Goal: Task Accomplishment & Management: Manage account settings

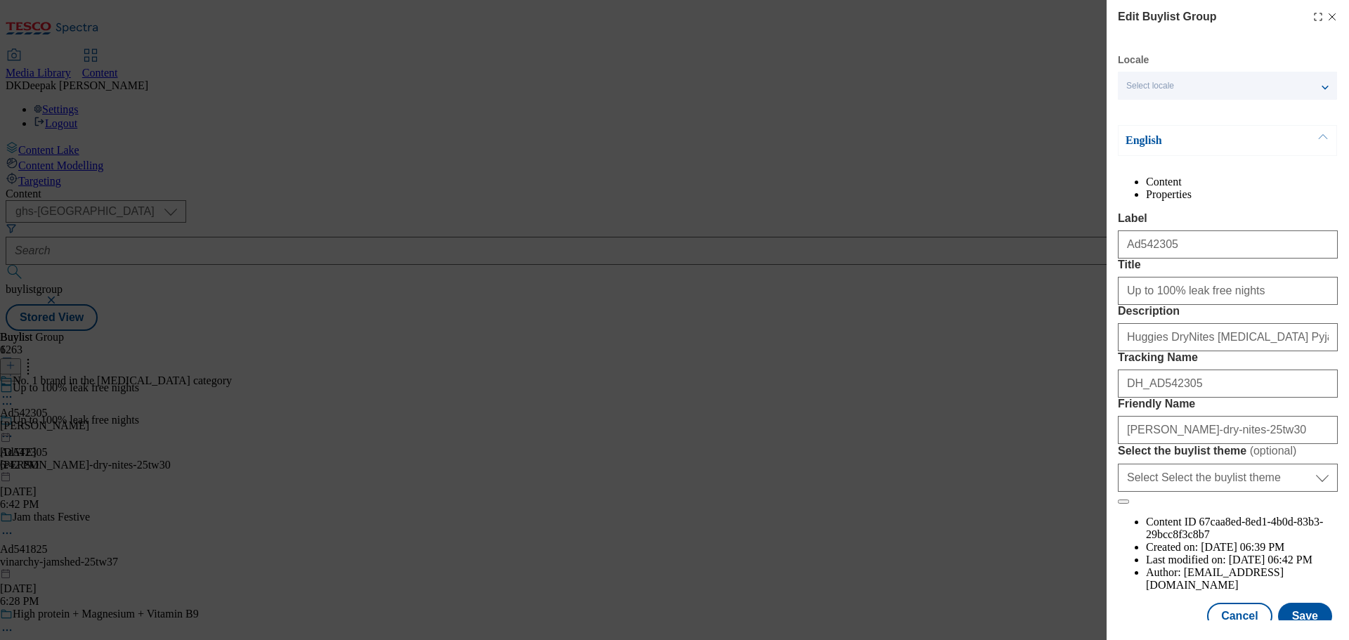
select select "ghs-[GEOGRAPHIC_DATA]"
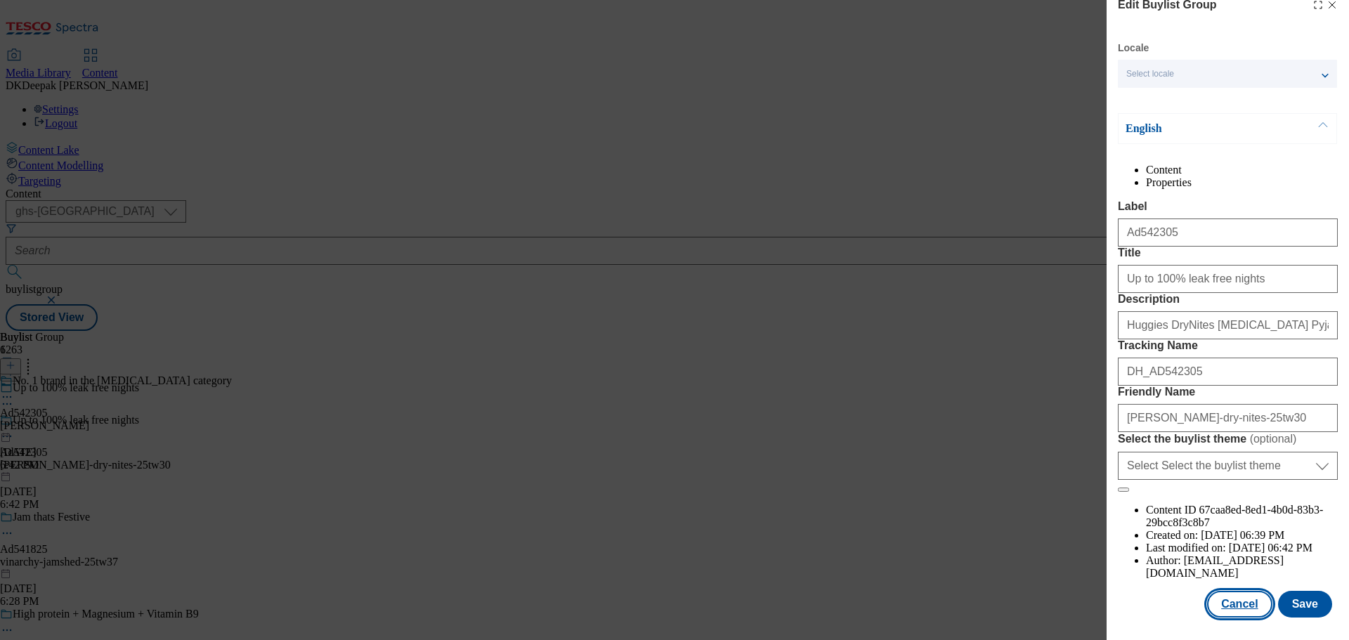
click at [1222, 606] on button "Cancel" at bounding box center [1239, 604] width 65 height 27
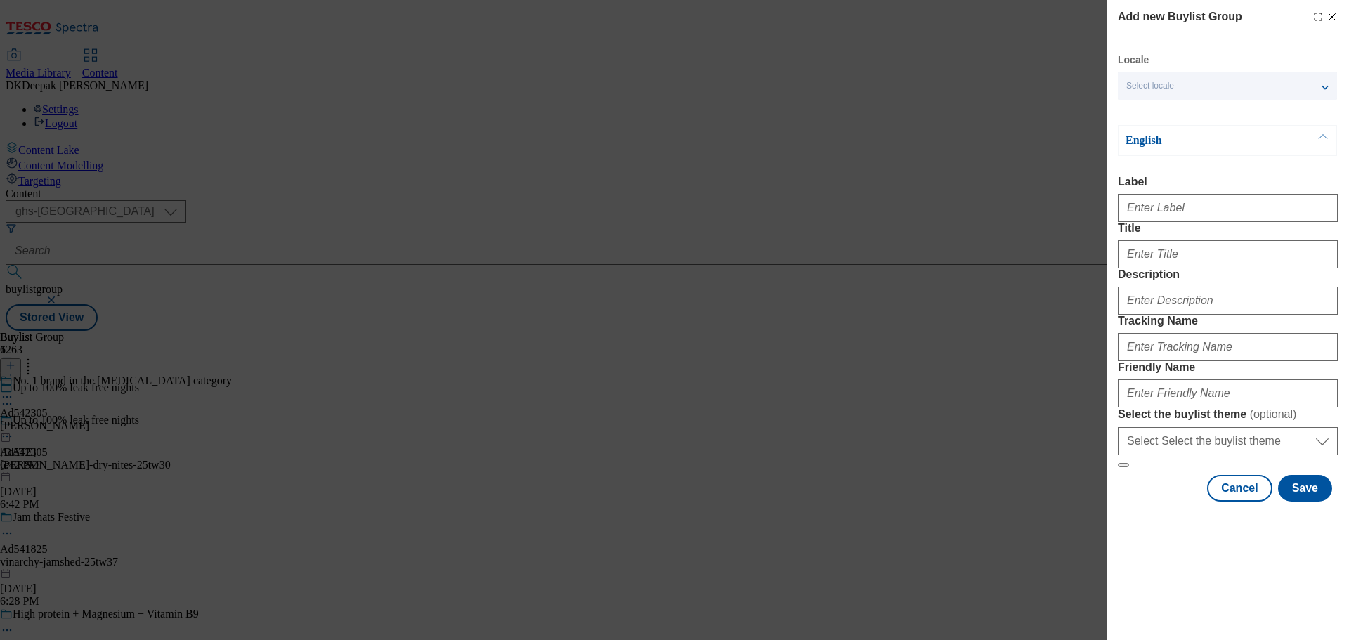
scroll to position [16, 0]
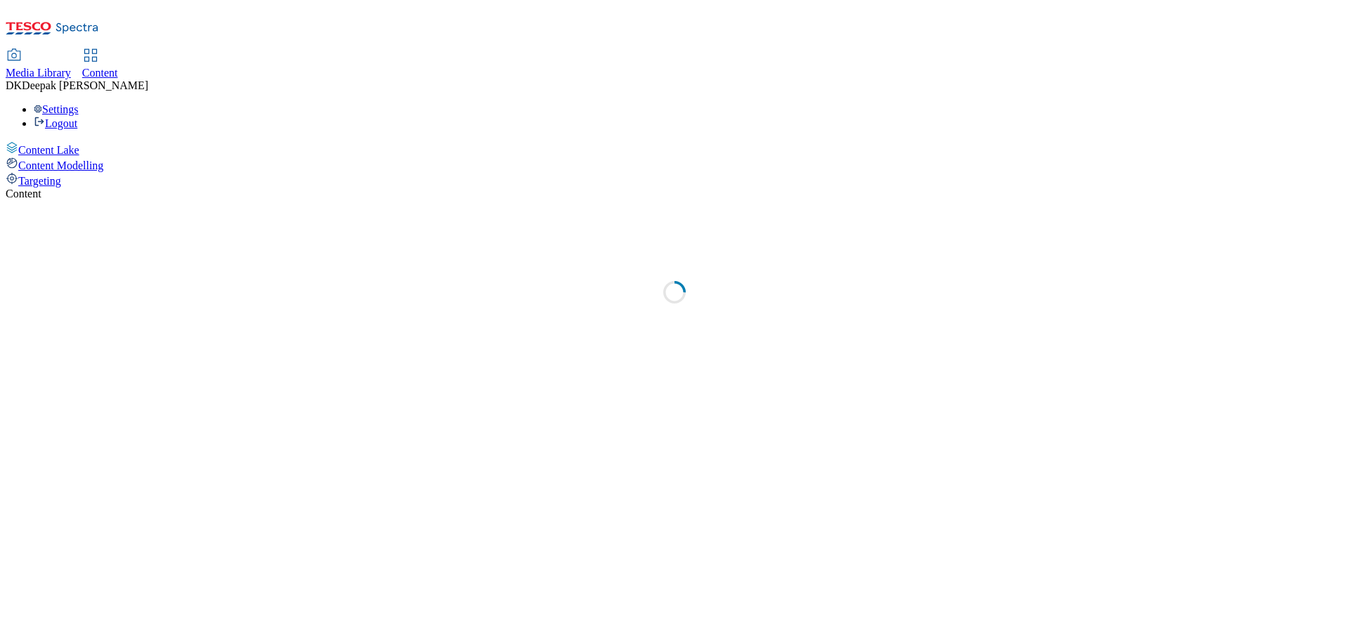
select select "ghs-[GEOGRAPHIC_DATA]"
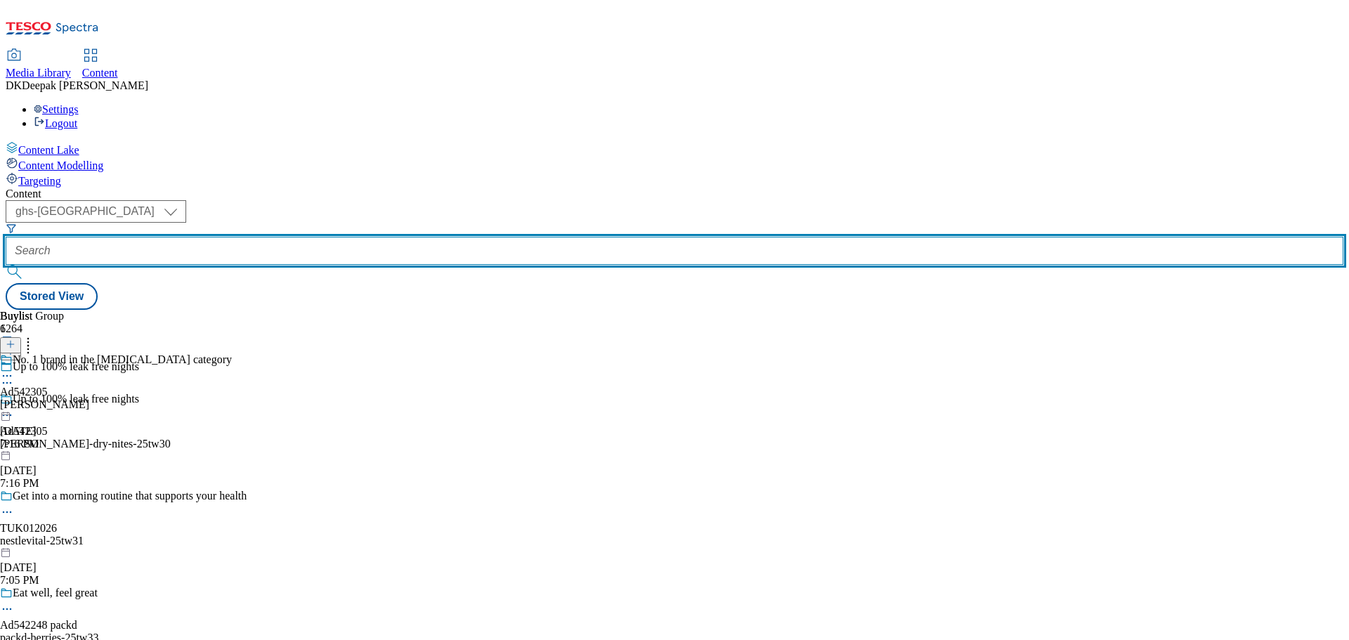
click at [351, 237] on input "text" at bounding box center [675, 251] width 1338 height 28
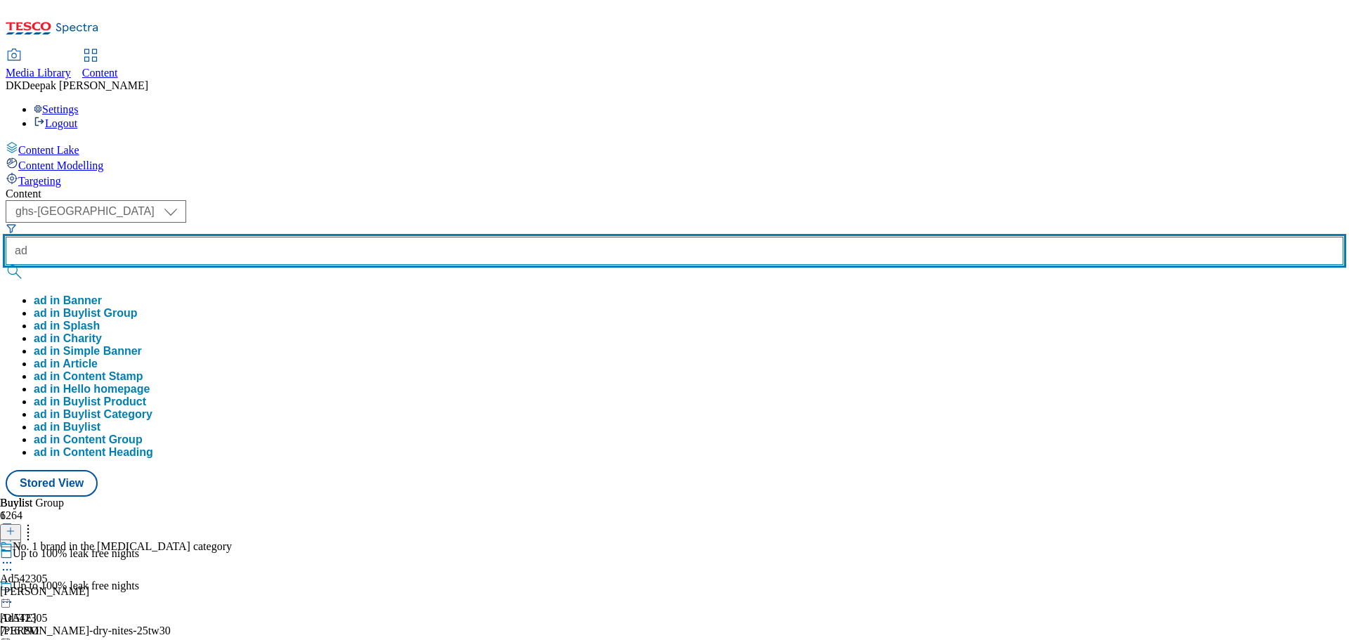
paste input "541825"
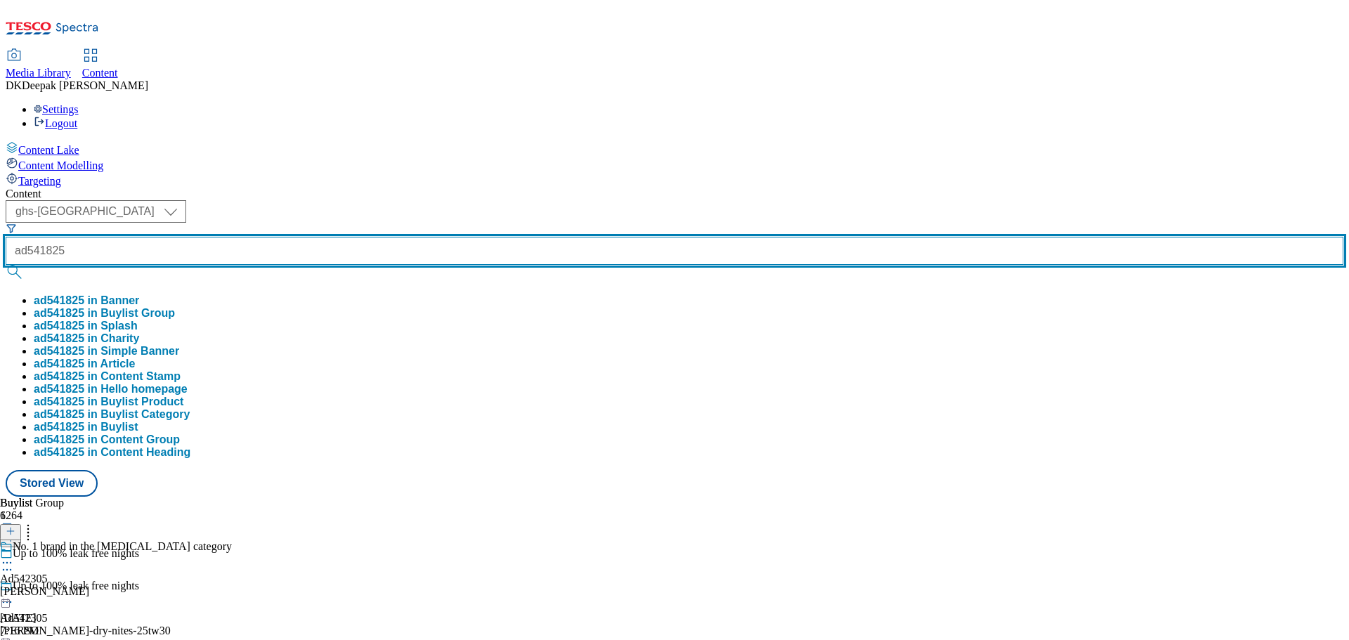
type input "ad541825"
click at [6, 265] on button "submit" at bounding box center [16, 272] width 20 height 14
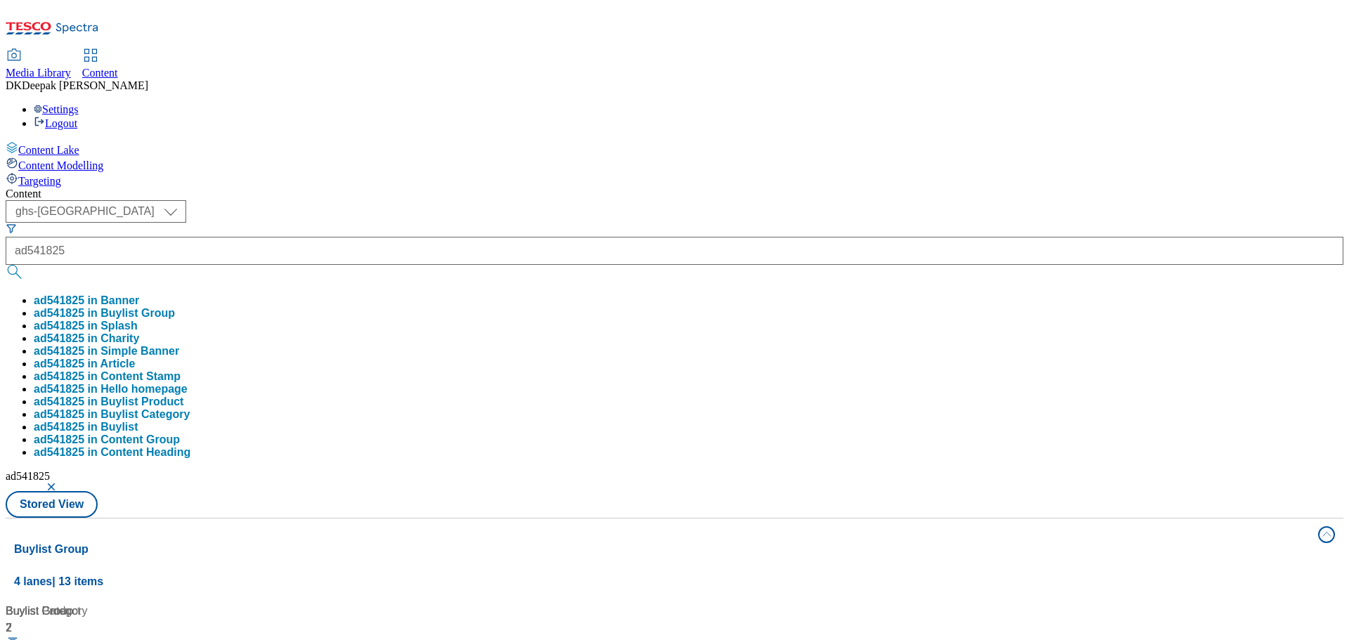
drag, startPoint x: 105, startPoint y: 384, endPoint x: 281, endPoint y: 384, distance: 175.7
click at [105, 188] on div "Content Lake Content Modelling Targeting" at bounding box center [675, 164] width 1338 height 46
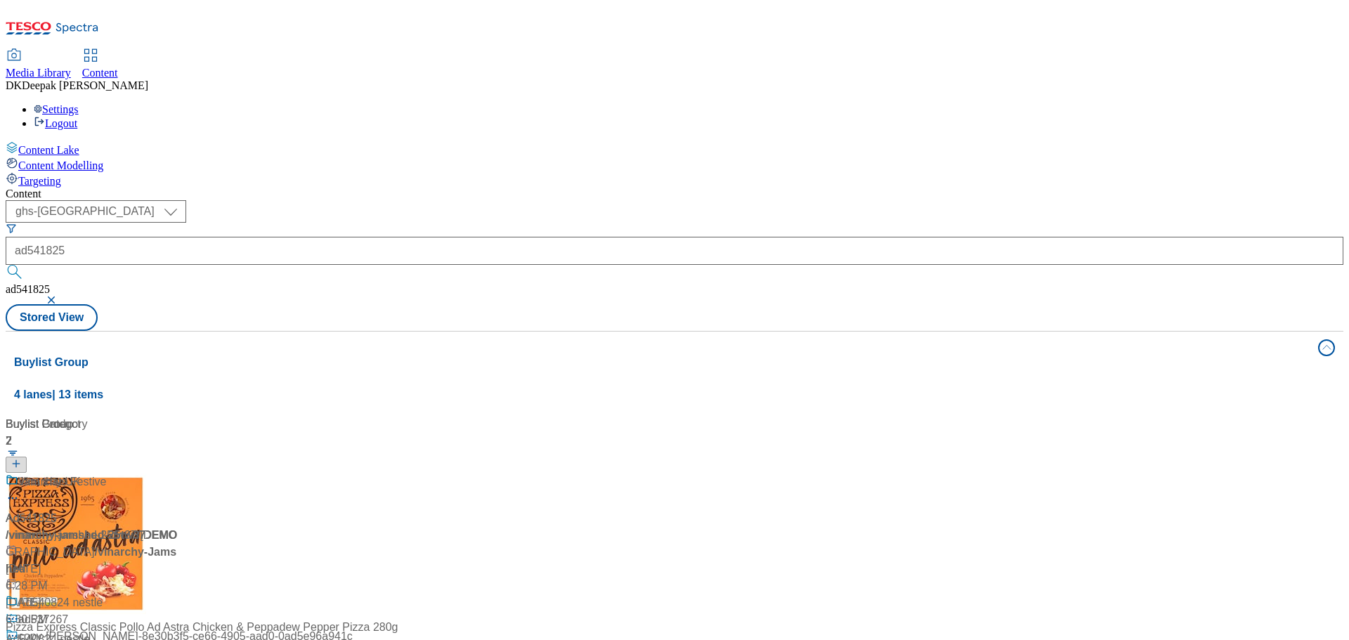
click at [181, 474] on div "Ad541825 / vinarchy-jamshed-25tw37 / vinarchy Sep 16, 2025 6:29 PM" at bounding box center [94, 543] width 176 height 138
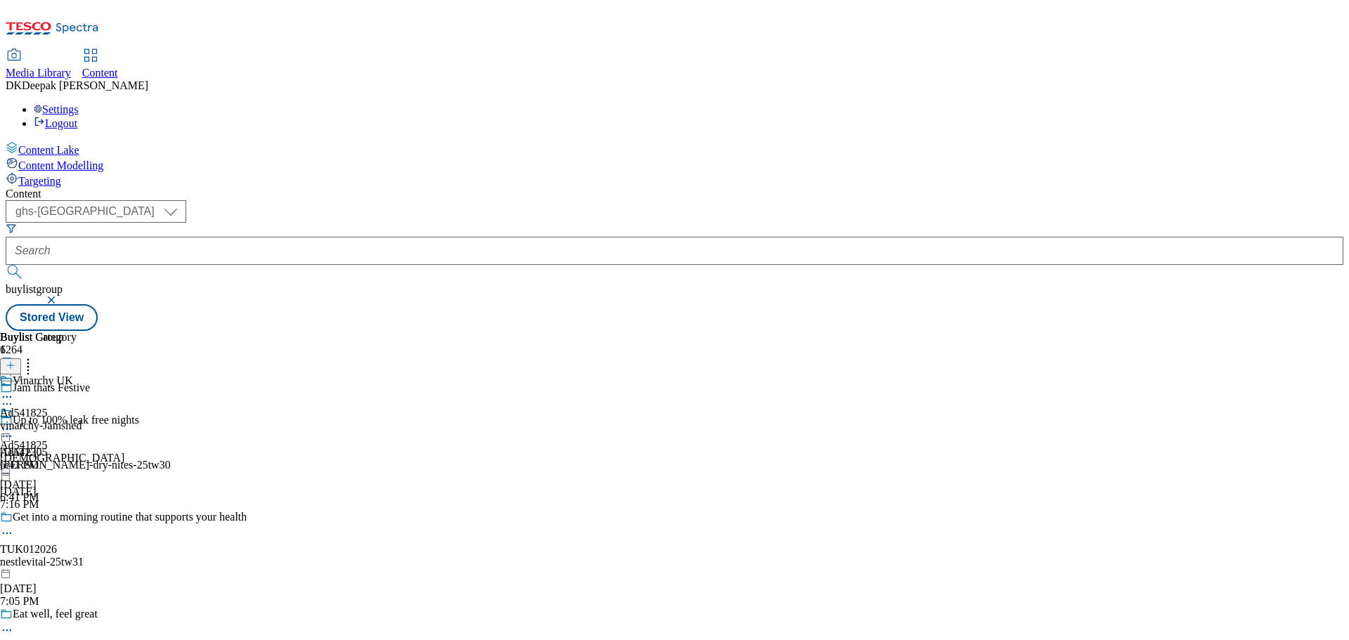
click at [14, 397] on icon at bounding box center [7, 404] width 14 height 14
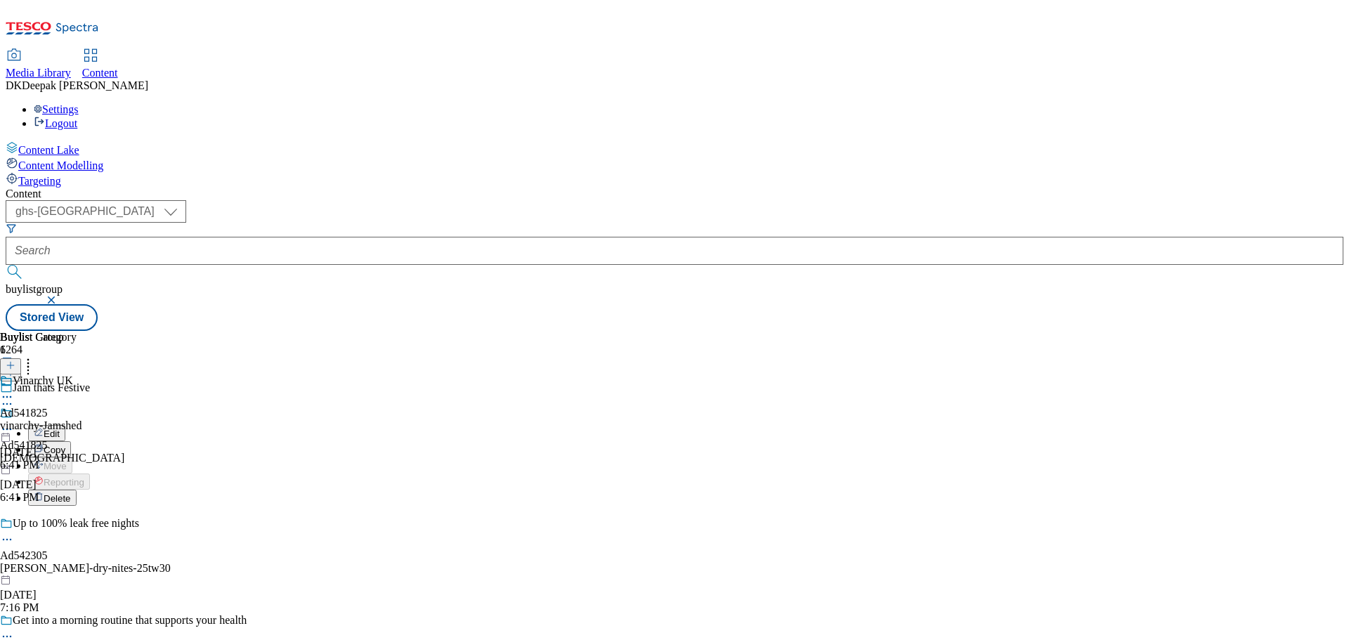
click at [65, 425] on button "Edit" at bounding box center [46, 433] width 37 height 16
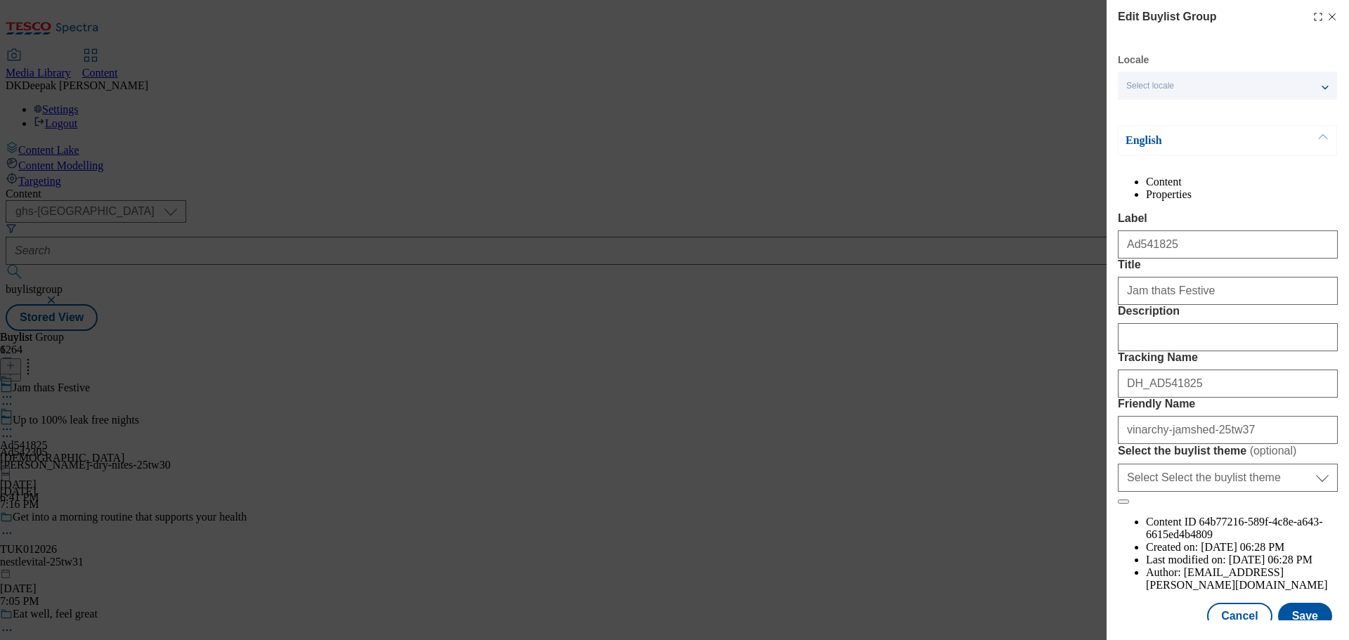
scroll to position [285, 0]
click at [966, 346] on div "Edit Buylist Group Locale Select locale English Welsh English Content Propertie…" at bounding box center [674, 320] width 1349 height 640
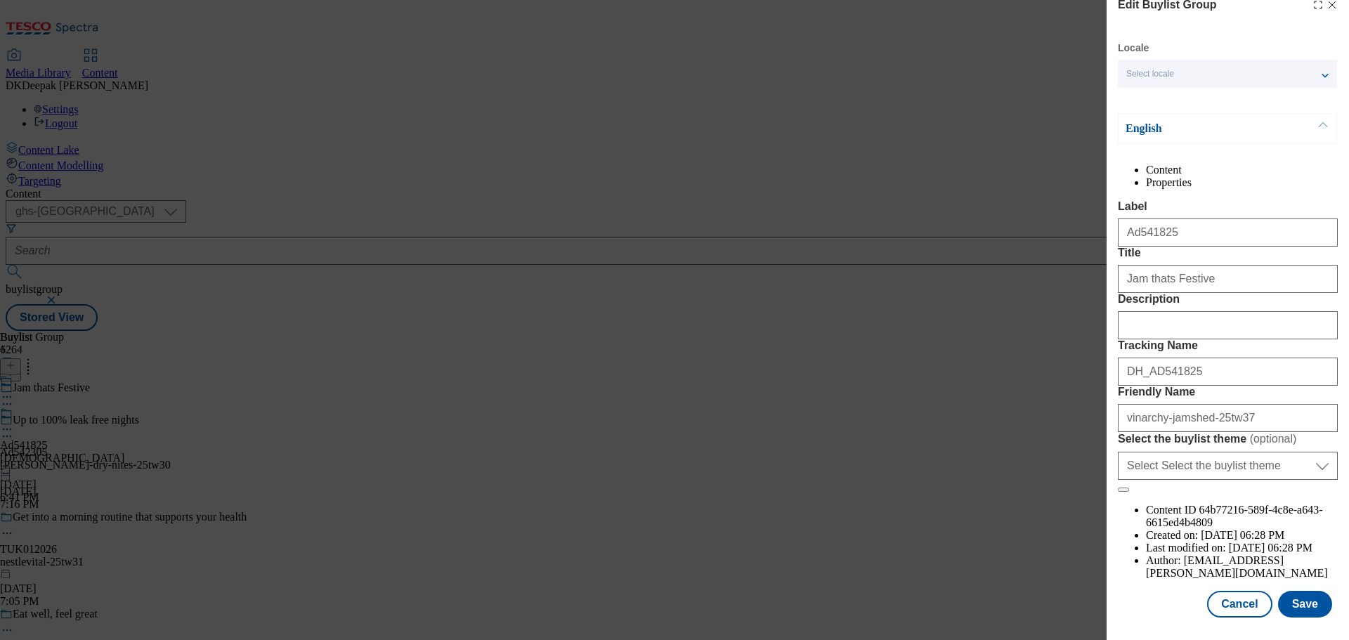
scroll to position [78, 0]
click at [1235, 597] on button "Cancel" at bounding box center [1239, 604] width 65 height 27
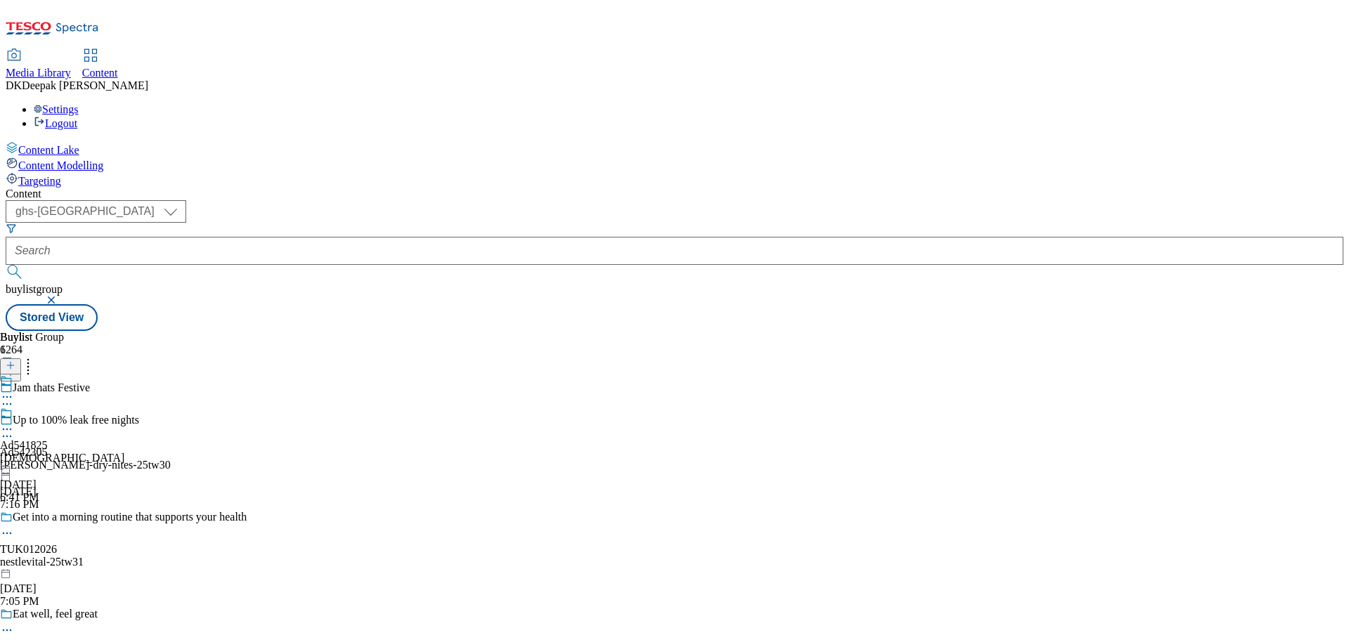
scroll to position [16, 0]
click at [124, 452] on div "vinarchy" at bounding box center [62, 458] width 124 height 13
click at [14, 422] on icon at bounding box center [7, 429] width 14 height 14
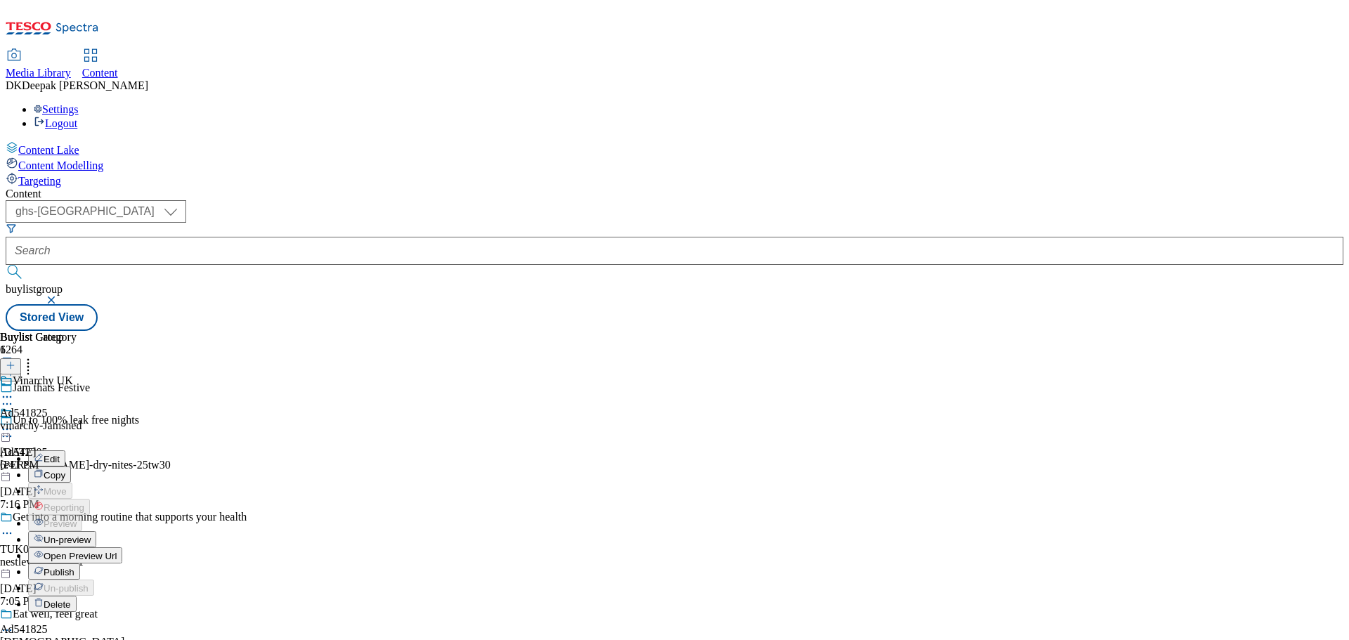
click at [65, 451] on button "Edit" at bounding box center [46, 459] width 37 height 16
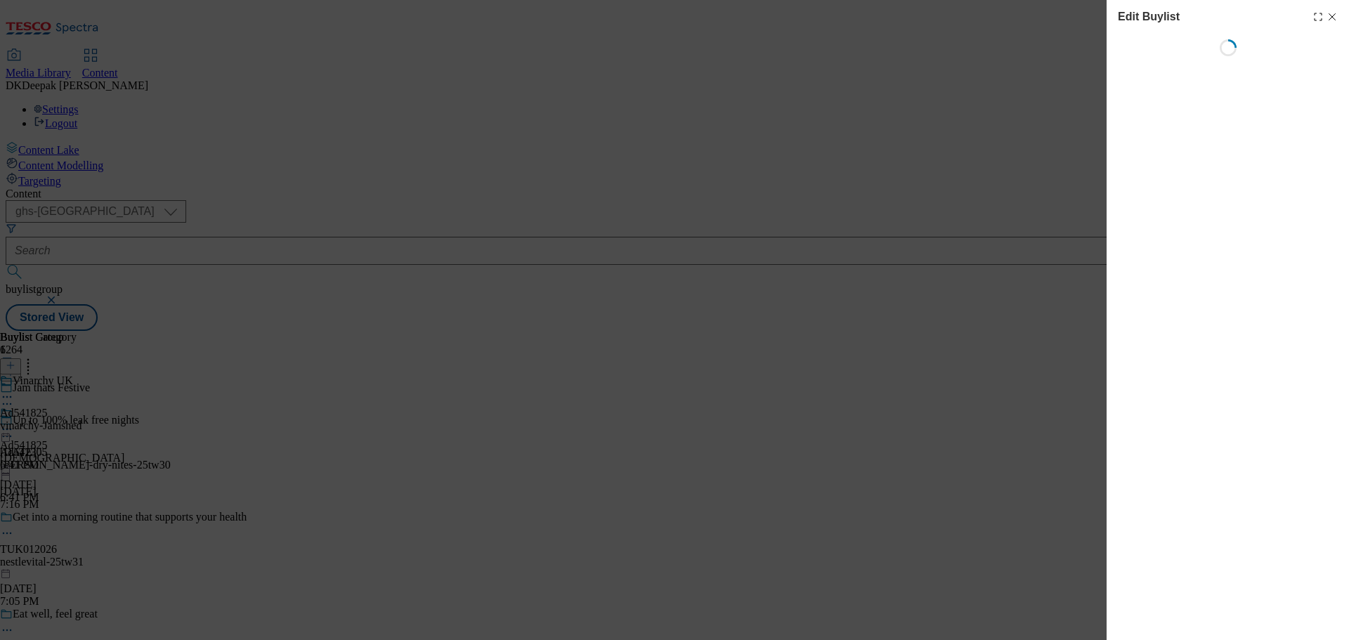
select select "tactical"
select select "supplier funded short term 1-3 weeks"
select select "dunnhumby"
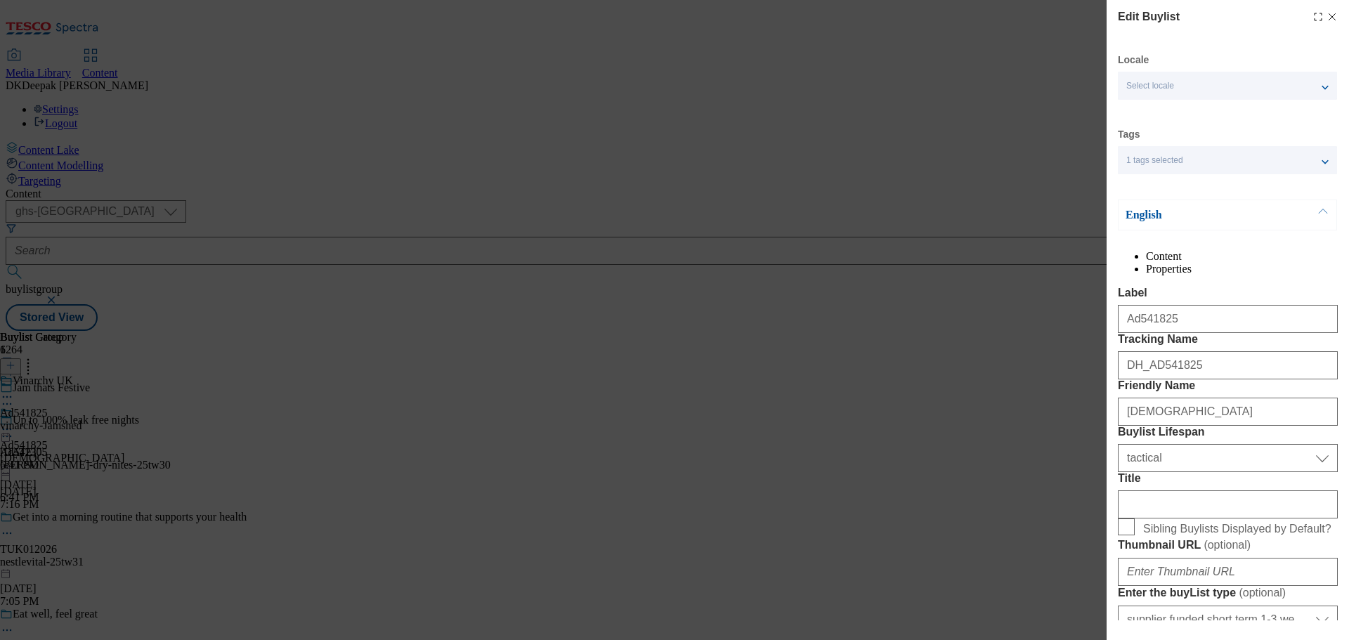
select select "Banner"
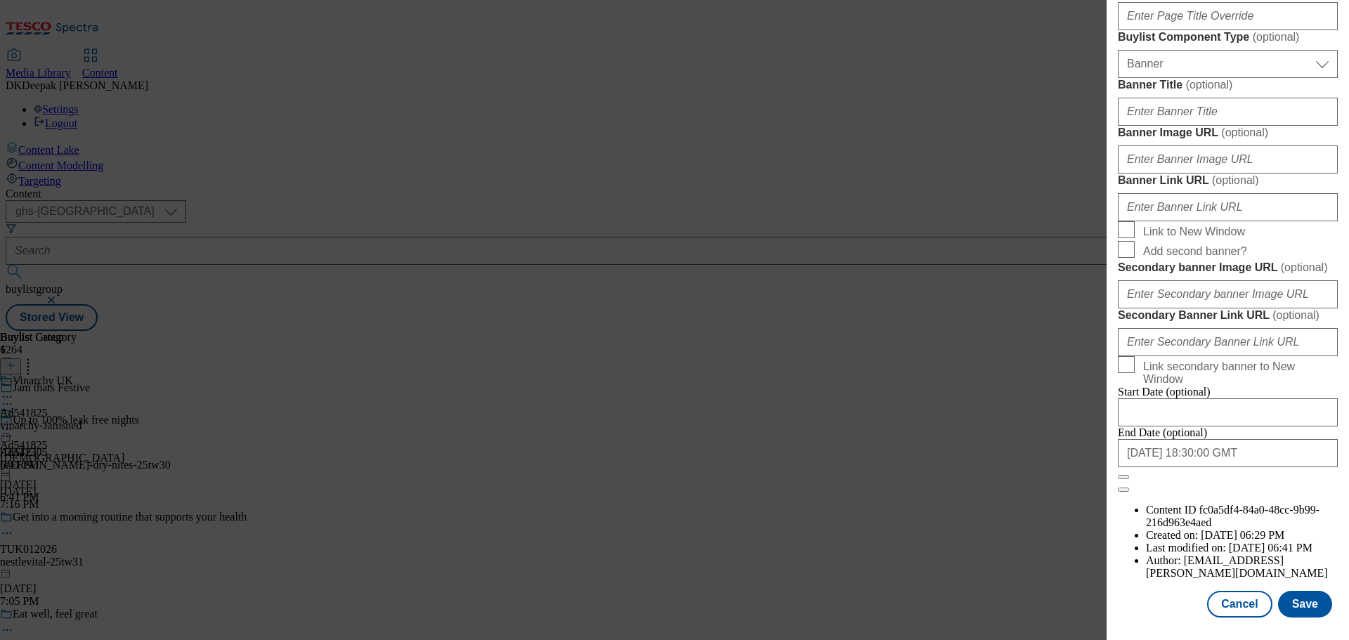
scroll to position [1479, 0]
click at [1232, 614] on button "Cancel" at bounding box center [1239, 604] width 65 height 27
select select "tactical"
select select "supplier funded short term 1-3 weeks"
select select "dunnhumby"
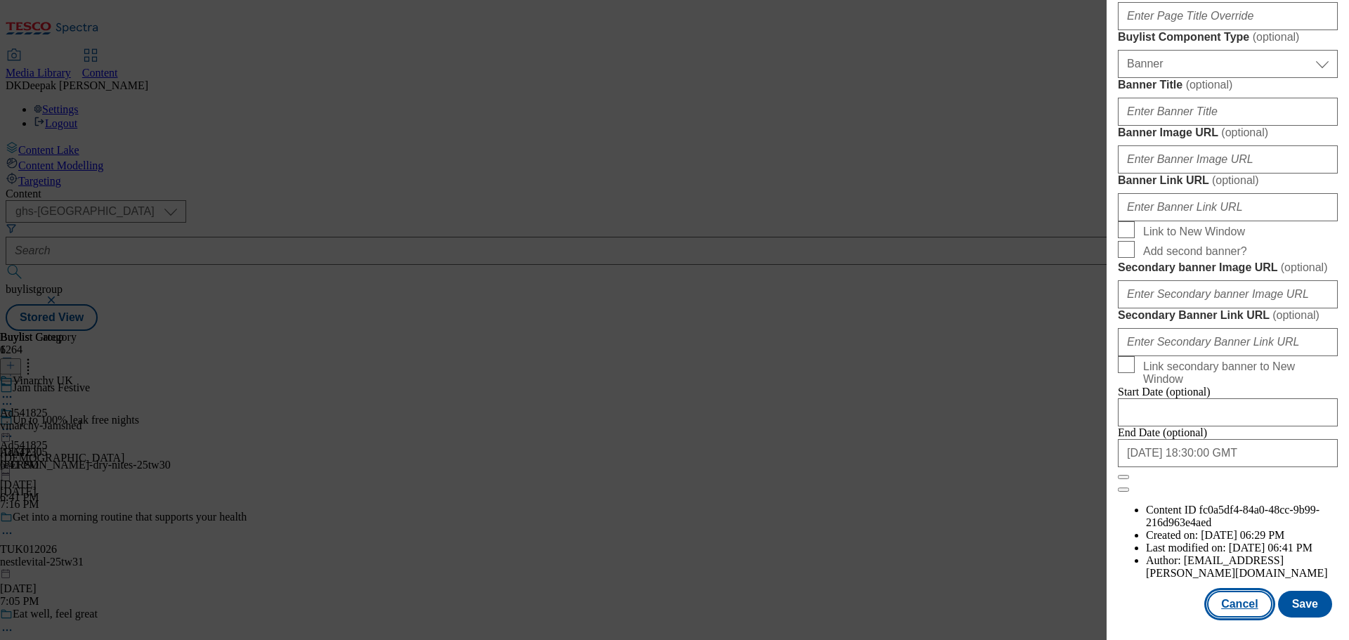
select select "Banner"
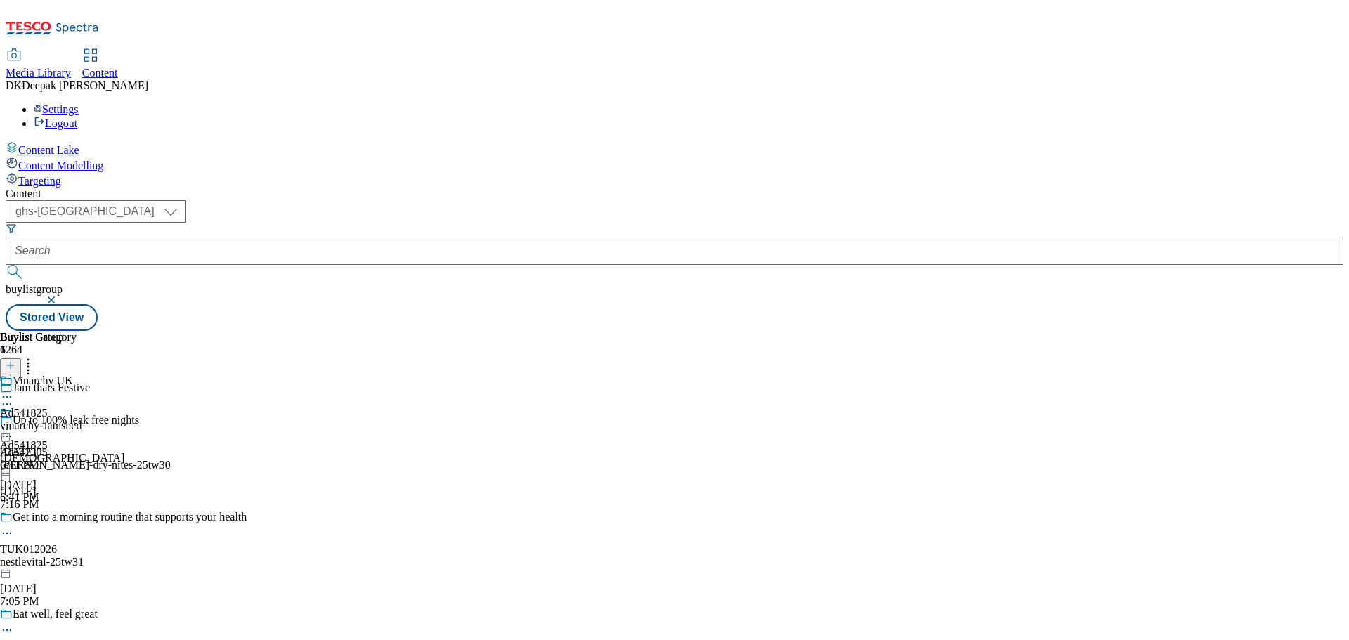
scroll to position [1164, 0]
click at [82, 420] on div "vinarchy-Jamshed" at bounding box center [41, 426] width 82 height 13
click at [82, 422] on div at bounding box center [41, 430] width 82 height 17
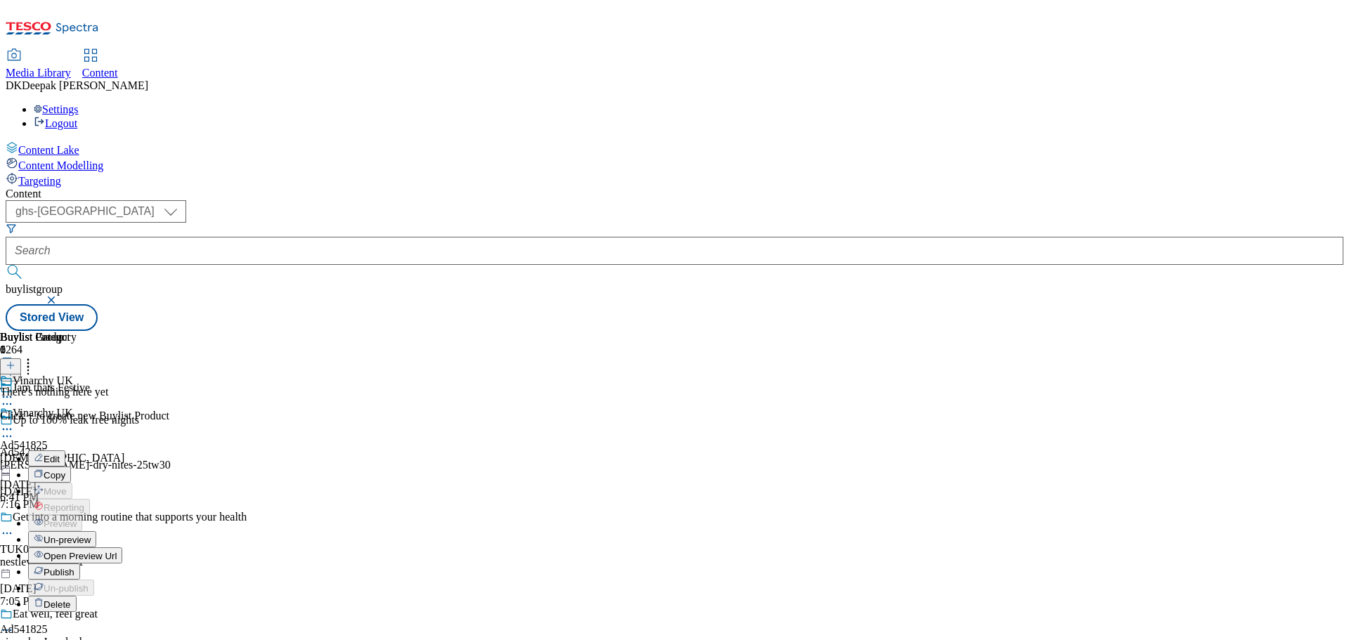
click at [65, 451] on button "Edit" at bounding box center [46, 459] width 37 height 16
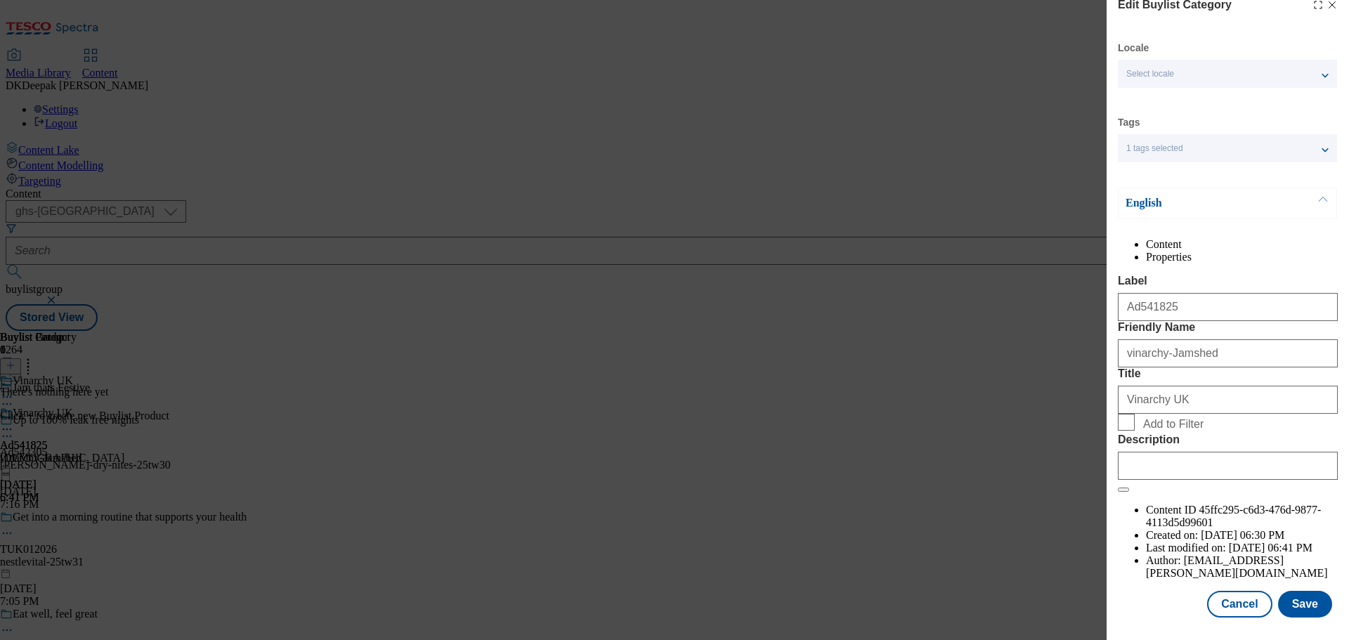
scroll to position [51, 0]
click at [1232, 600] on button "Cancel" at bounding box center [1239, 604] width 65 height 27
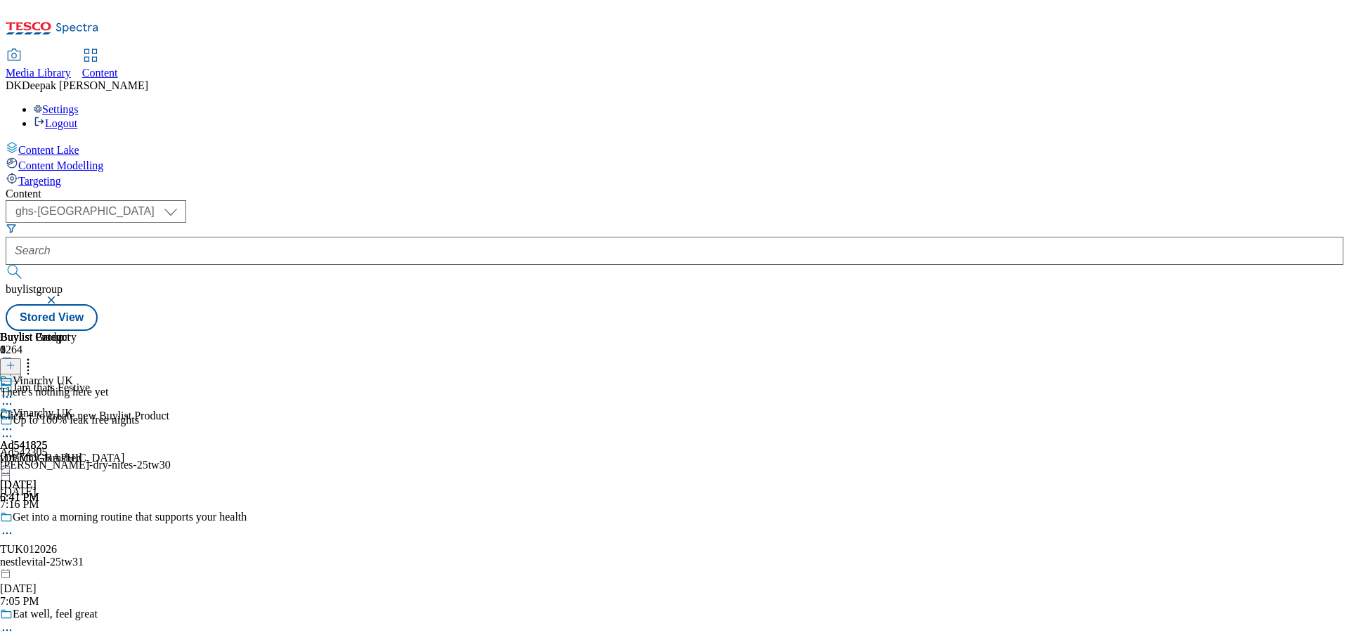
click at [14, 422] on icon at bounding box center [7, 429] width 14 height 14
click at [65, 451] on button "Edit" at bounding box center [46, 459] width 37 height 16
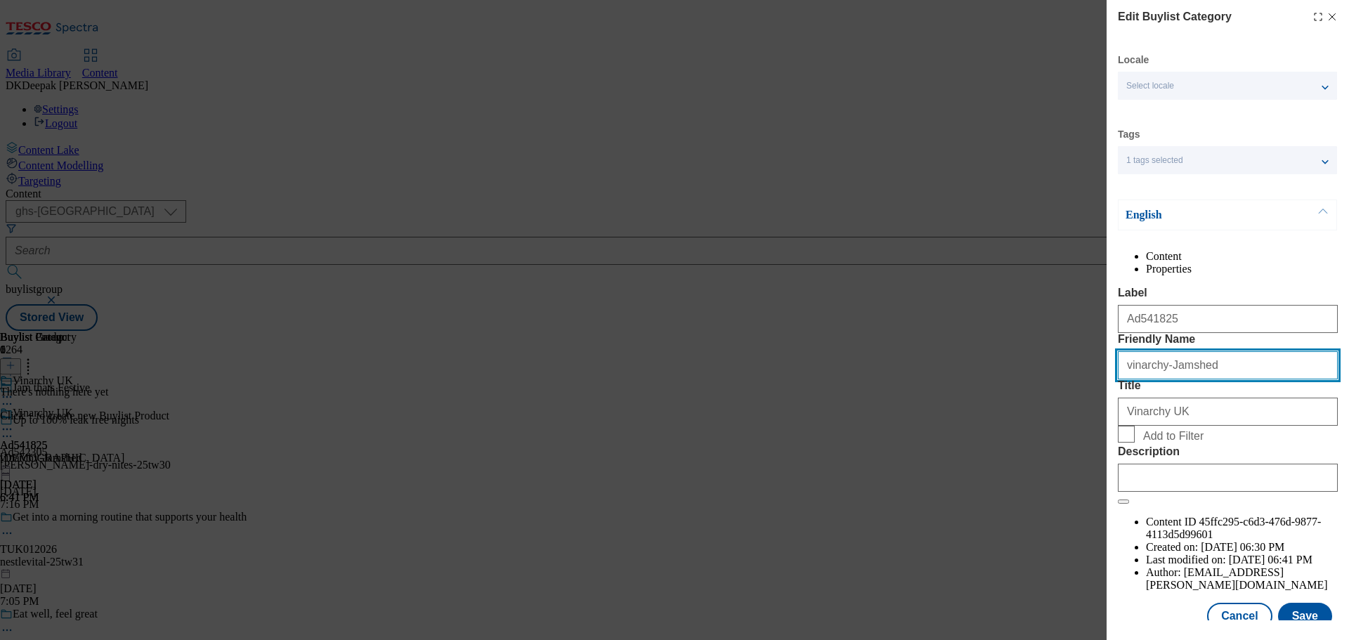
click at [1170, 380] on input "vinarchy-Jamshed" at bounding box center [1228, 365] width 220 height 28
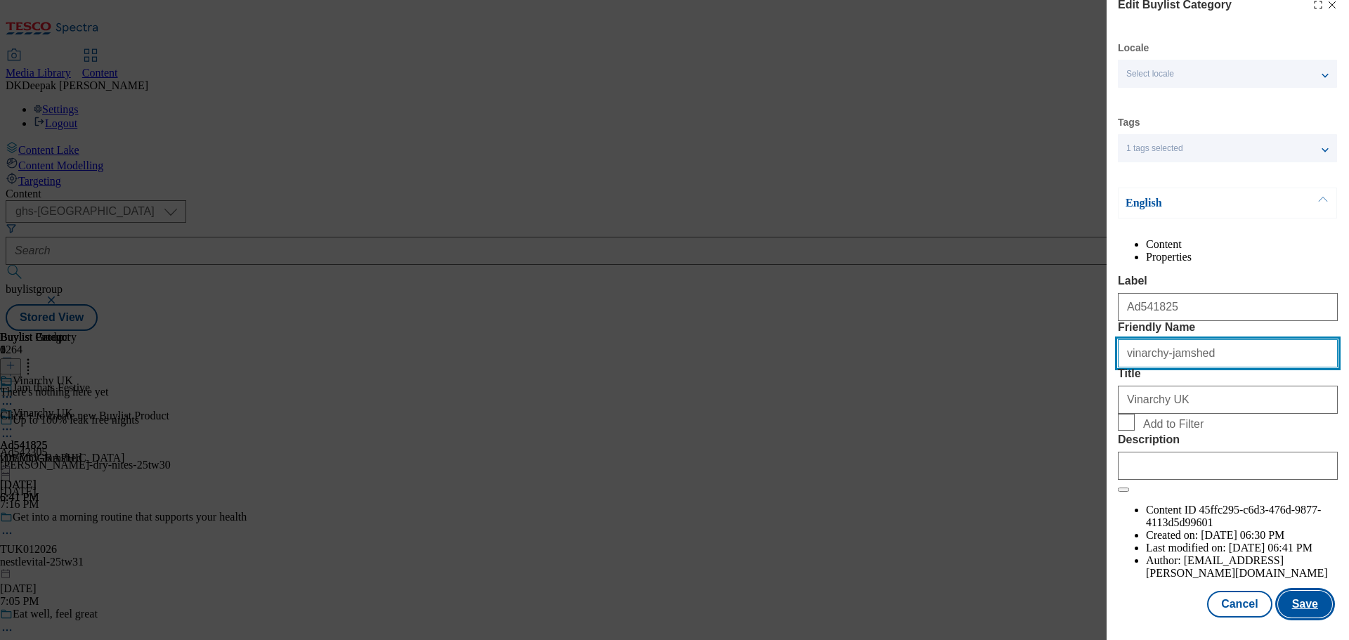
type input "vinarchy-jamshed"
click at [1283, 595] on button "Save" at bounding box center [1305, 604] width 54 height 27
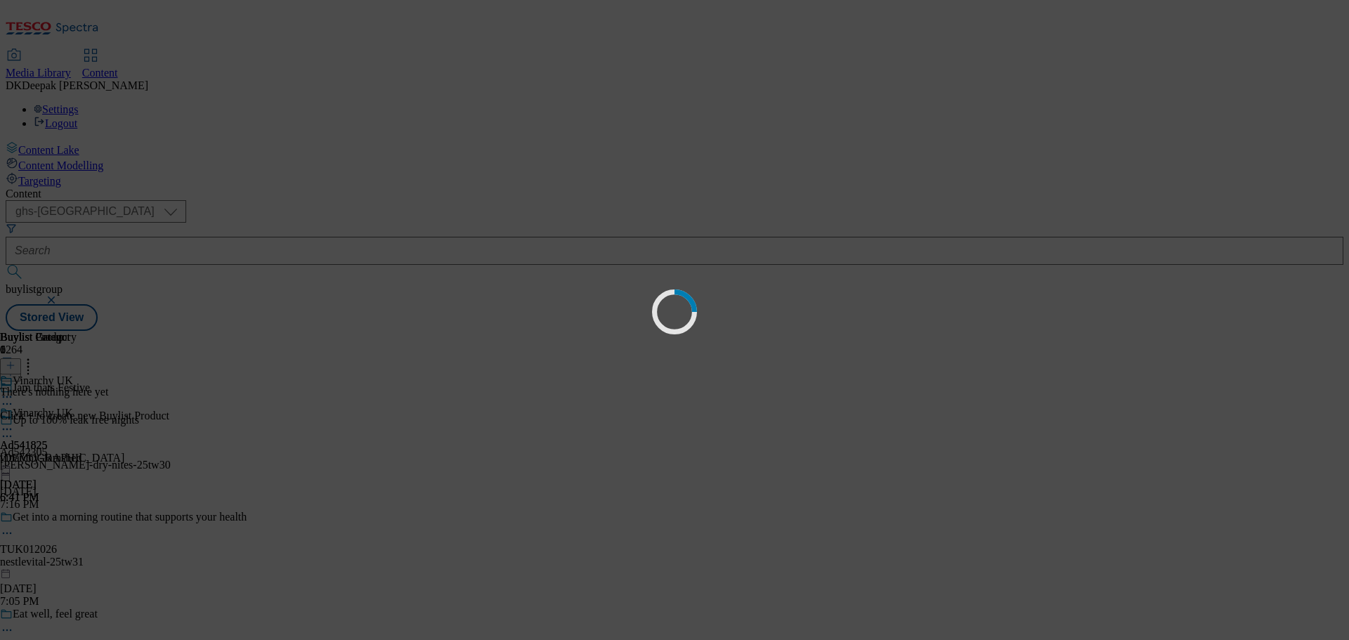
scroll to position [0, 0]
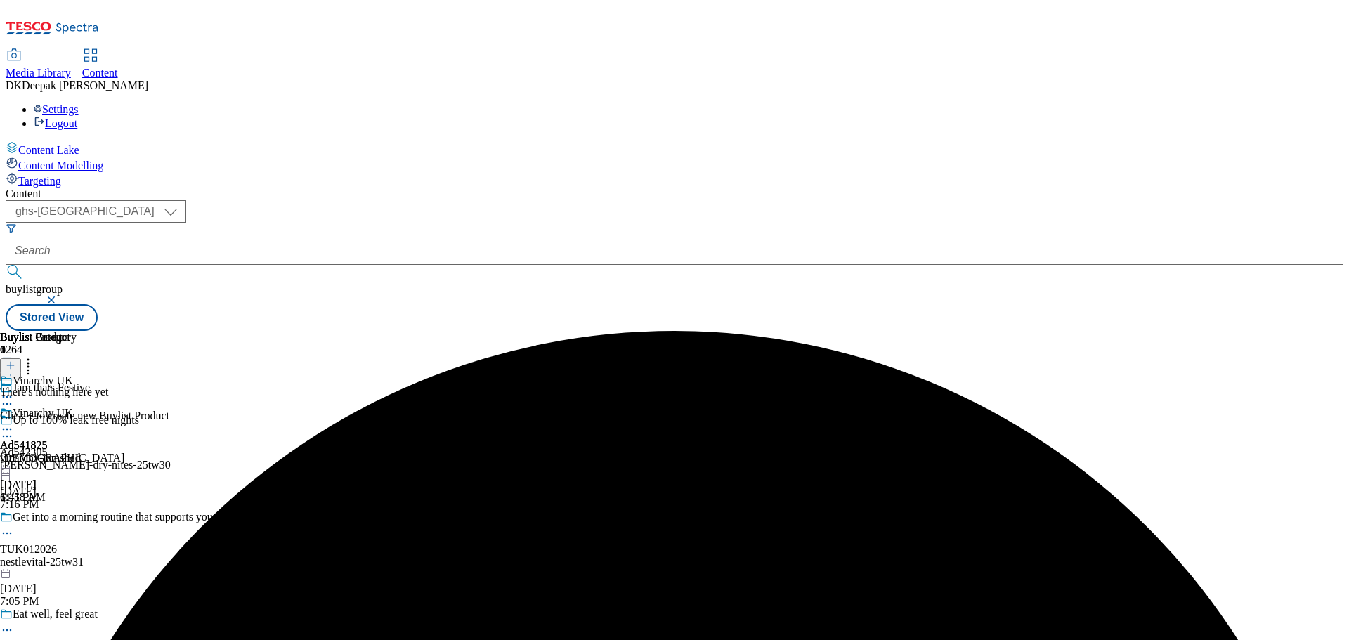
click at [14, 422] on icon at bounding box center [7, 429] width 14 height 14
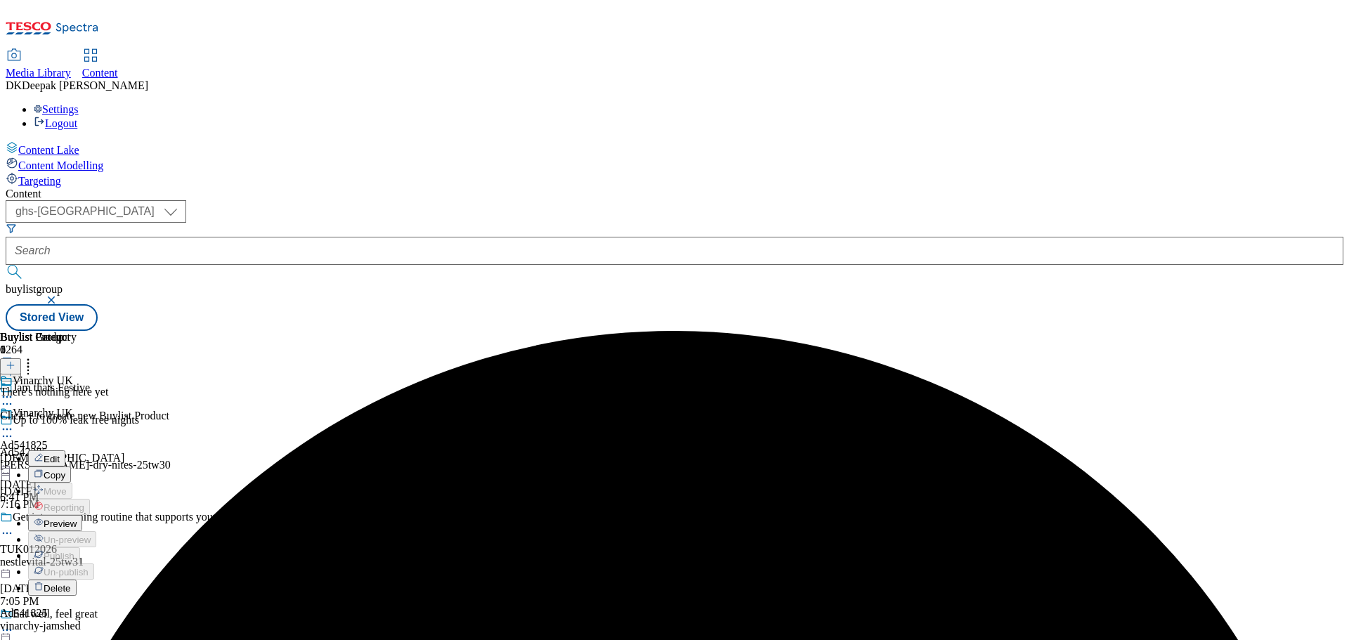
click at [82, 515] on button "Preview" at bounding box center [55, 523] width 54 height 16
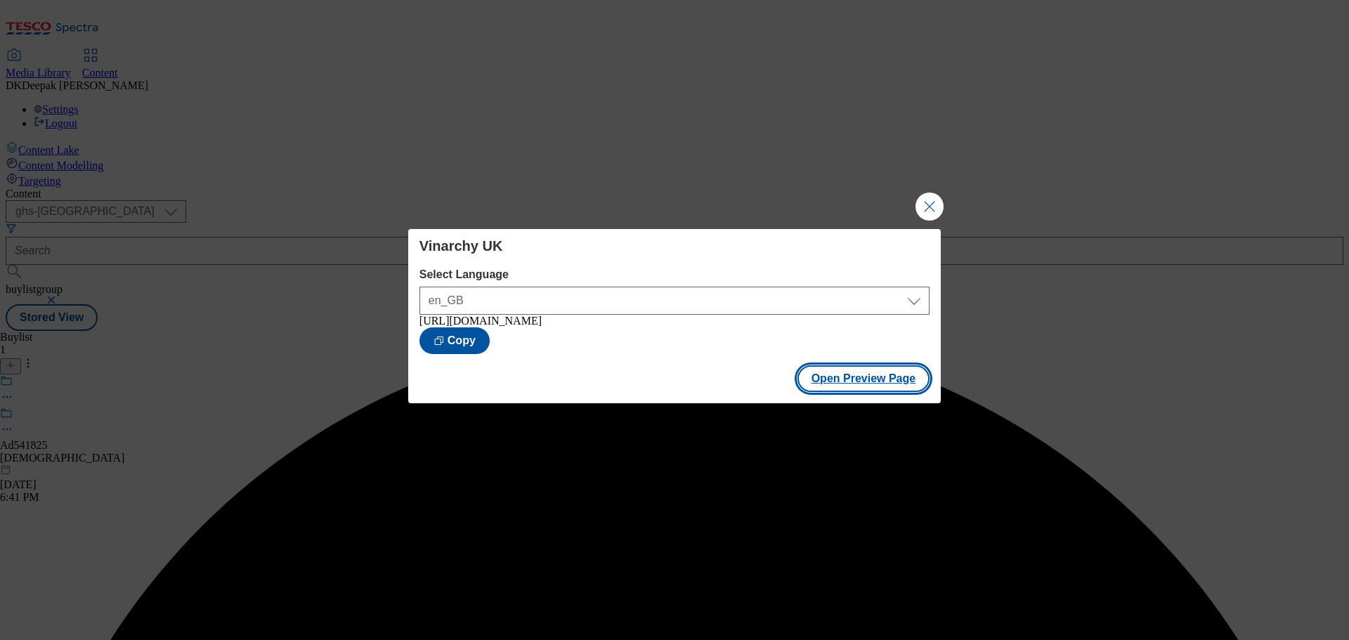
click at [842, 368] on button "Open Preview Page" at bounding box center [864, 378] width 133 height 27
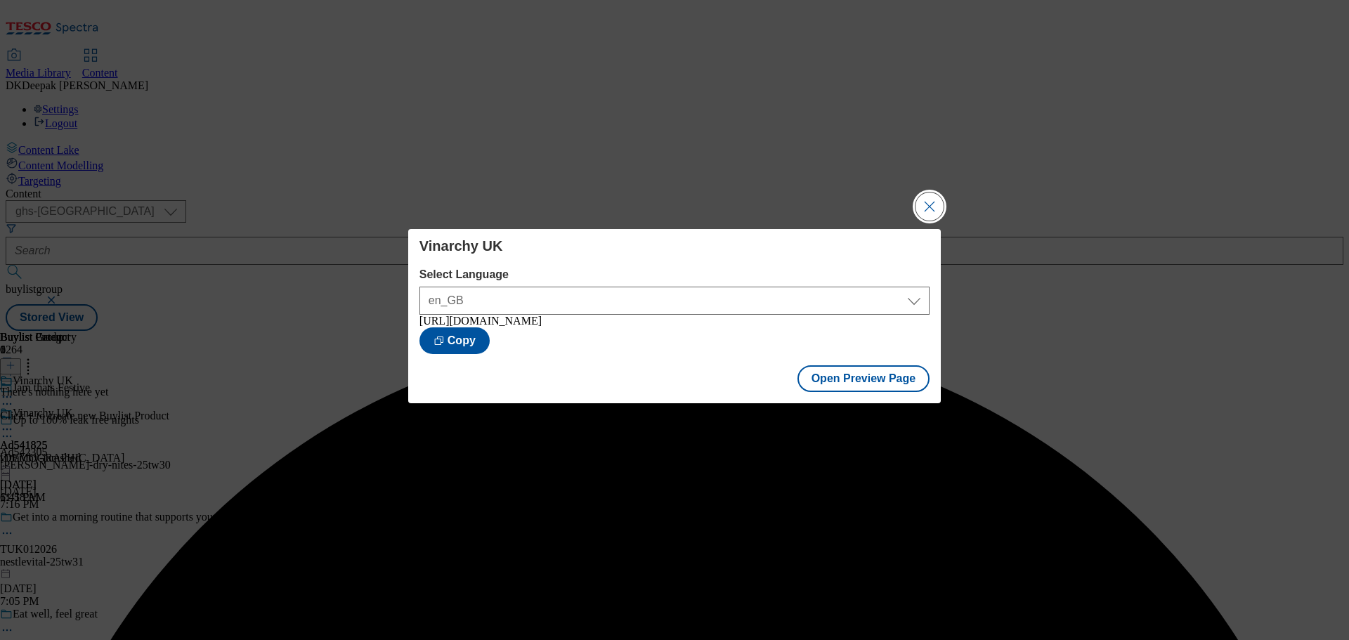
click at [929, 204] on button "Close Modal" at bounding box center [930, 207] width 28 height 28
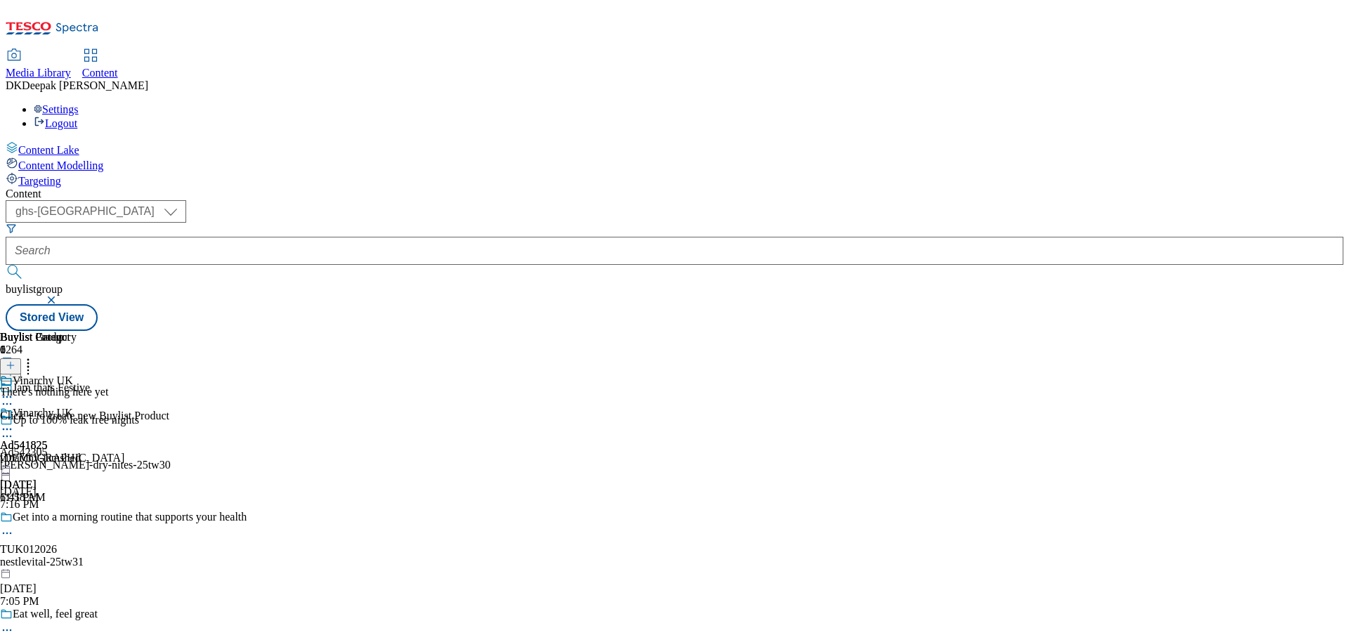
click at [15, 361] on icon at bounding box center [11, 366] width 10 height 10
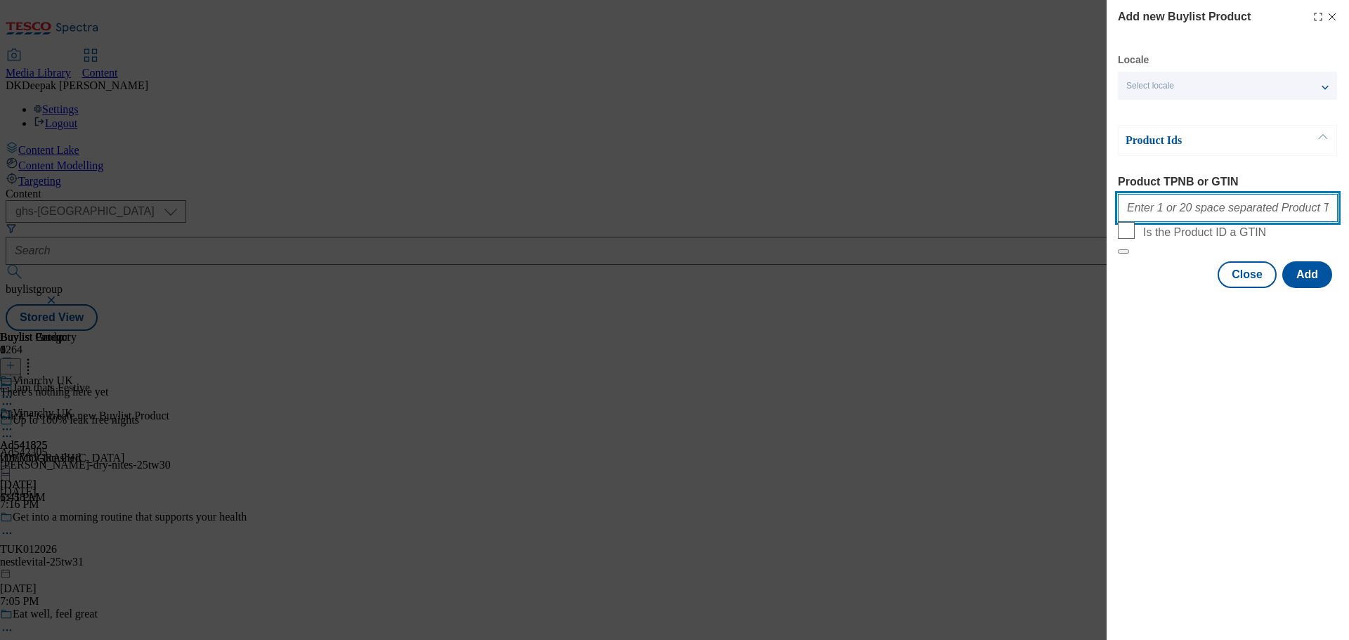
click at [1192, 214] on input "Product TPNB or GTIN" at bounding box center [1228, 208] width 220 height 28
paste input "589553 589554 587628, 589553 589554 587628, 589553 589554 587628, 589553 589554…"
type input "589553 589554 587628, 589553 589554 587628, 589553 589554 587628, 589553 589554…"
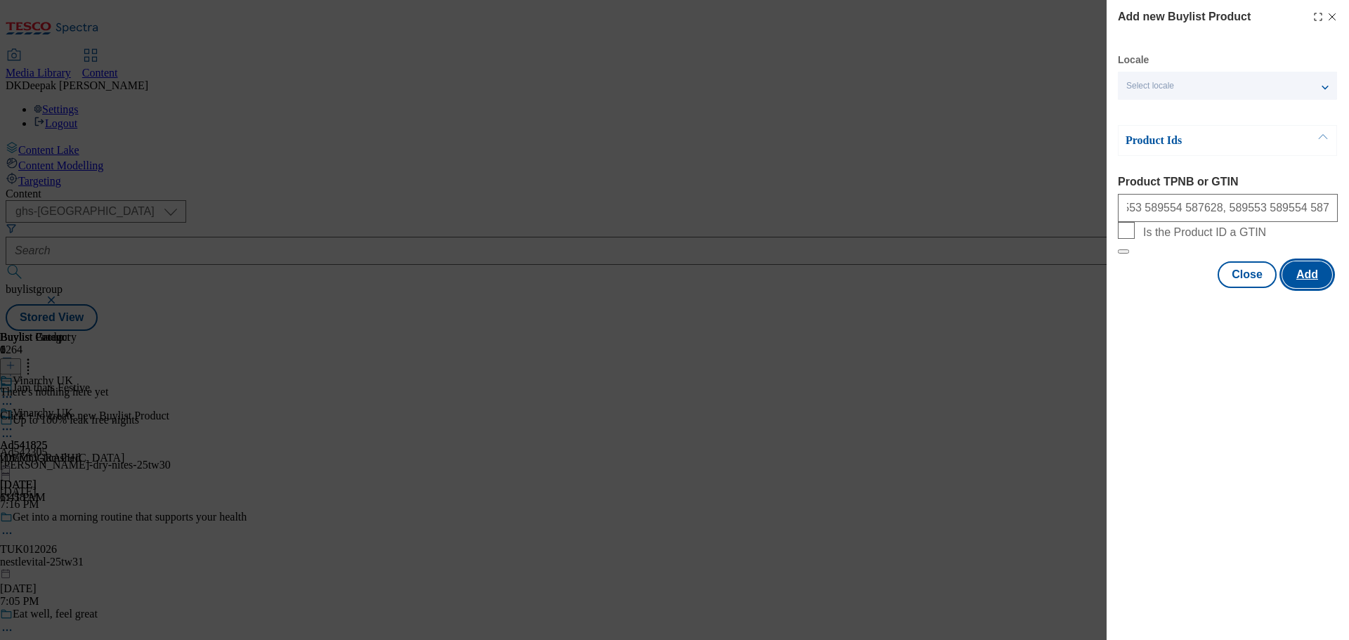
click at [1301, 288] on button "Add" at bounding box center [1308, 274] width 50 height 27
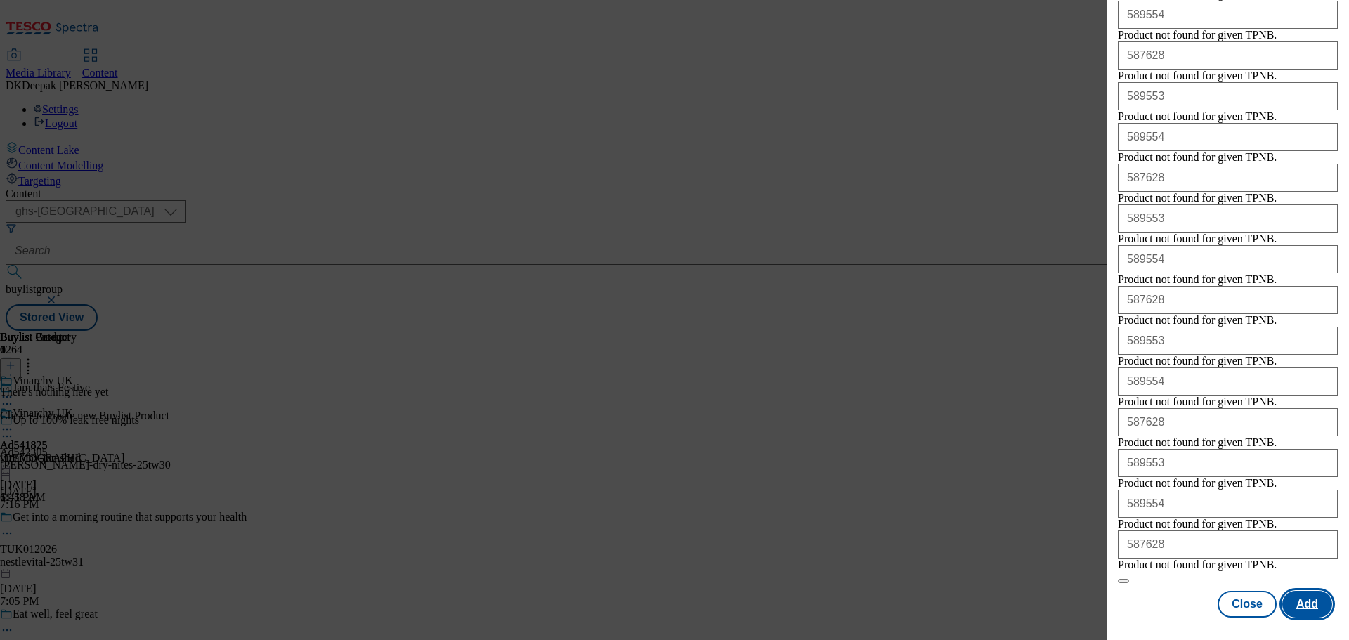
scroll to position [2448, 0]
click at [1226, 604] on button "Close" at bounding box center [1247, 604] width 59 height 27
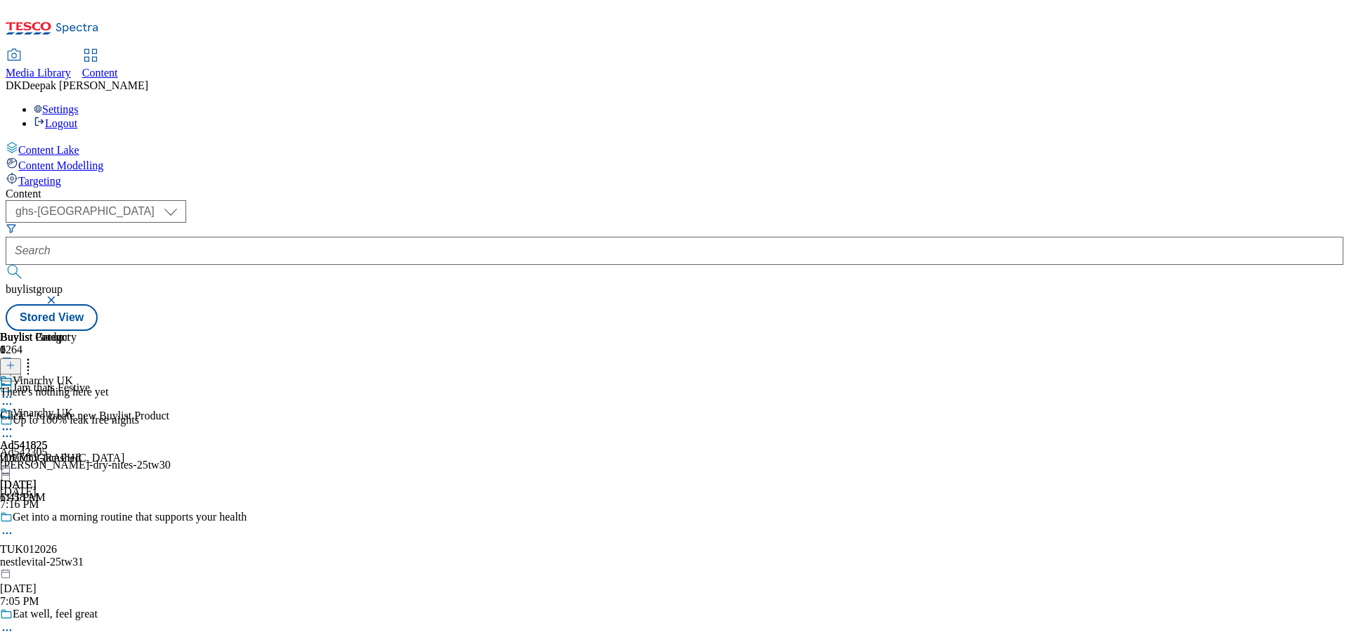
click at [15, 361] on icon at bounding box center [11, 366] width 10 height 10
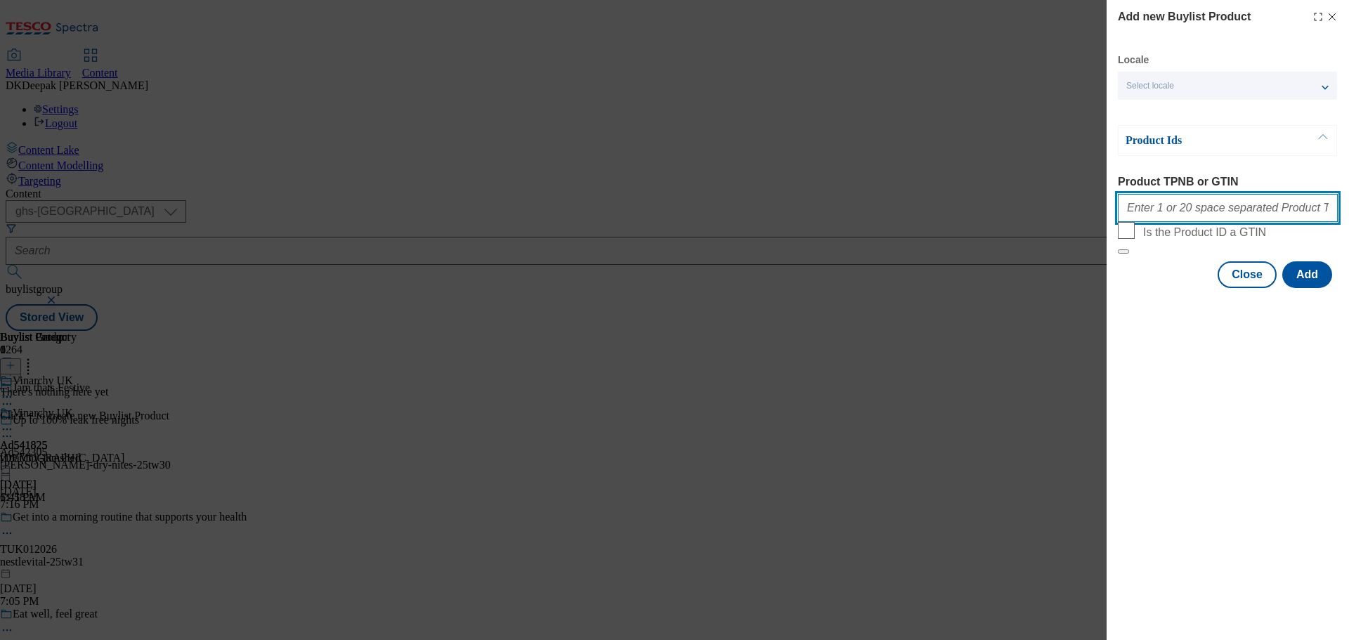
click at [1205, 222] on input "Product TPNB or GTIN" at bounding box center [1228, 208] width 220 height 28
paste input "589553 589554 587628, 589553 589554 587628, 589553 589554 587628, 589553 589554…"
type input "589553 589554 587628, 589553 589554 587628, 589553 589554 587628, 589553 589554…"
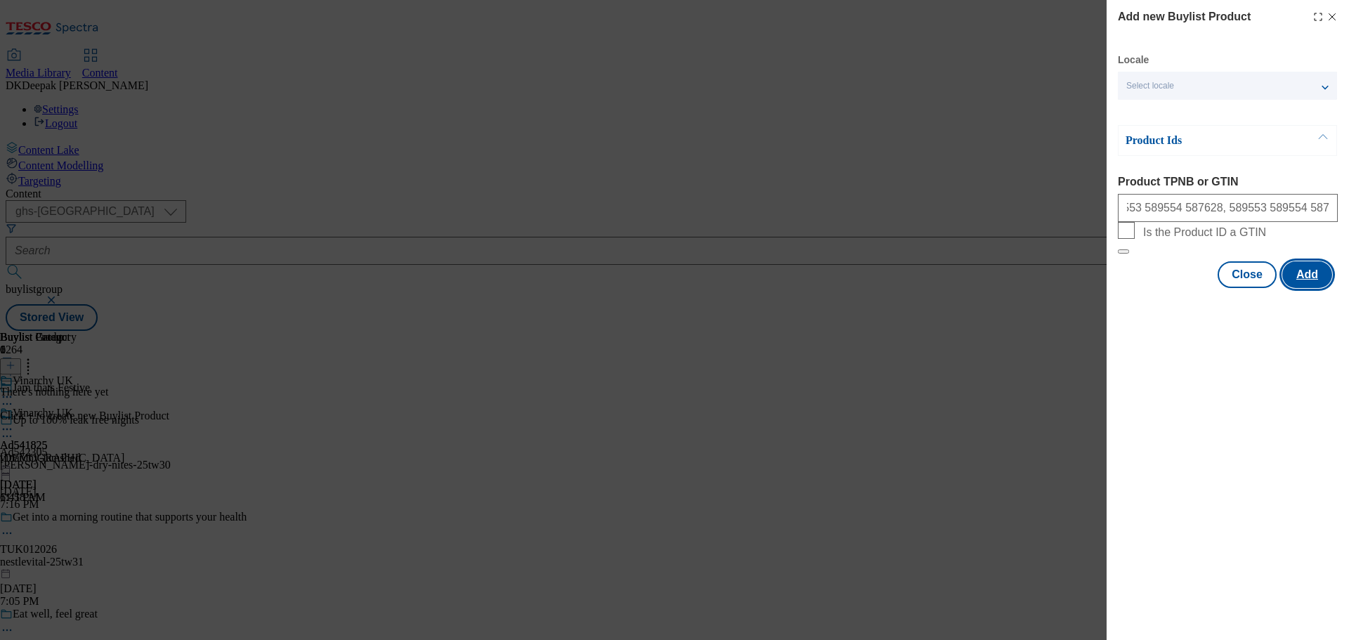
click at [1308, 288] on button "Add" at bounding box center [1308, 274] width 50 height 27
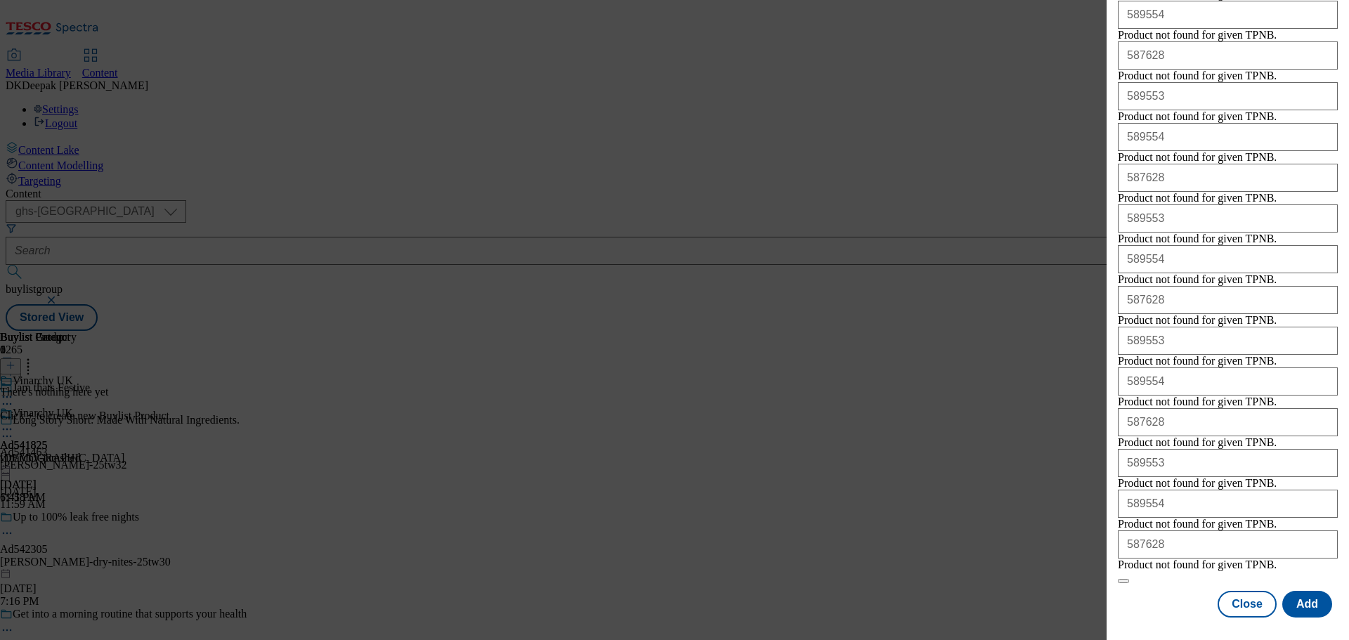
scroll to position [2448, 0]
click at [1252, 611] on button "Close" at bounding box center [1247, 604] width 59 height 27
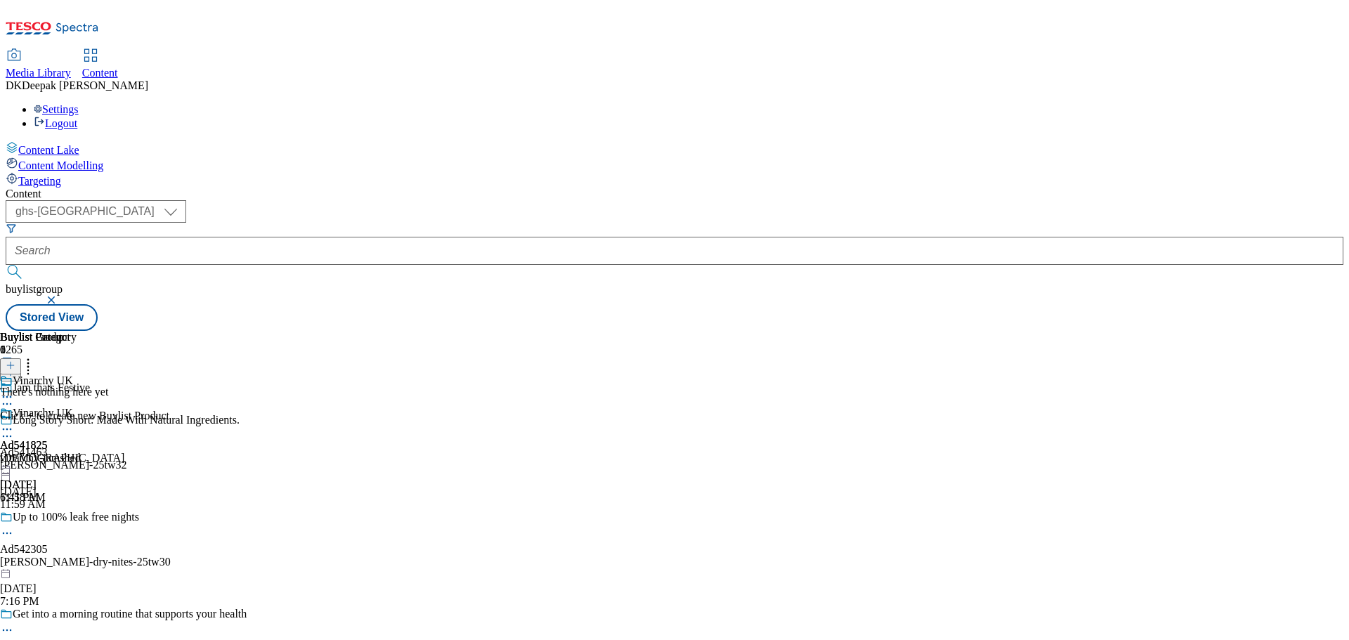
click at [15, 361] on icon at bounding box center [11, 366] width 10 height 10
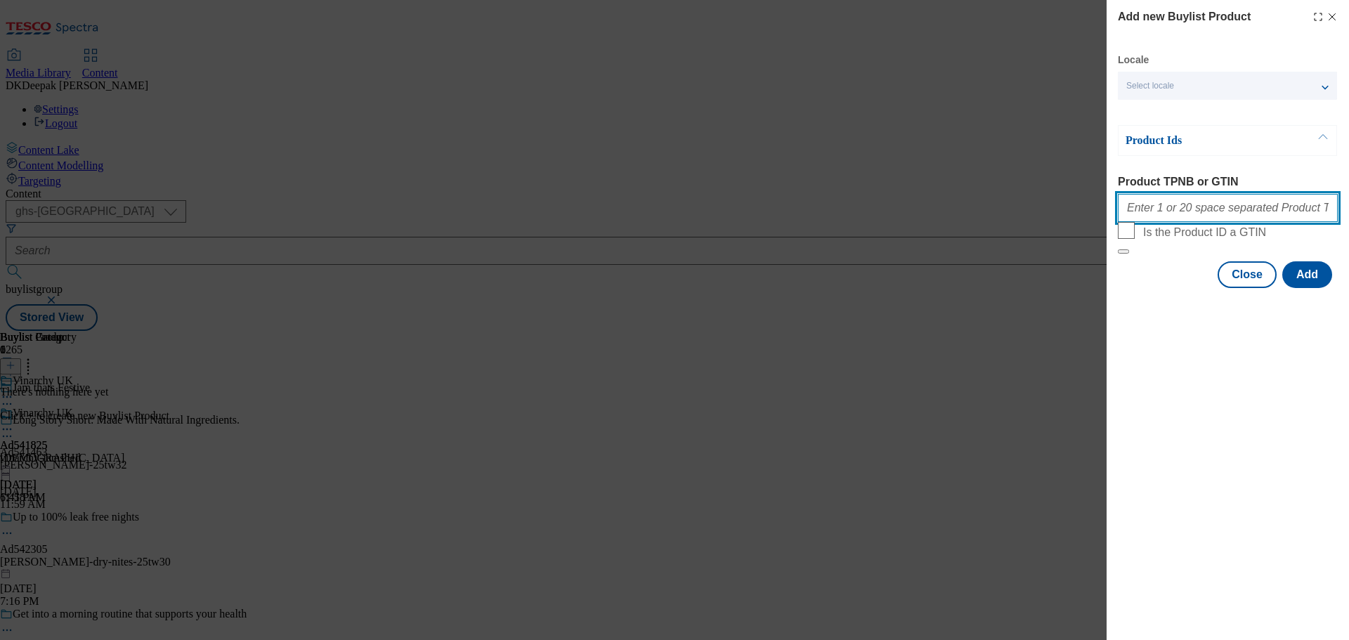
click at [1191, 211] on input "Product TPNB or GTIN" at bounding box center [1228, 208] width 220 height 28
paste input "589553 589554 587628"
type input "589553 589554 587628"
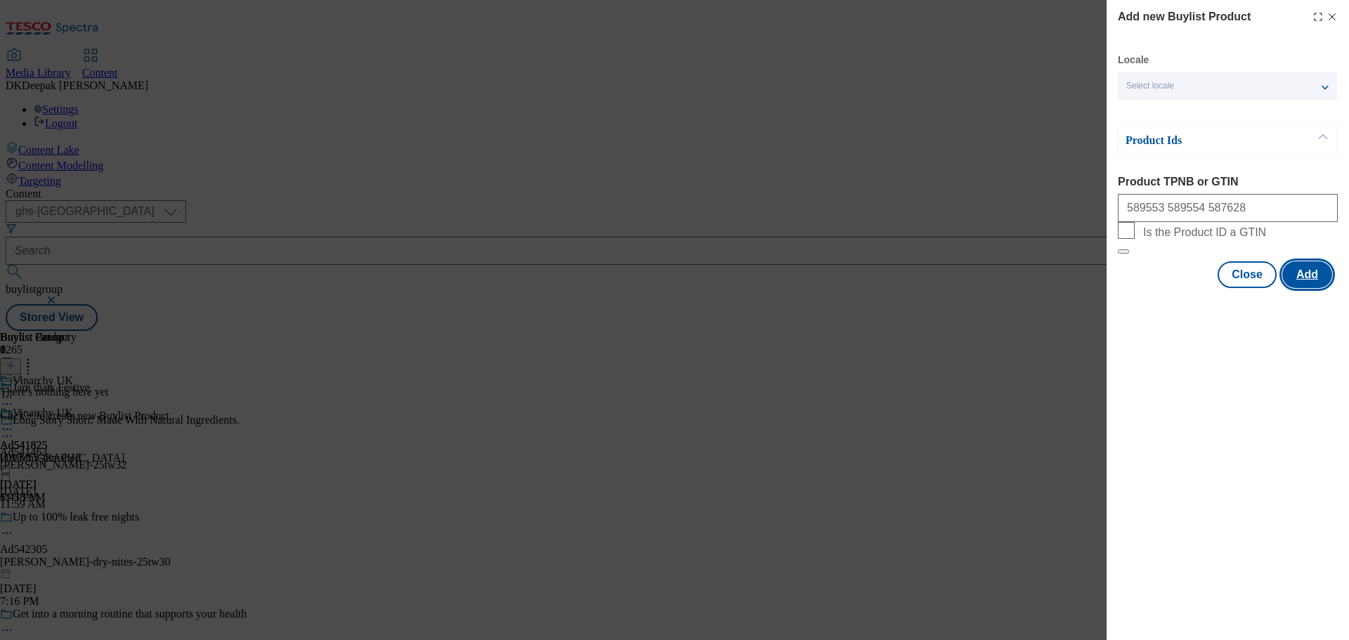
click at [1294, 288] on button "Add" at bounding box center [1308, 274] width 50 height 27
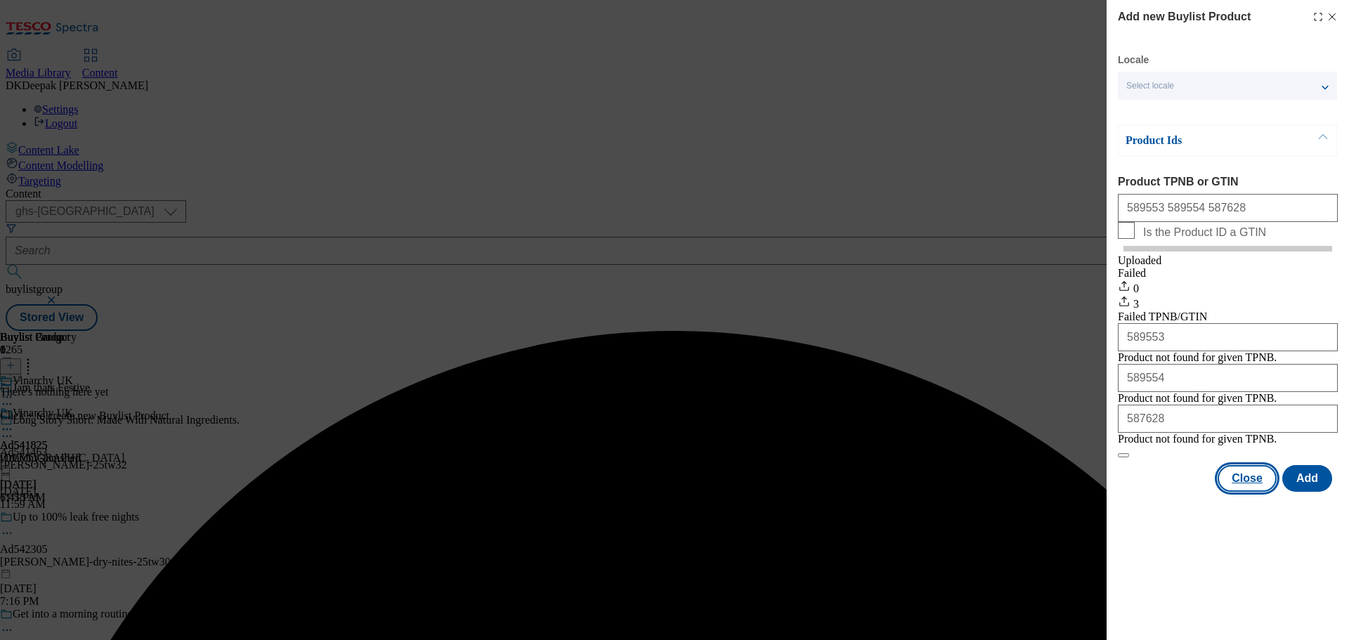
click at [1252, 492] on button "Close" at bounding box center [1247, 478] width 59 height 27
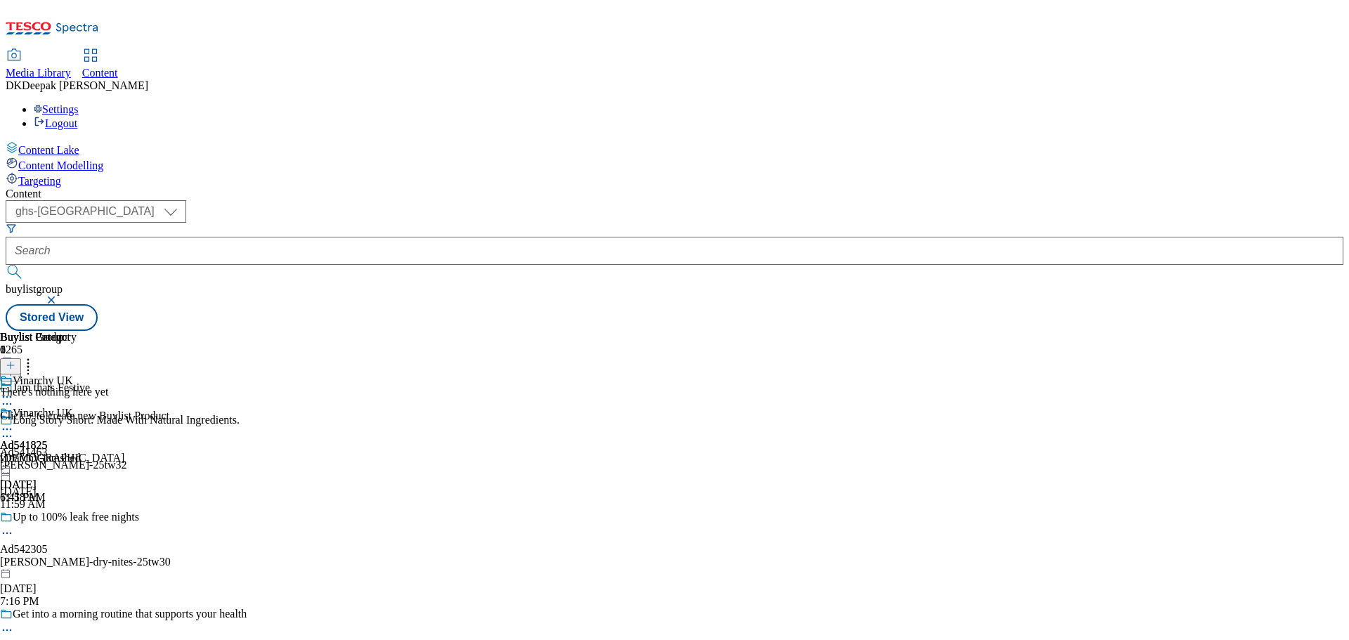
click at [14, 397] on icon at bounding box center [7, 404] width 14 height 14
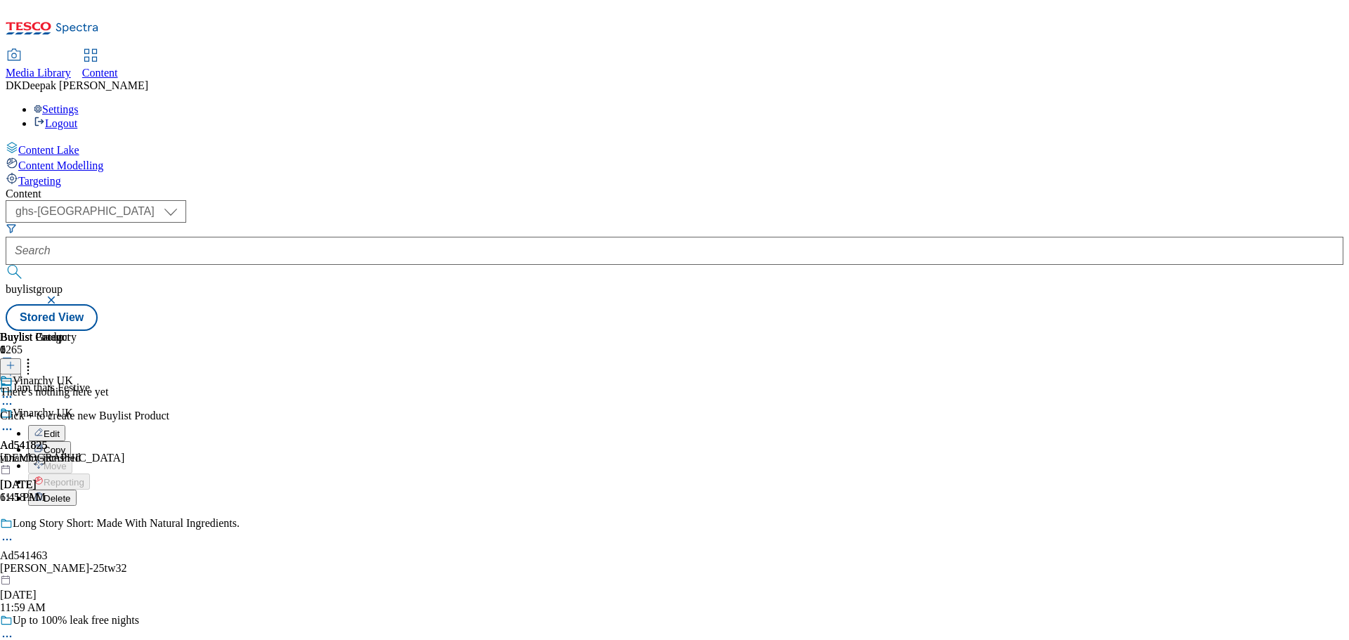
click at [65, 425] on button "Edit" at bounding box center [46, 433] width 37 height 16
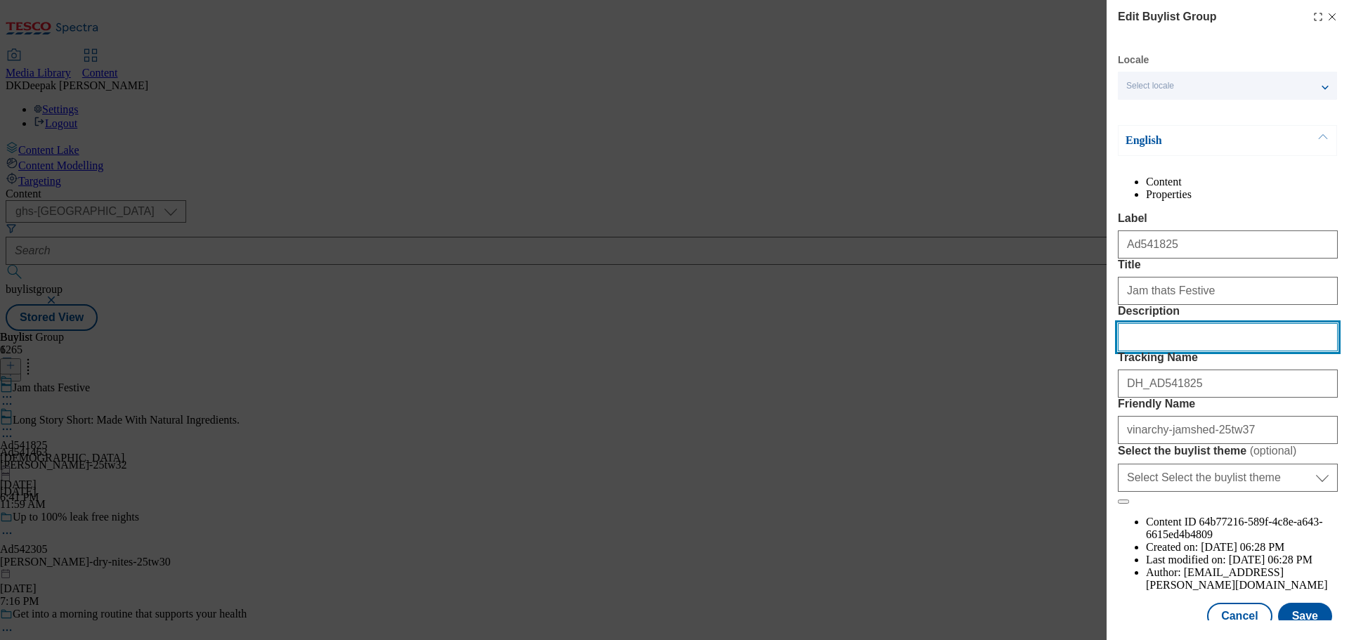
click at [1178, 351] on input "Description" at bounding box center [1228, 337] width 220 height 28
paste input "JAM SHED SHIRAZ 75cl"
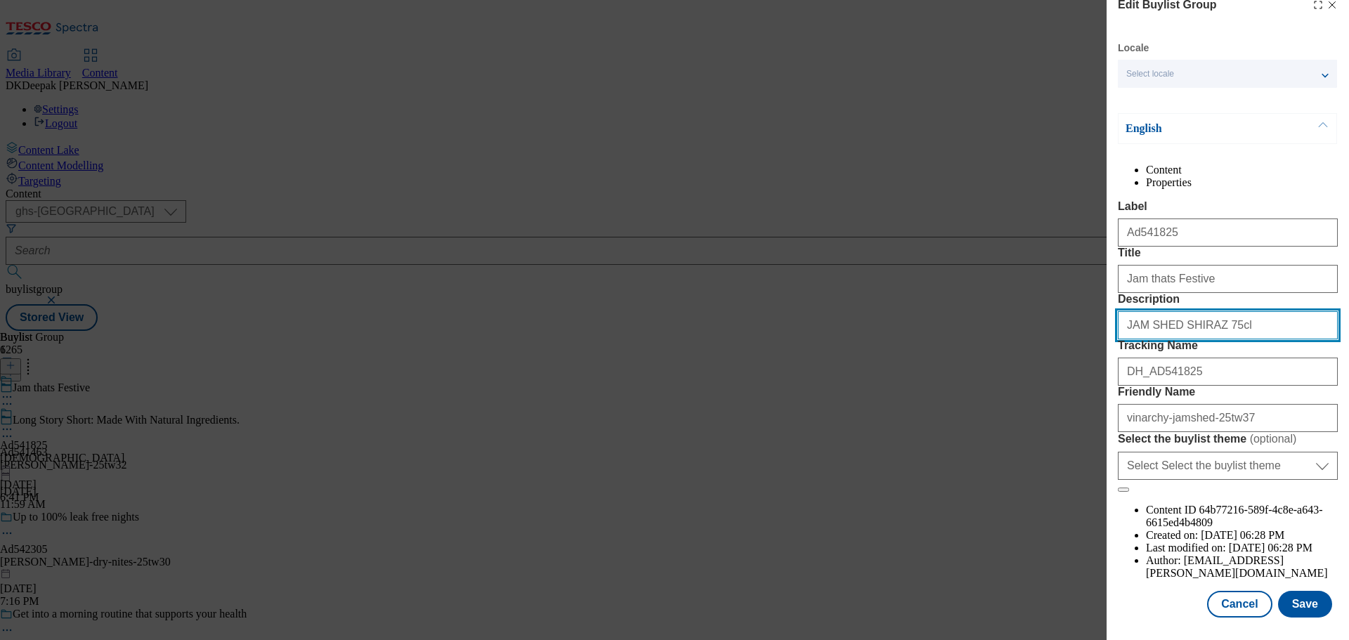
scroll to position [78, 0]
type input "JAM SHED SHIRAZ 75cl"
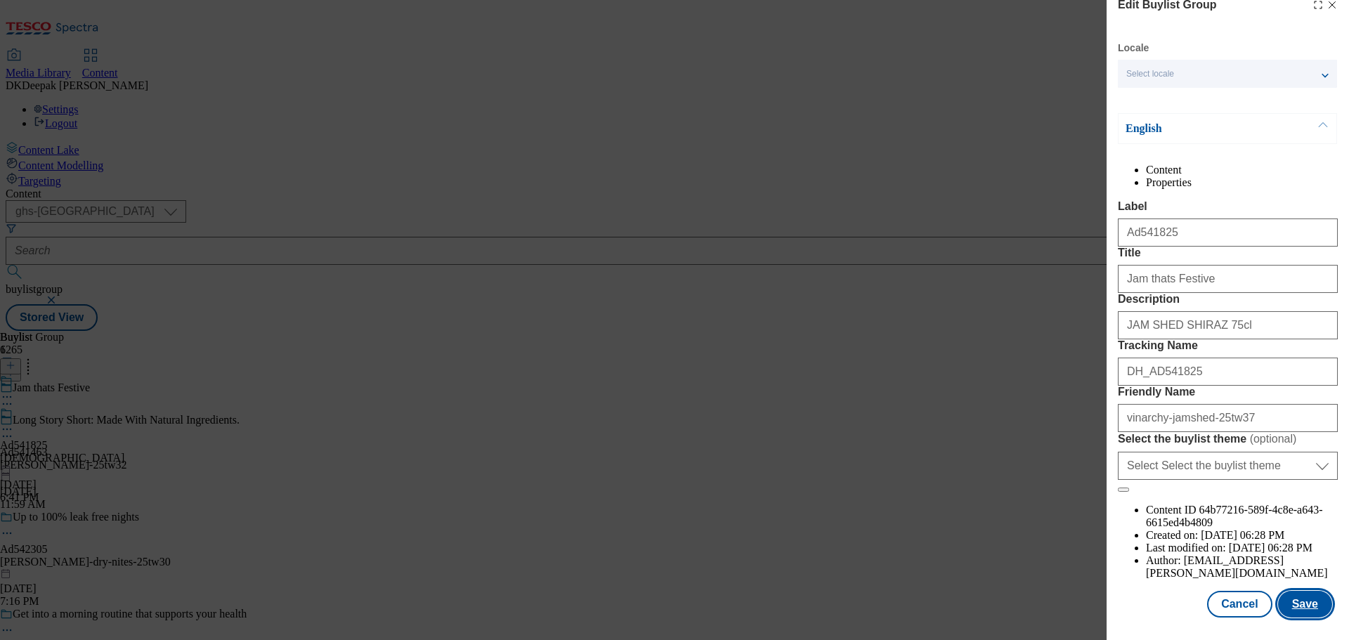
click at [1296, 597] on button "Save" at bounding box center [1305, 604] width 54 height 27
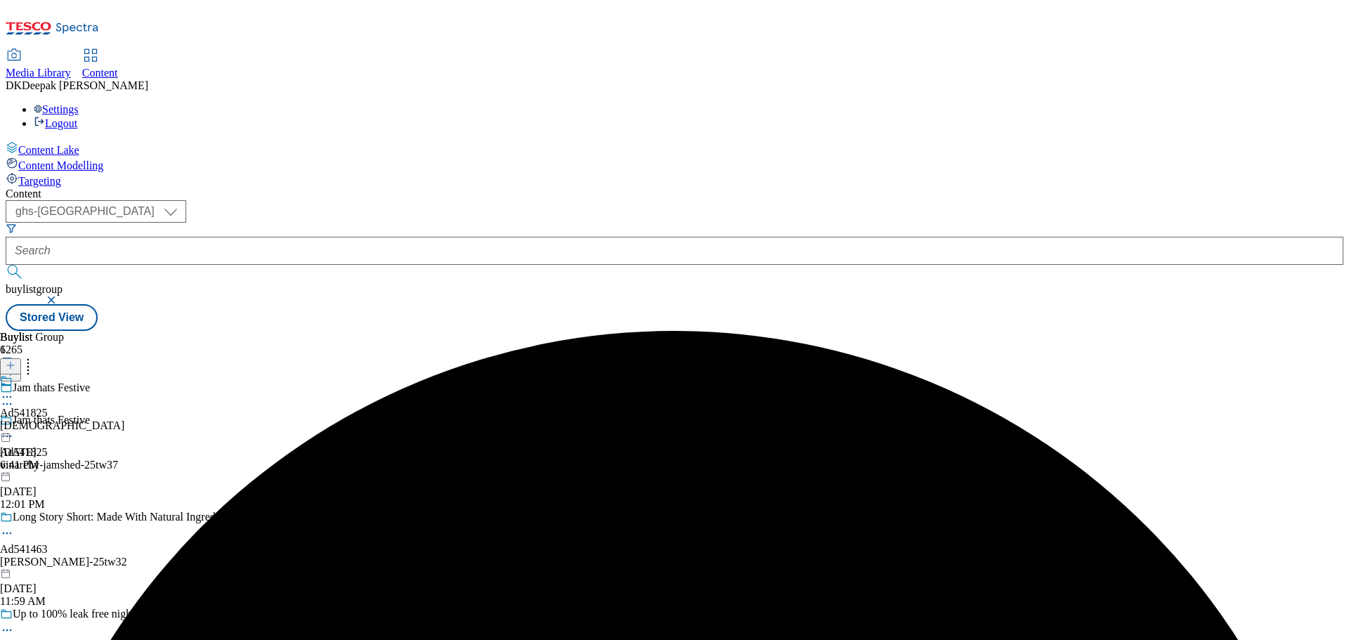
click at [124, 420] on div "vinarchy" at bounding box center [62, 426] width 124 height 13
click at [14, 422] on icon at bounding box center [7, 429] width 14 height 14
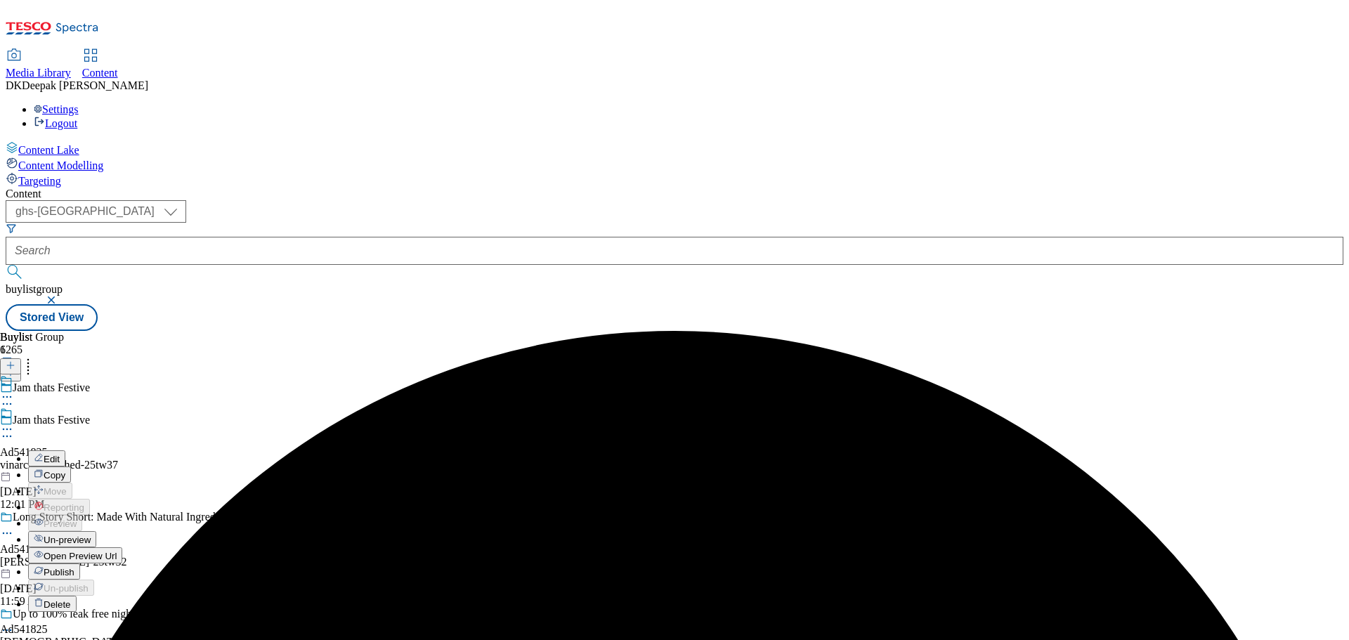
click at [65, 451] on button "Edit" at bounding box center [46, 459] width 37 height 16
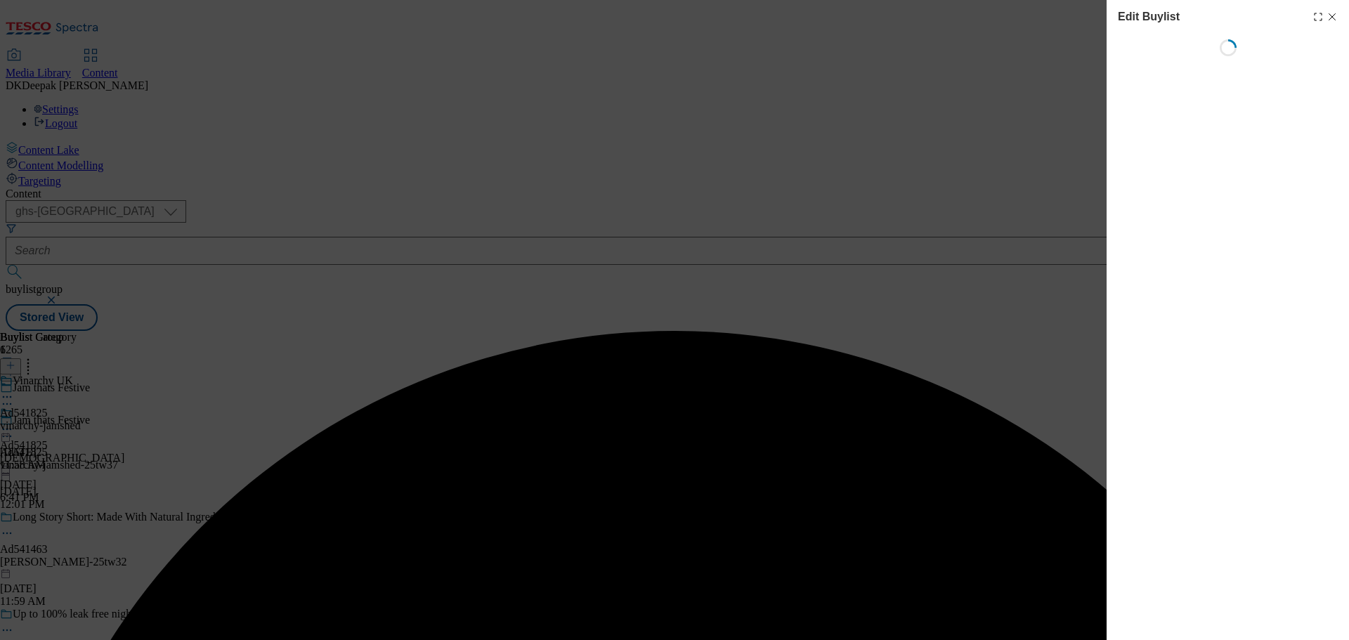
select select "tactical"
select select "supplier funded short term 1-3 weeks"
select select "dunnhumby"
select select "Banner"
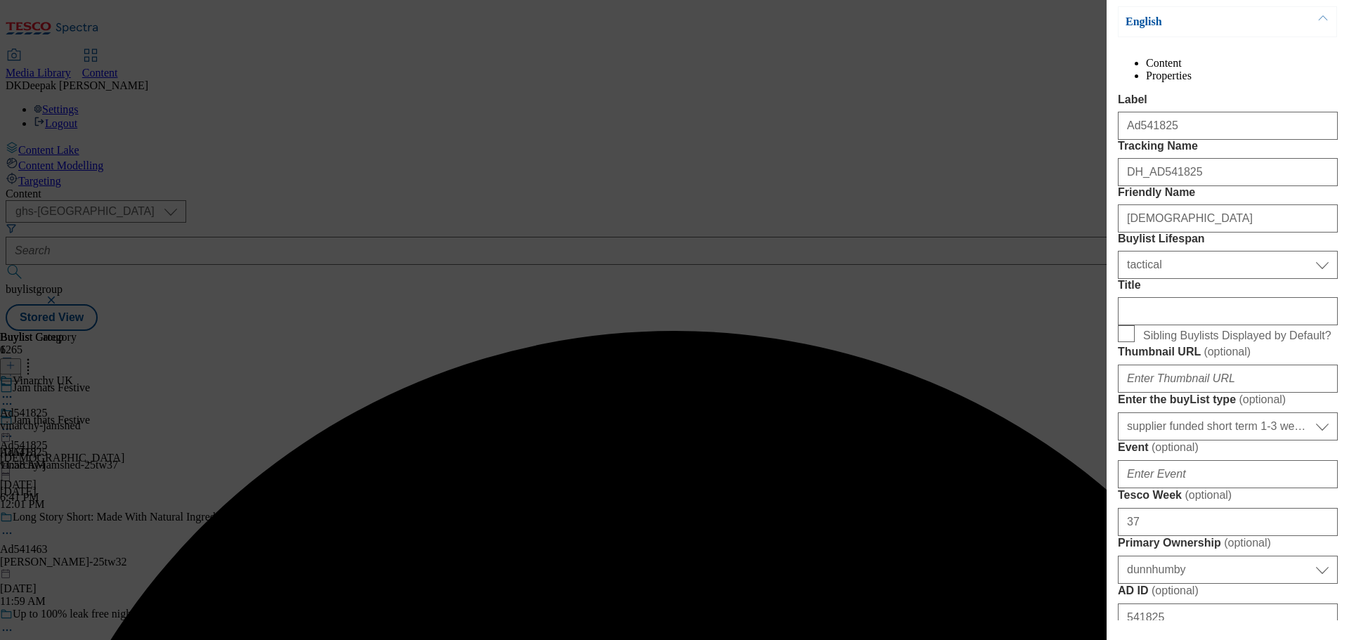
scroll to position [211, 0]
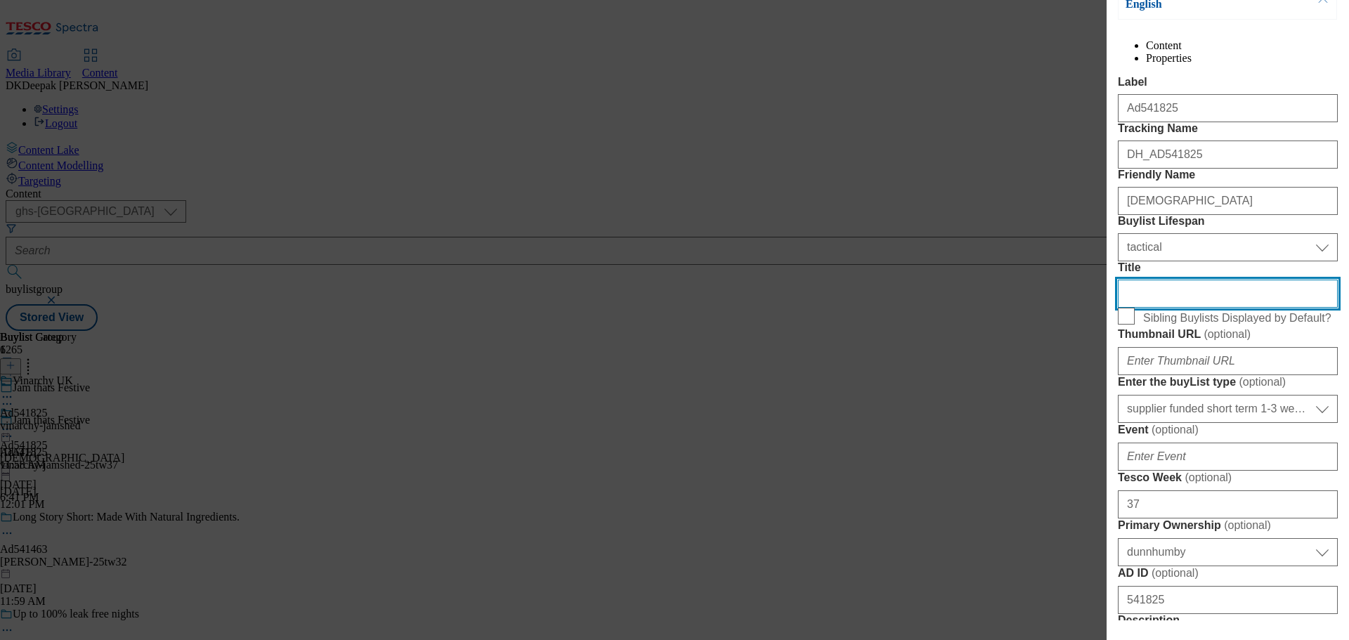
click at [1163, 308] on input "Title" at bounding box center [1228, 294] width 220 height 28
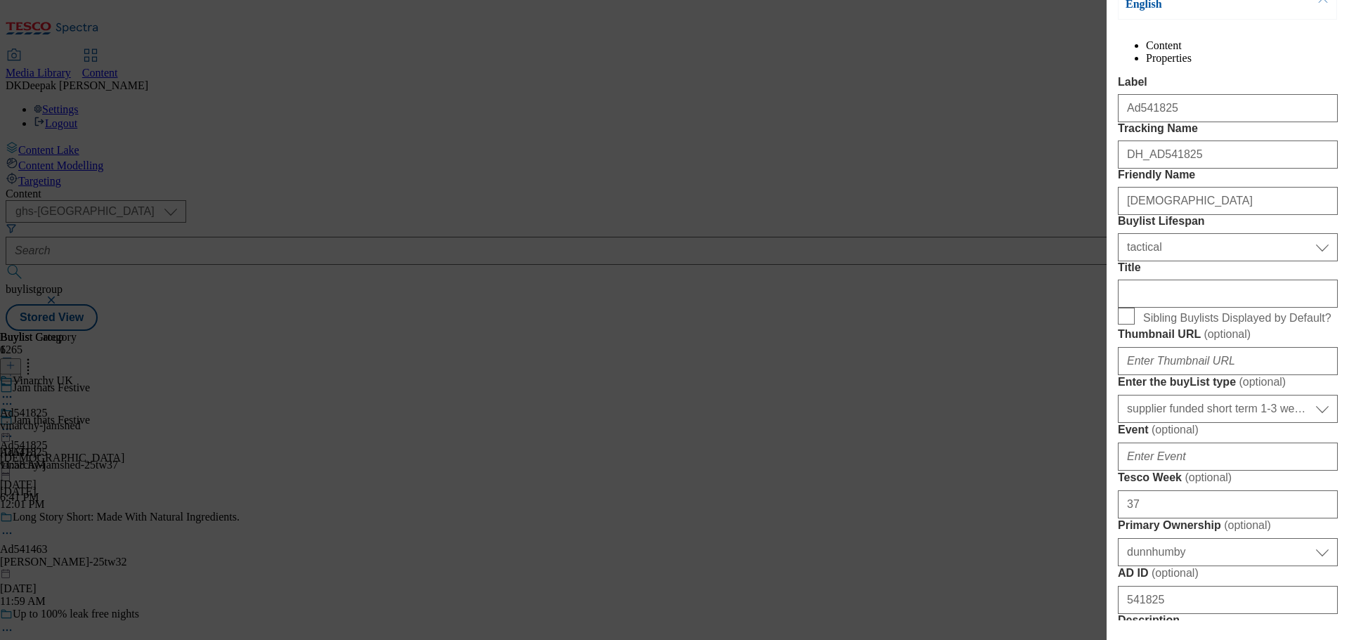
click at [1084, 539] on div "Edit Buylist Locale Select locale English Welsh Tags 1 tags selected fnf market…" at bounding box center [674, 320] width 1349 height 640
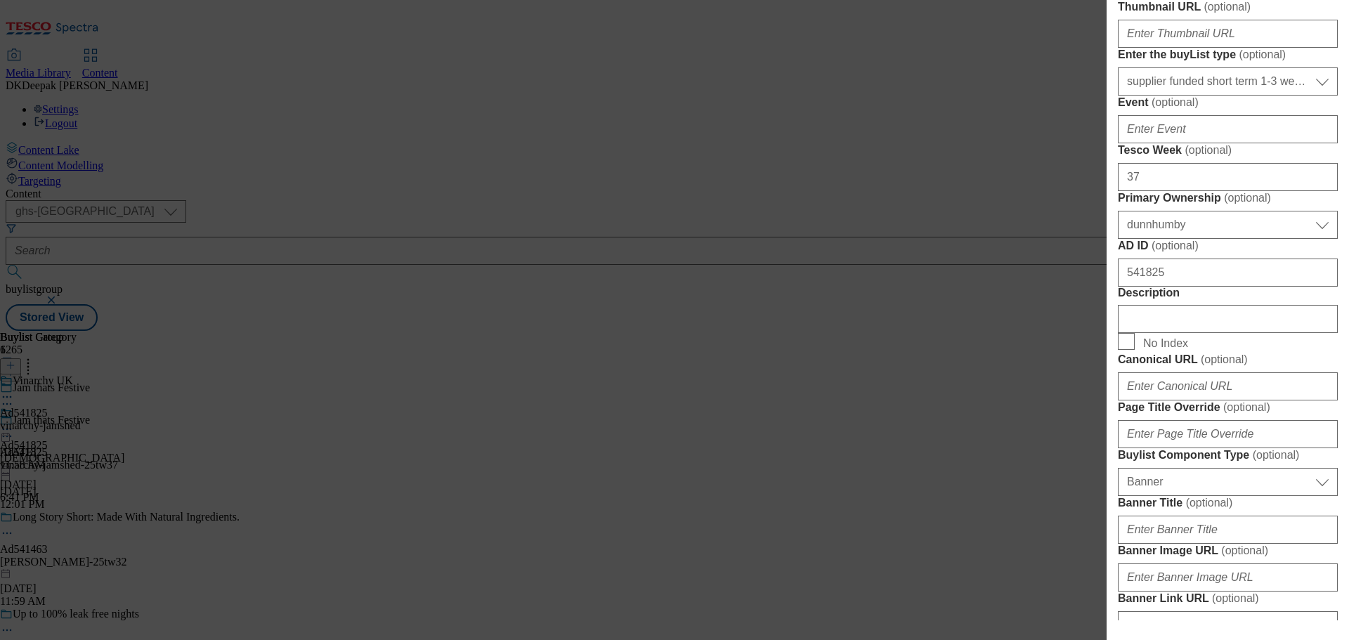
scroll to position [562, 0]
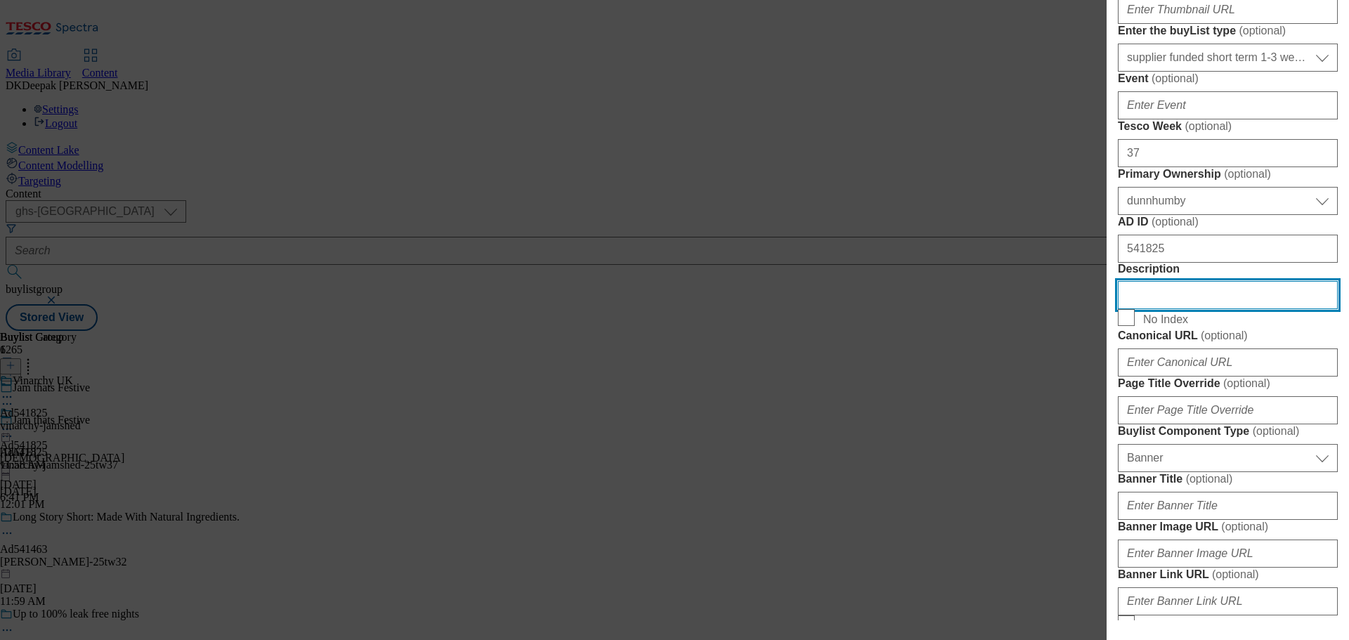
click at [1173, 309] on input "Description" at bounding box center [1228, 295] width 220 height 28
paste input "JAM SHED SHIRAZ 75cl"
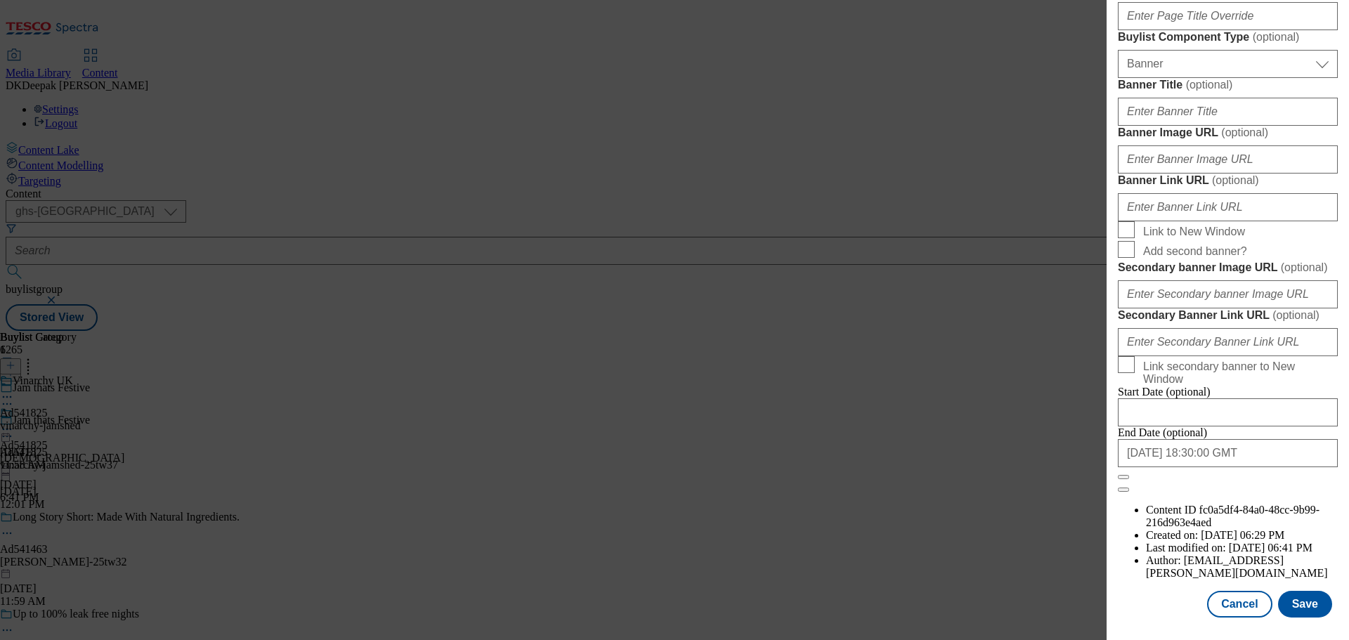
scroll to position [1479, 0]
type input "JAM SHED SHIRAZ 75cl"
click at [1290, 597] on button "Save" at bounding box center [1305, 604] width 54 height 27
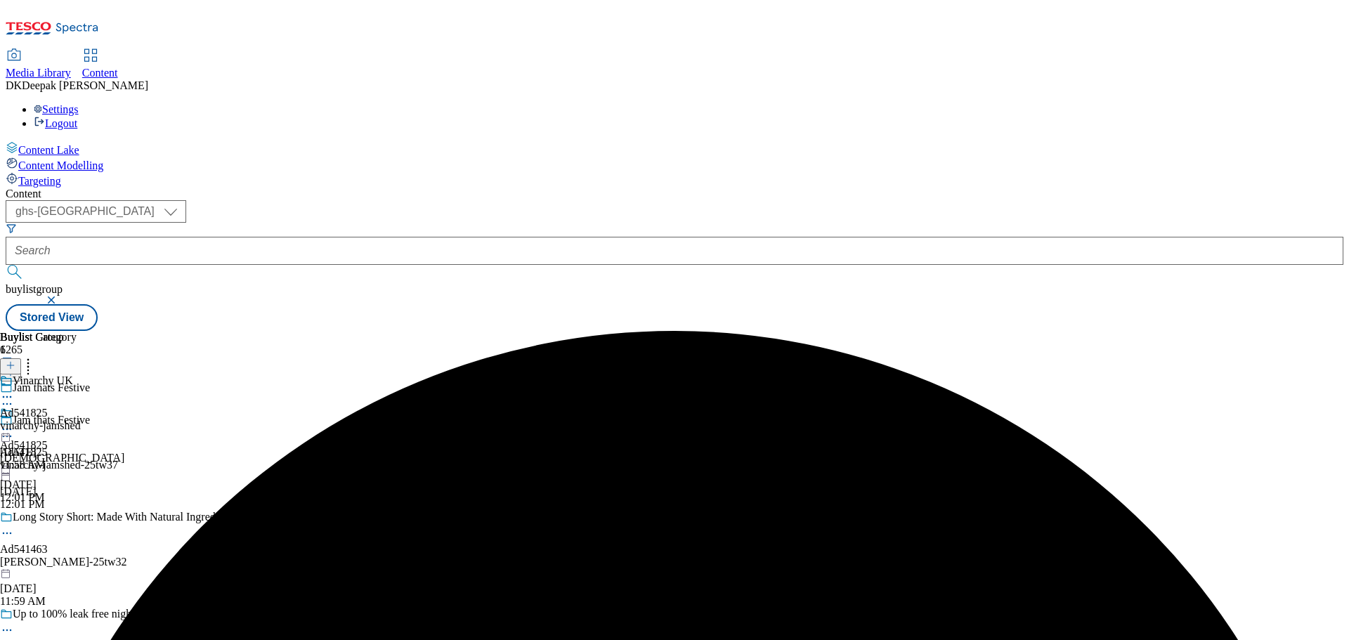
click at [14, 390] on icon at bounding box center [7, 397] width 14 height 14
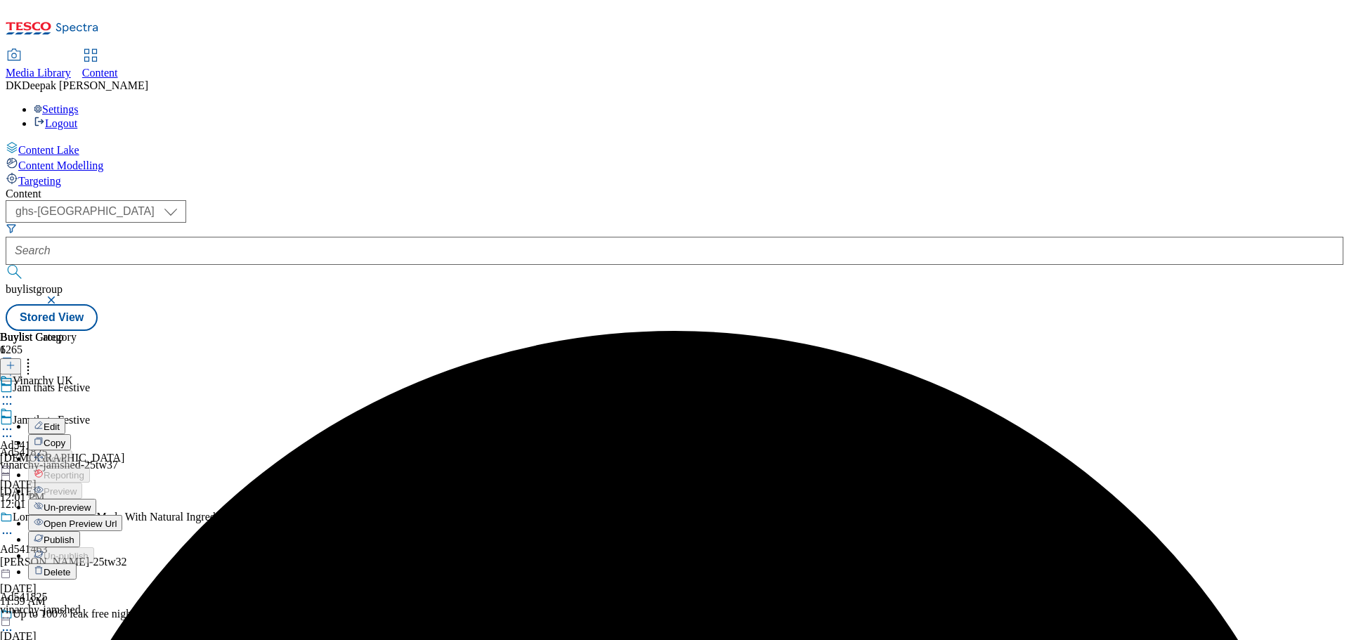
click at [65, 418] on button "Edit" at bounding box center [46, 426] width 37 height 16
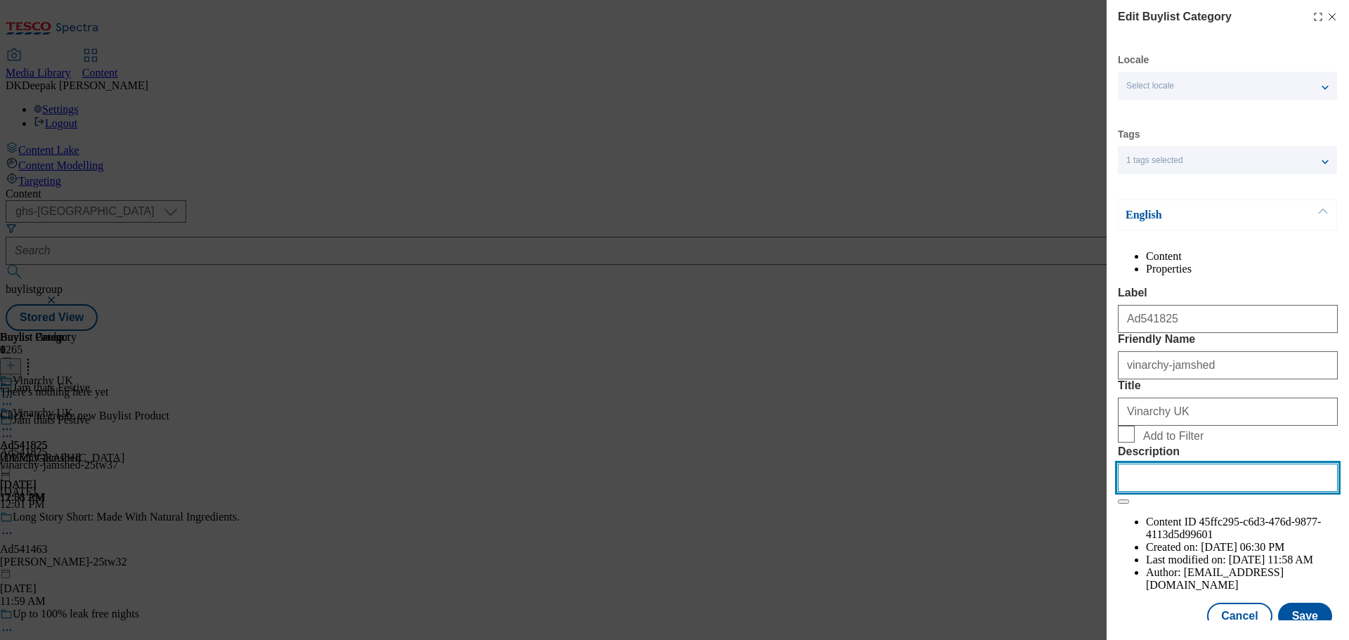
click at [1165, 492] on input "Description" at bounding box center [1228, 478] width 220 height 28
click at [1165, 611] on div "Locale Select locale English Welsh Tags 1 tags selected fnf marketplace whoosh …" at bounding box center [1228, 341] width 220 height 576
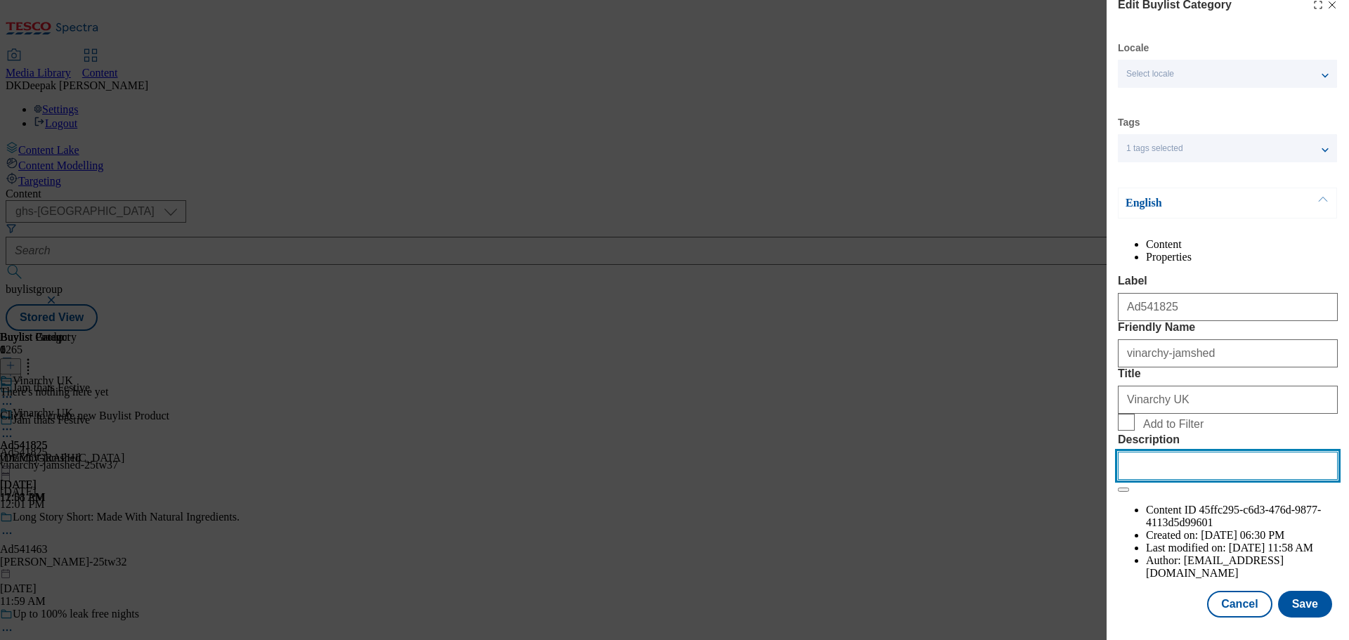
paste input "JAM SHED SHIRAZ 75cl"
type input "JAM SHED SHIRAZ 75cl"
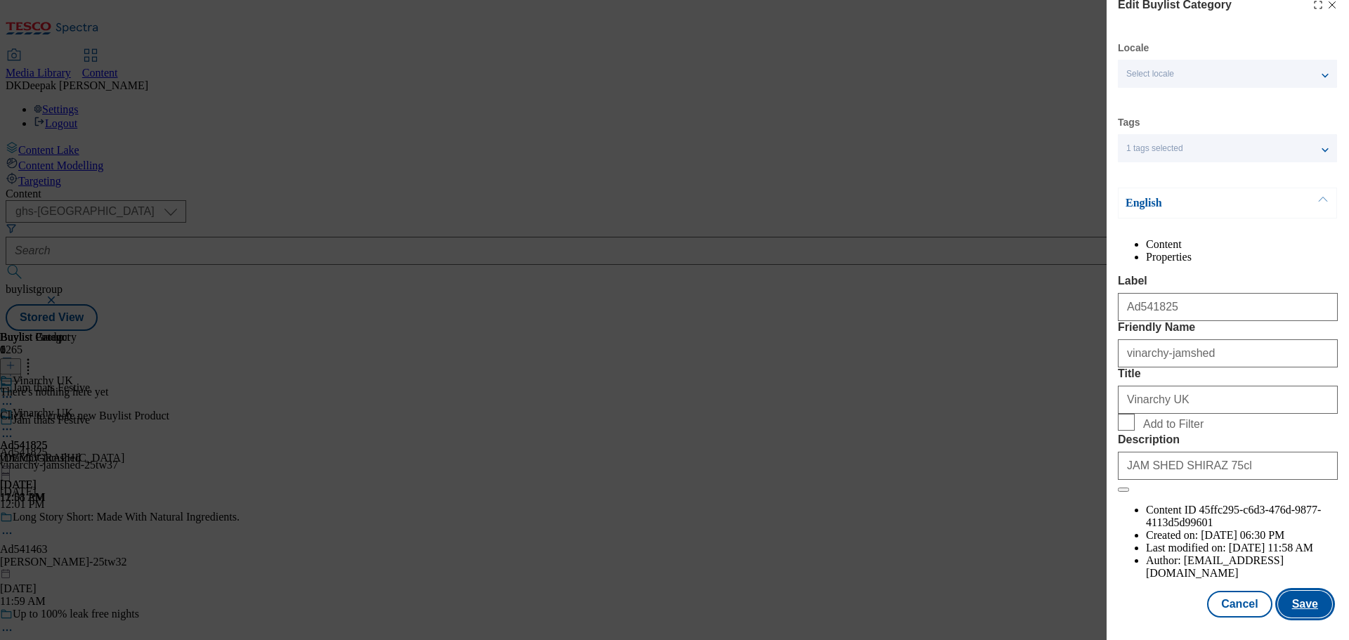
click at [1291, 593] on button "Save" at bounding box center [1305, 604] width 54 height 27
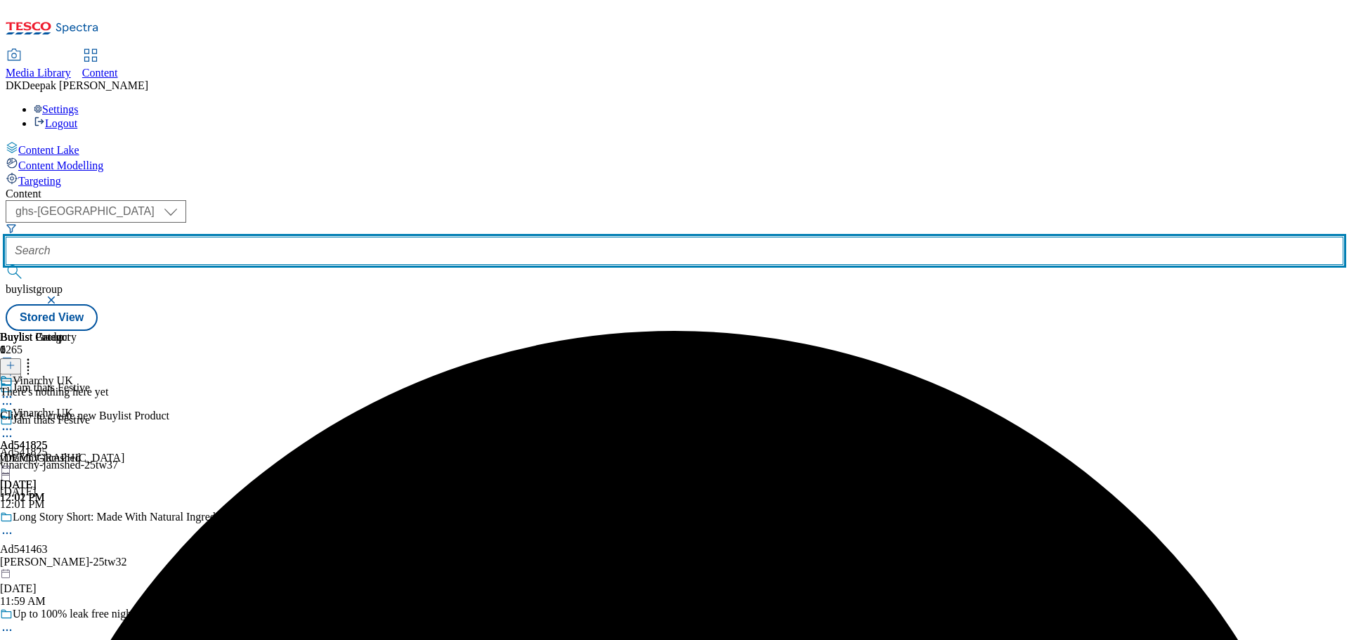
click at [316, 237] on input "text" at bounding box center [675, 251] width 1338 height 28
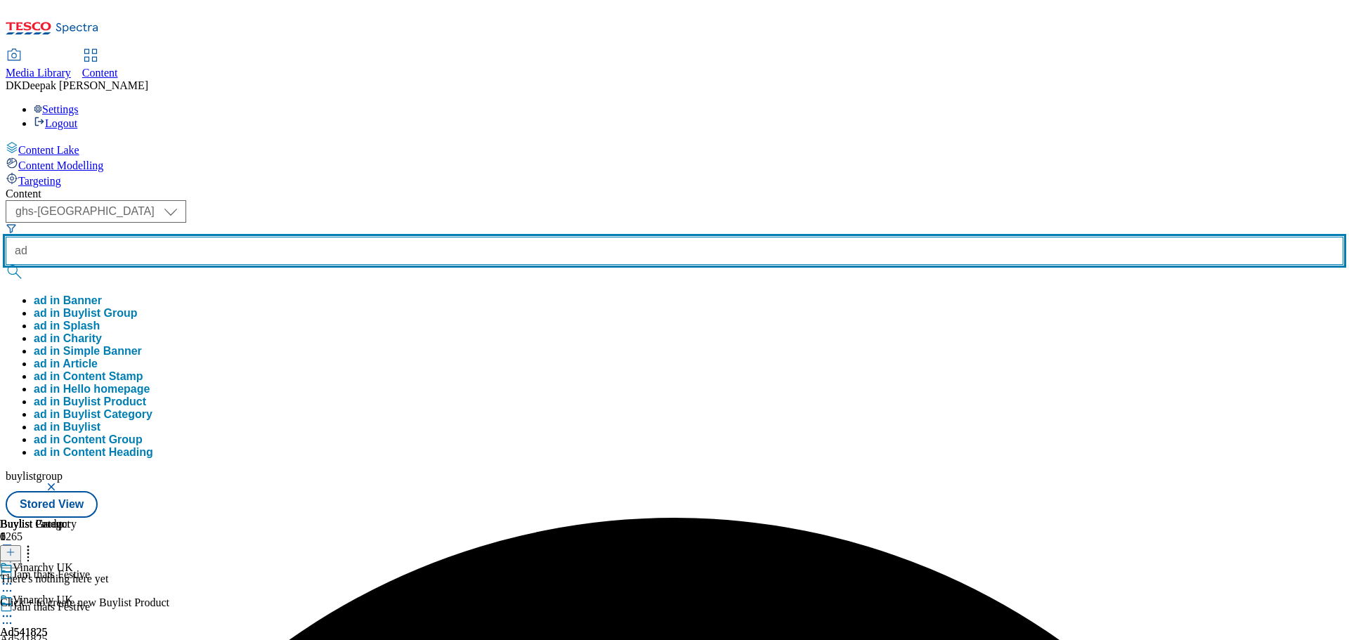
paste input "541463"
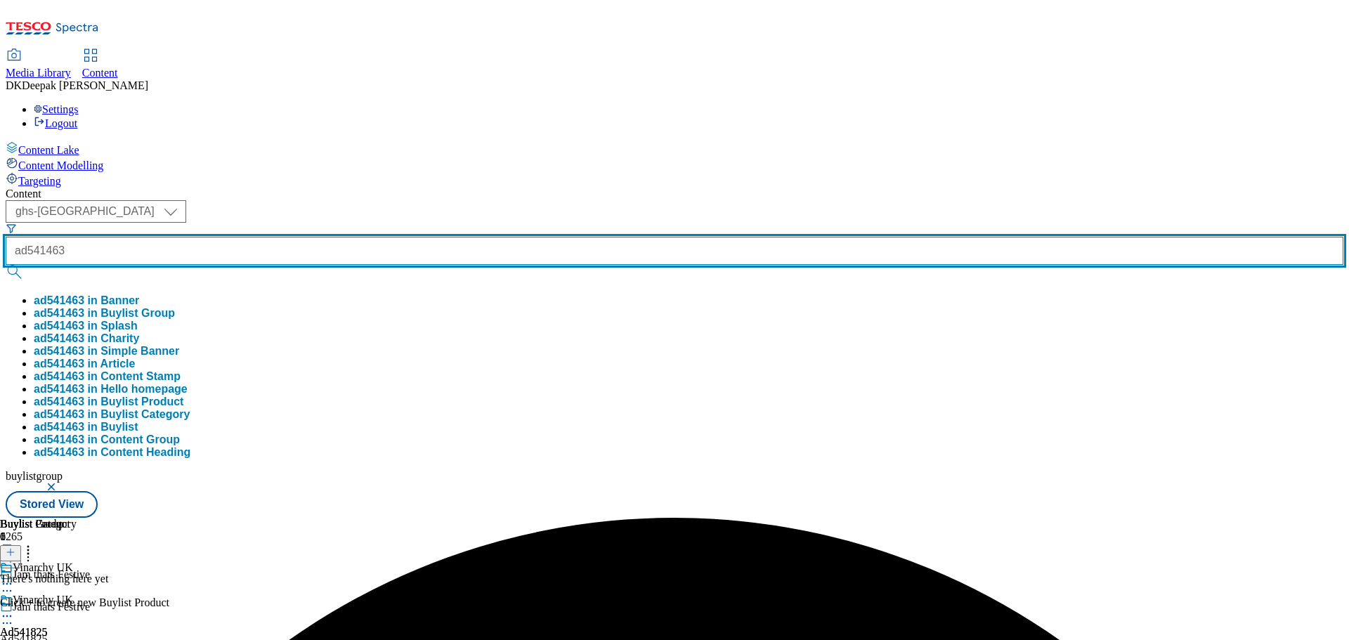
type input "ad541463"
click at [6, 265] on button "submit" at bounding box center [16, 272] width 20 height 14
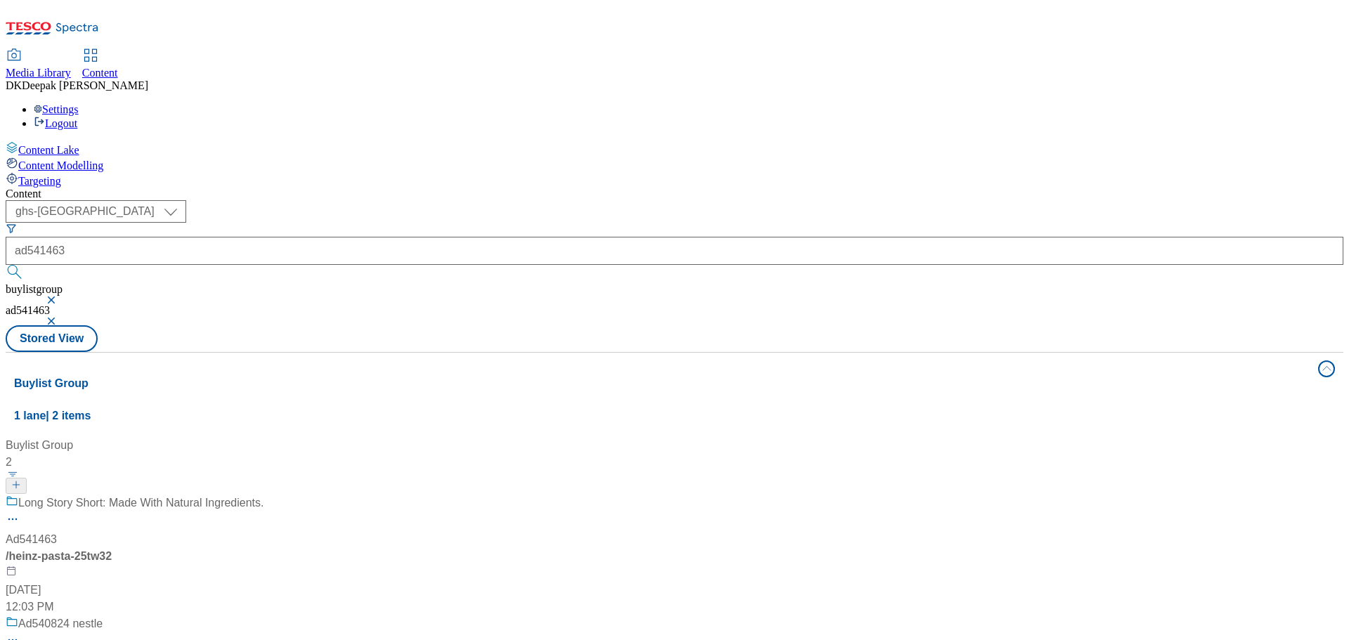
click at [264, 548] on div "/ heinz-pasta-25tw32" at bounding box center [135, 556] width 259 height 17
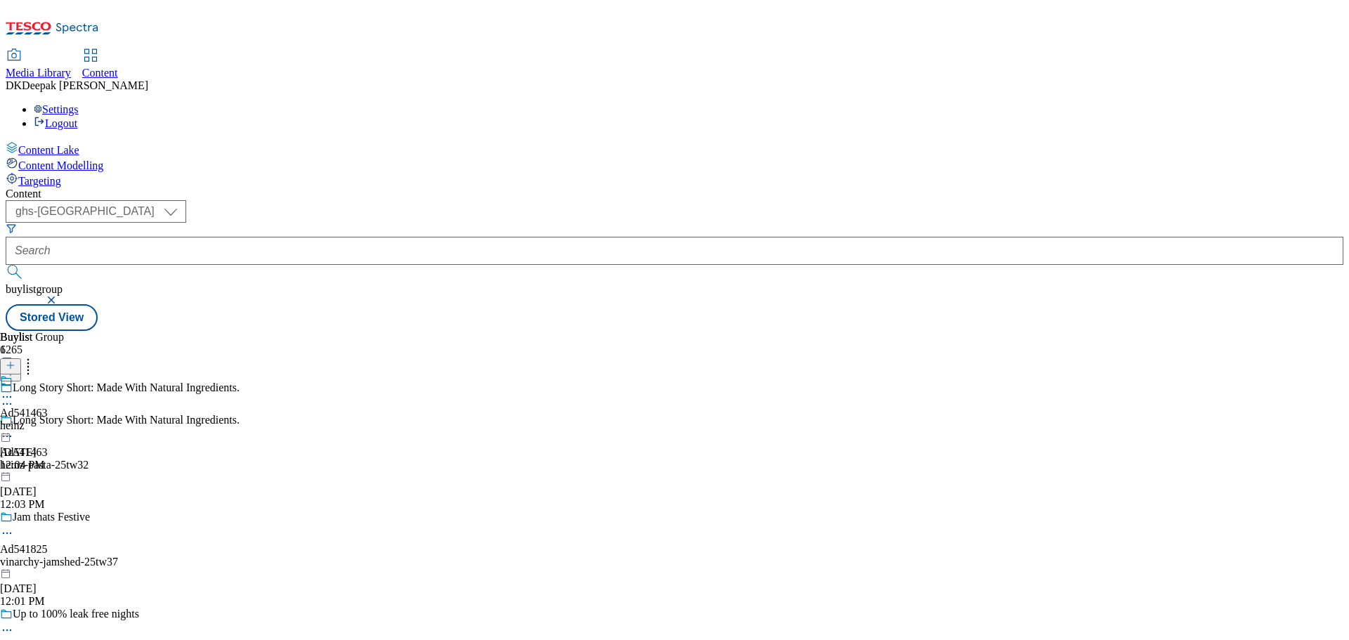
click at [14, 429] on icon at bounding box center [7, 436] width 14 height 14
click at [65, 458] on button "Edit" at bounding box center [46, 466] width 37 height 16
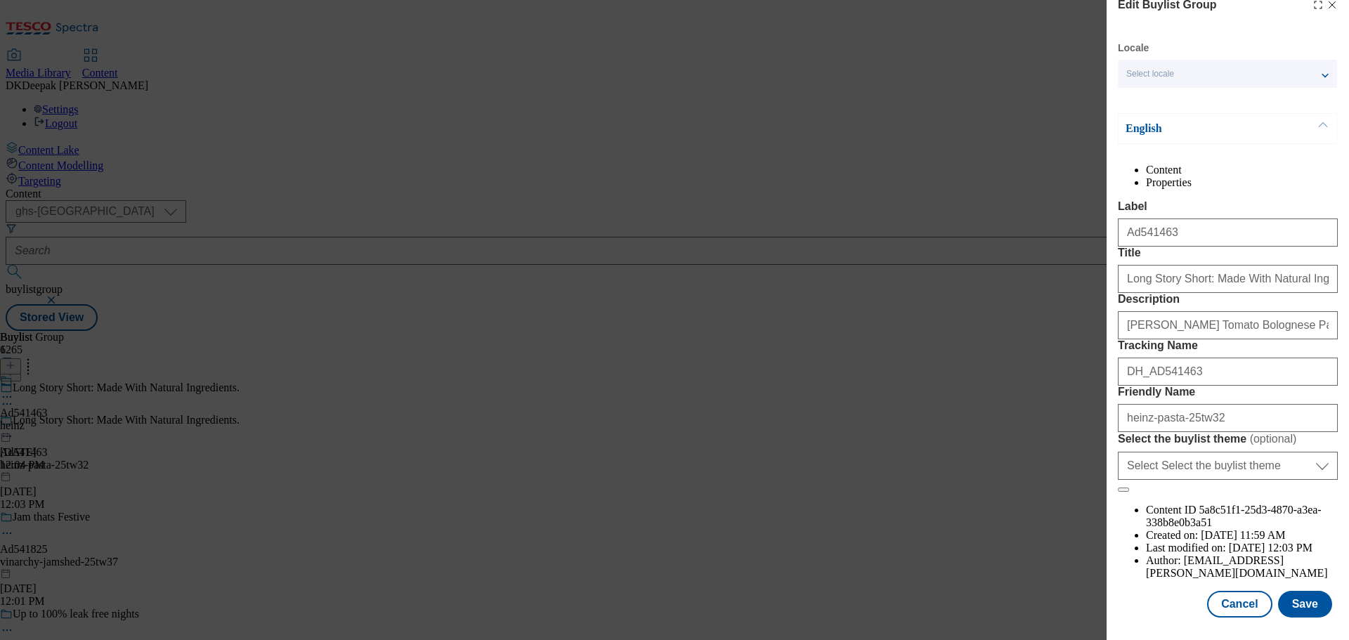
scroll to position [78, 0]
click at [1238, 597] on button "Cancel" at bounding box center [1239, 604] width 65 height 27
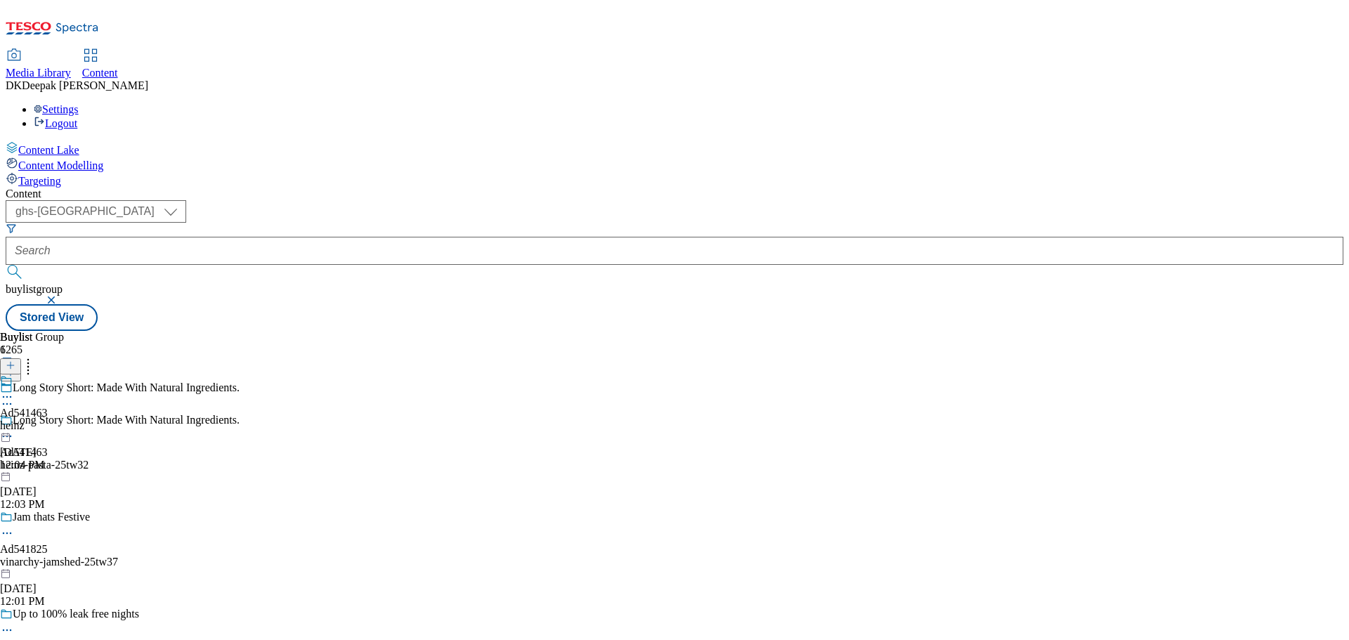
click at [48, 420] on div "heinz" at bounding box center [24, 426] width 48 height 13
click at [14, 422] on icon at bounding box center [7, 429] width 14 height 14
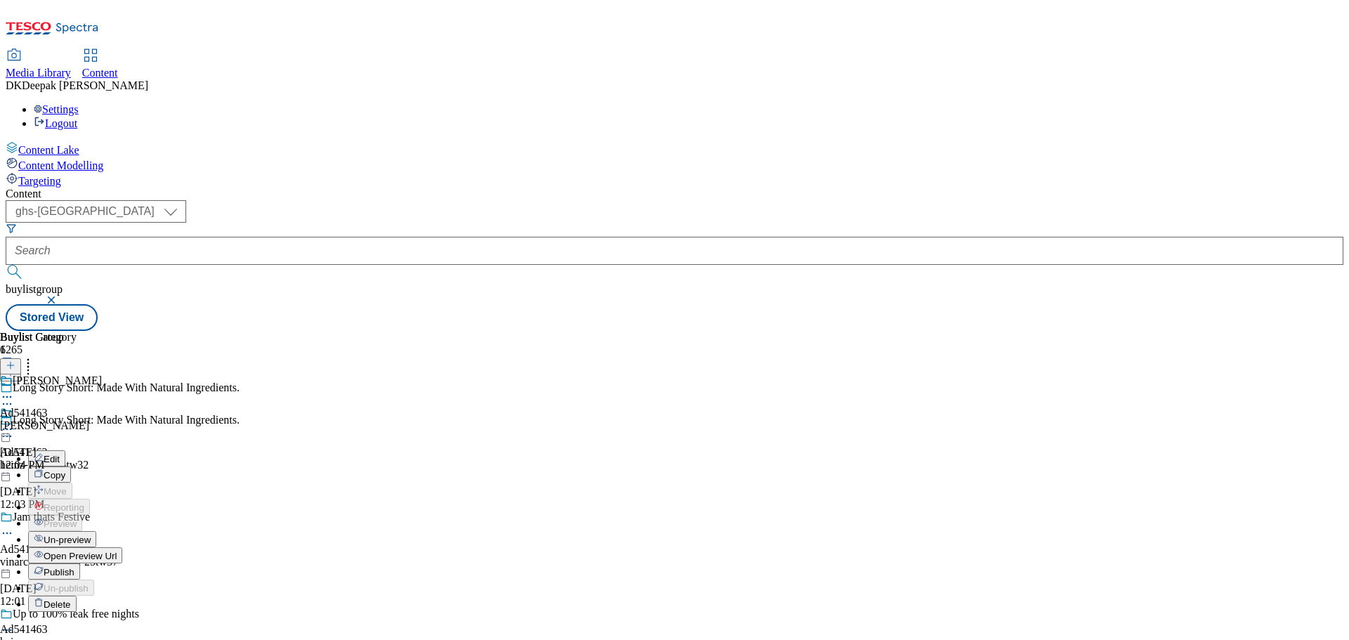
click at [65, 451] on button "Edit" at bounding box center [46, 459] width 37 height 16
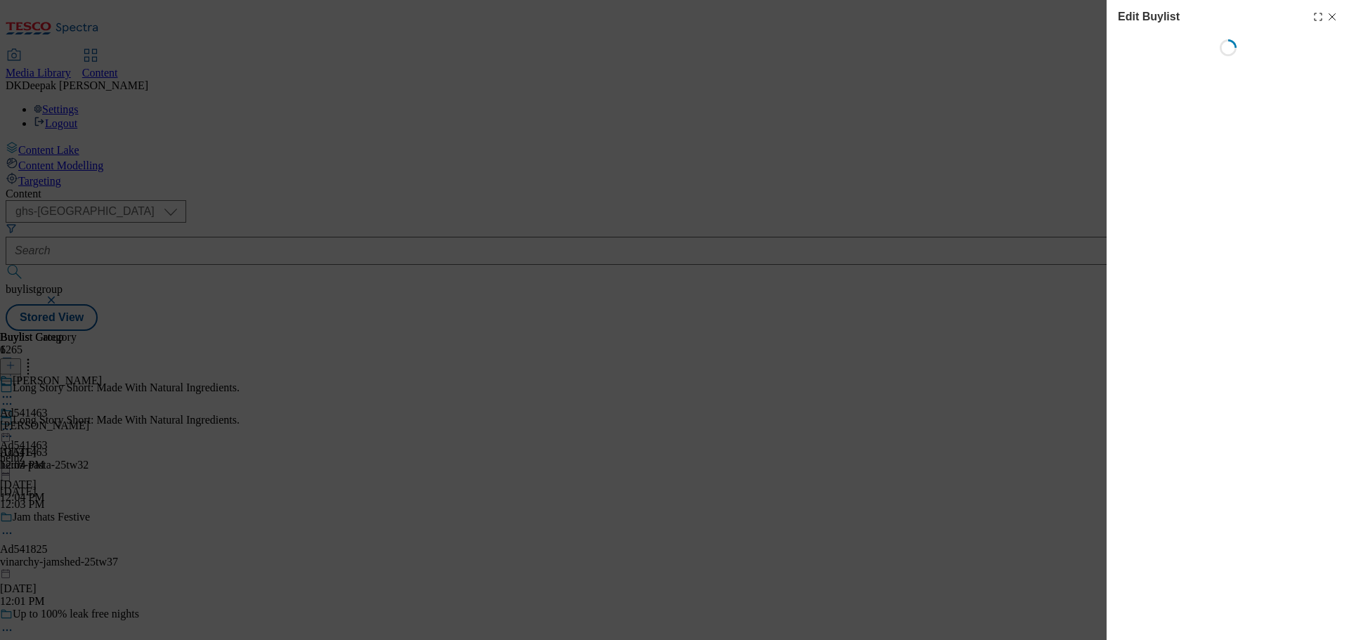
select select "tactical"
select select "supplier funded short term 1-3 weeks"
select select "dunnhumby"
select select "Banner"
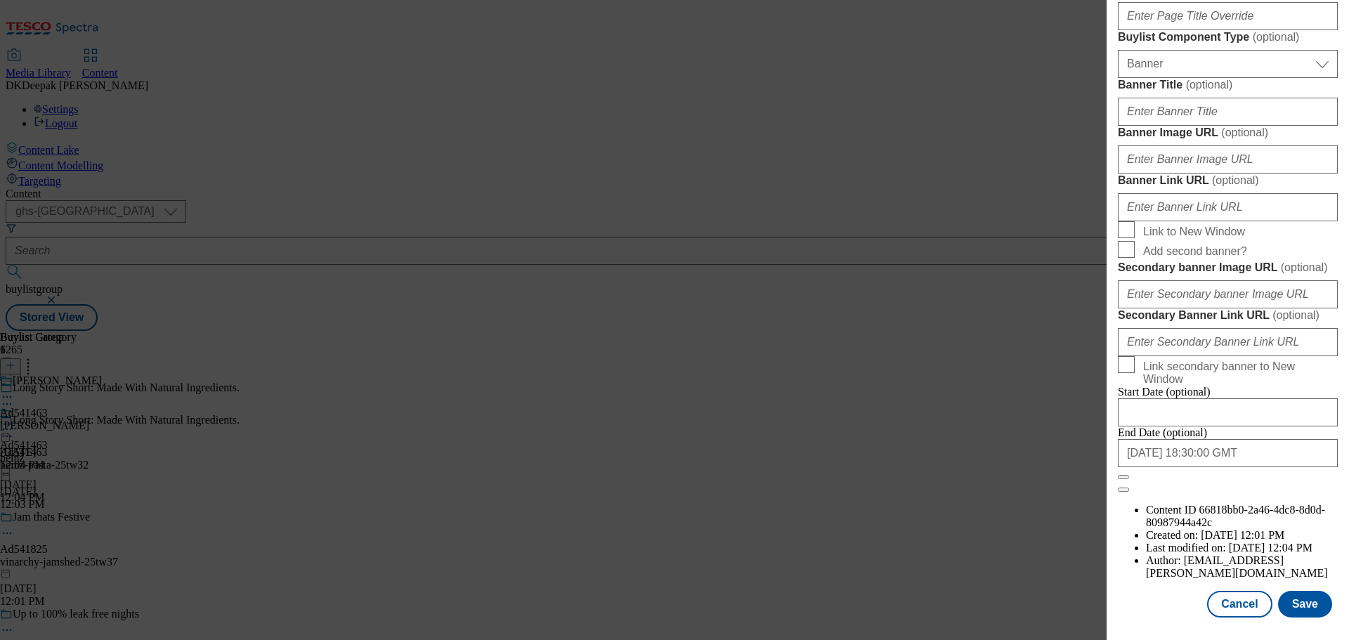
scroll to position [1479, 0]
click at [1226, 603] on button "Cancel" at bounding box center [1239, 604] width 65 height 27
select select "tactical"
select select "supplier funded short term 1-3 weeks"
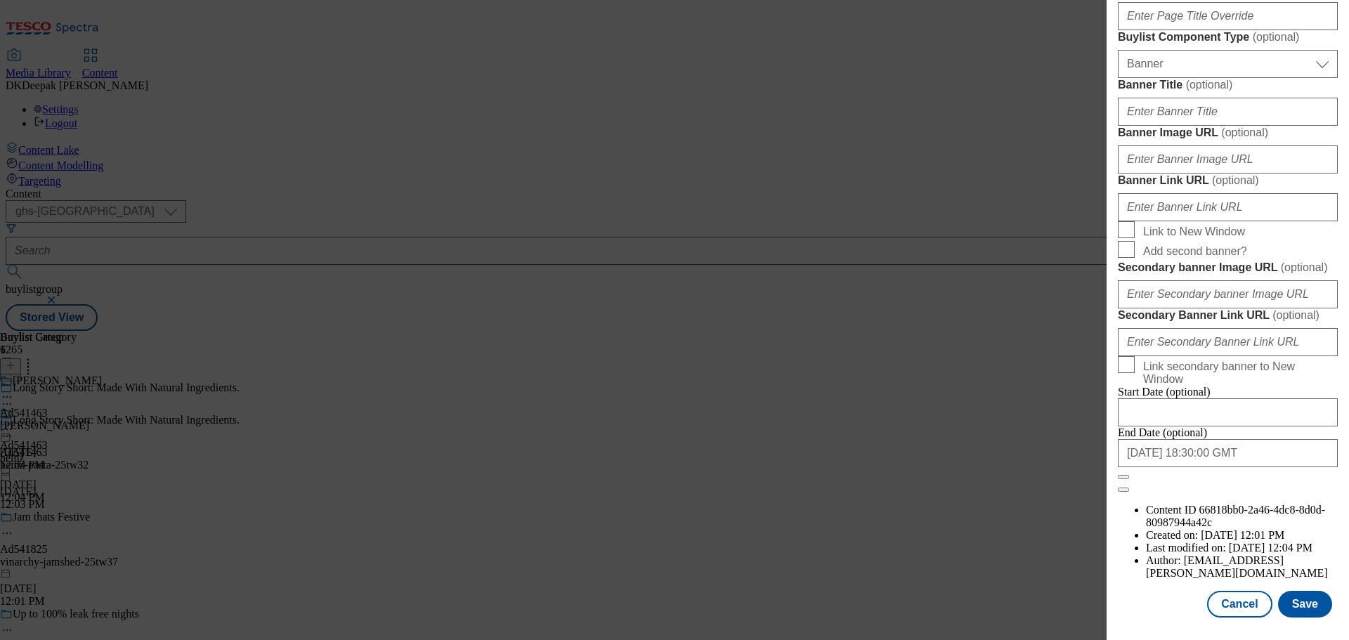
select select "dunnhumby"
select select "Banner"
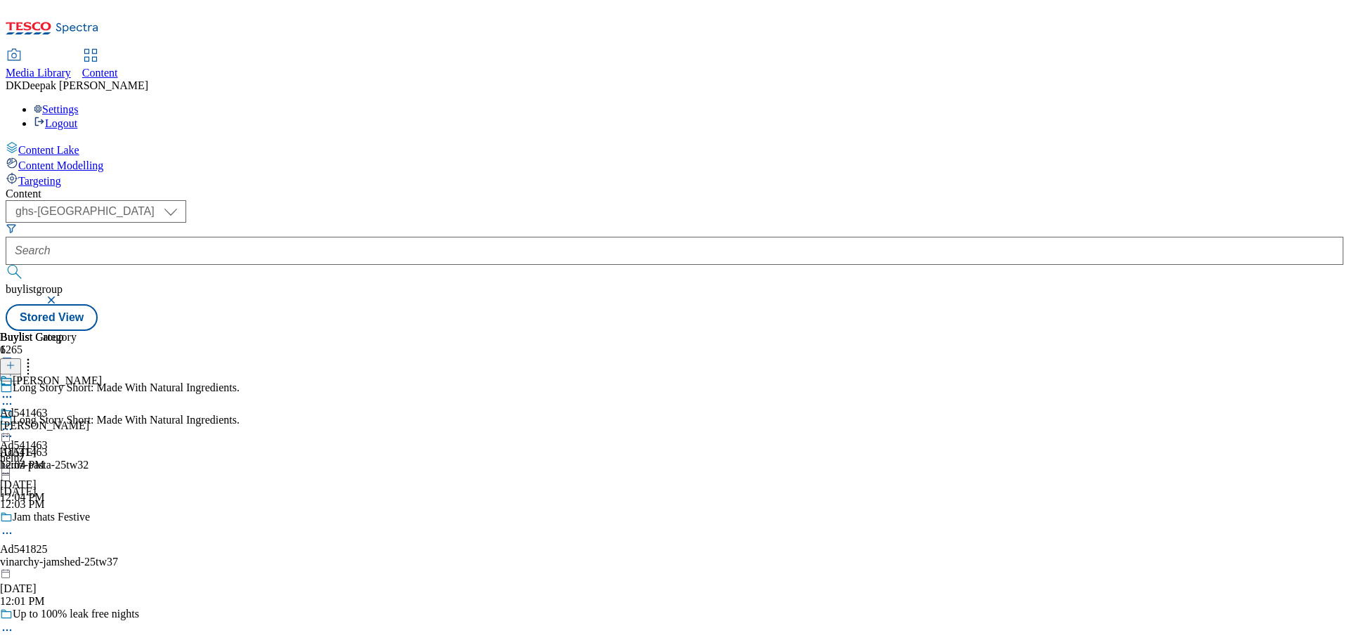
click at [102, 420] on div "heinz-pasta" at bounding box center [51, 426] width 102 height 13
click at [14, 422] on icon at bounding box center [7, 429] width 14 height 14
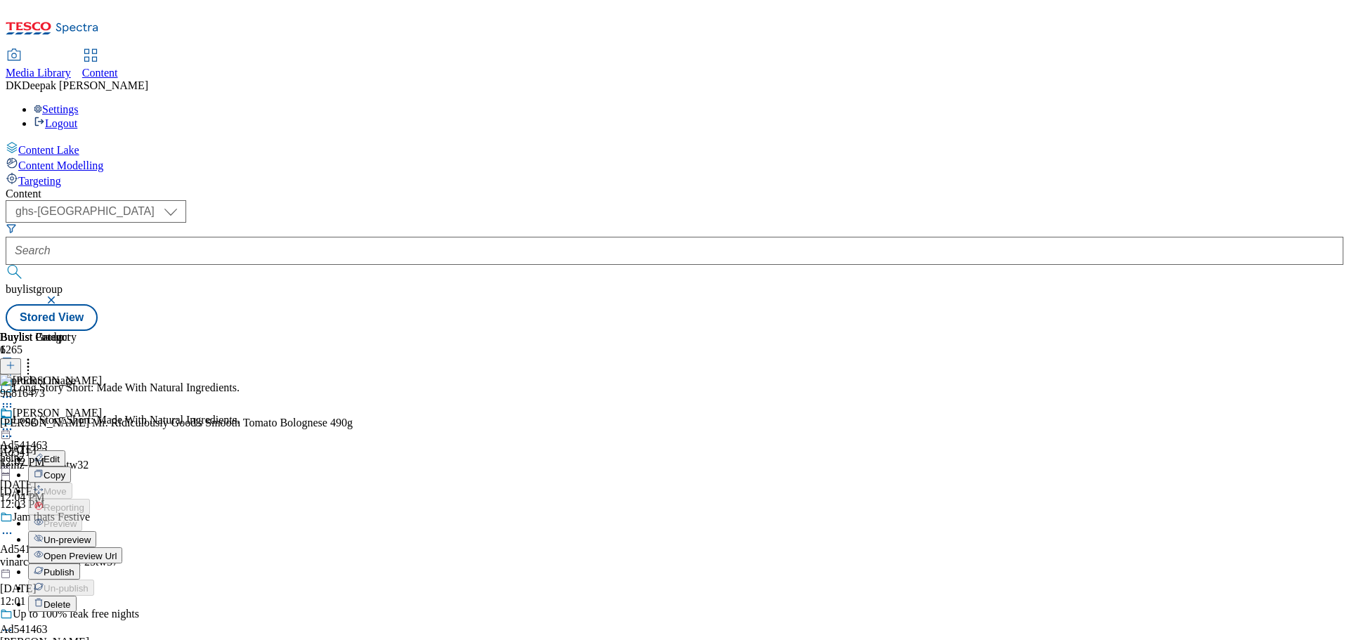
click at [65, 451] on button "Edit" at bounding box center [46, 459] width 37 height 16
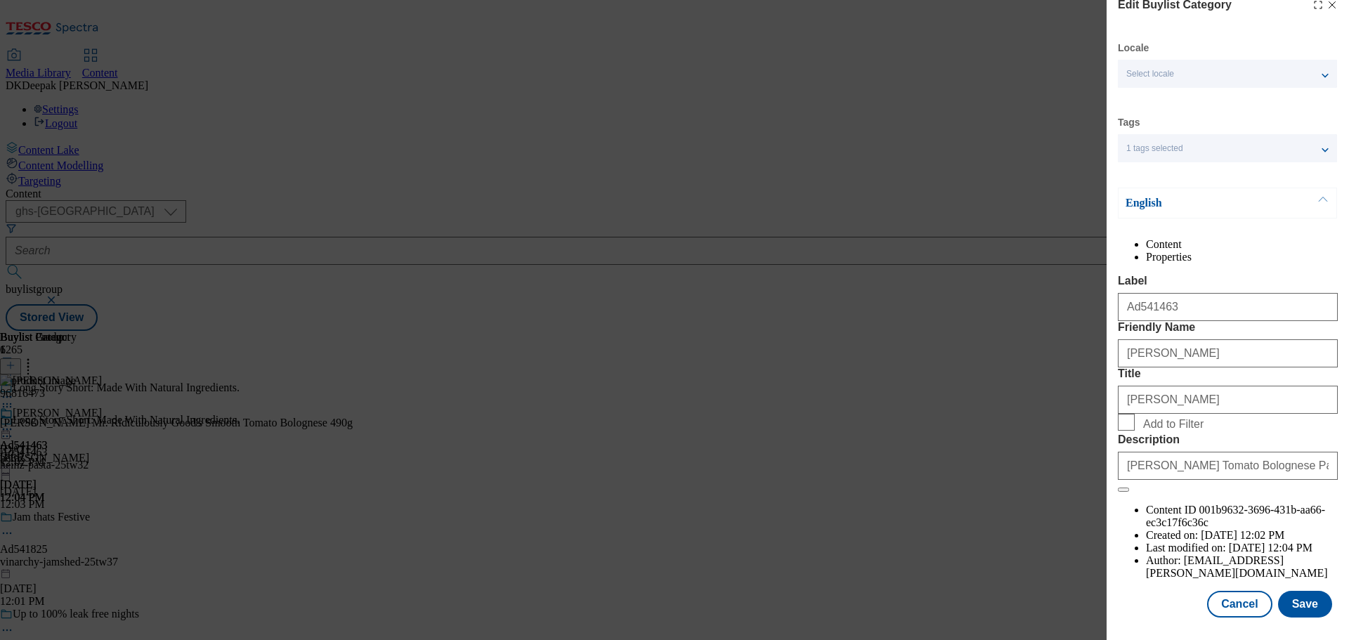
scroll to position [51, 0]
click at [1235, 604] on button "Cancel" at bounding box center [1239, 604] width 65 height 27
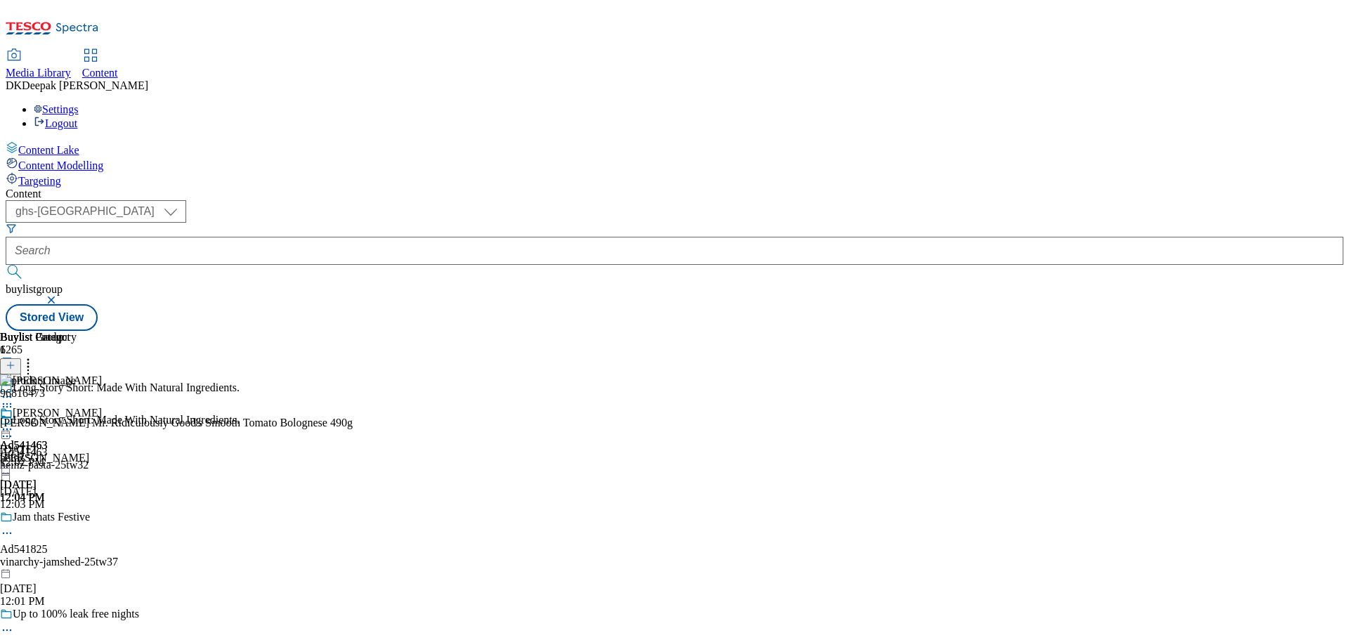
click at [14, 422] on icon at bounding box center [7, 429] width 14 height 14
click at [117, 551] on span "Open Preview Url" at bounding box center [80, 556] width 73 height 11
click at [14, 422] on icon at bounding box center [7, 429] width 14 height 14
click at [80, 564] on button "Publish" at bounding box center [54, 572] width 52 height 16
click at [14, 422] on icon at bounding box center [7, 429] width 14 height 14
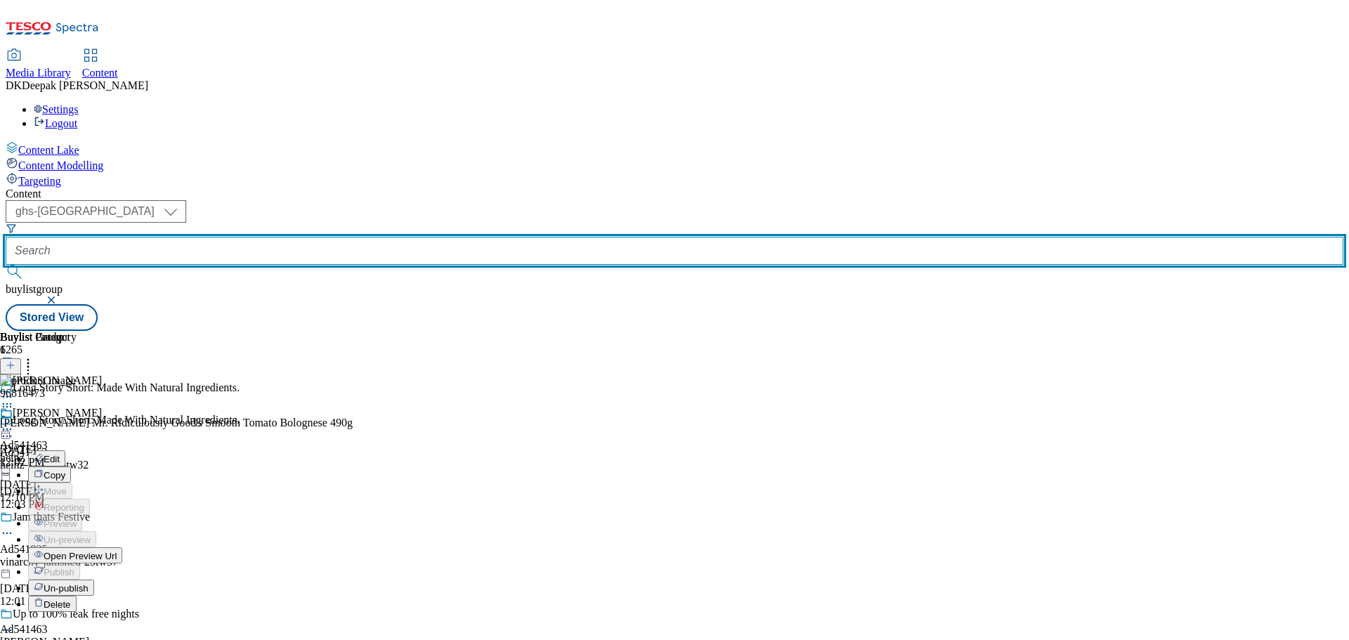
click at [347, 237] on input "text" at bounding box center [675, 251] width 1338 height 28
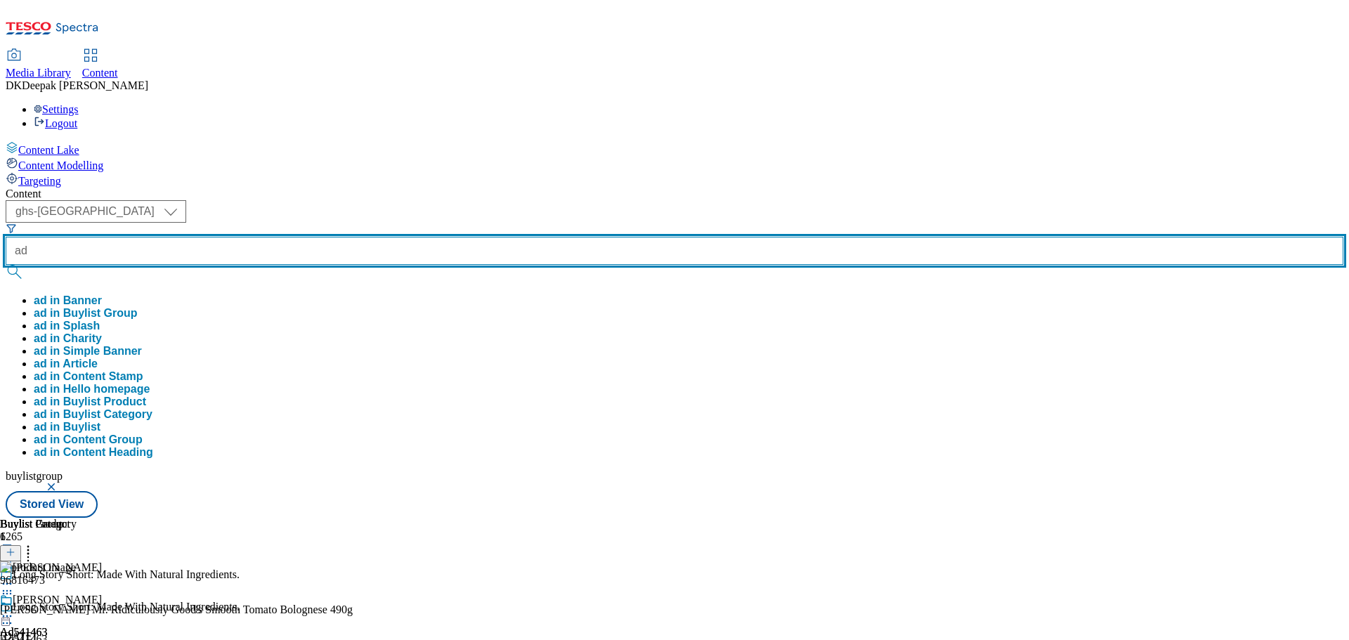
paste input "541825"
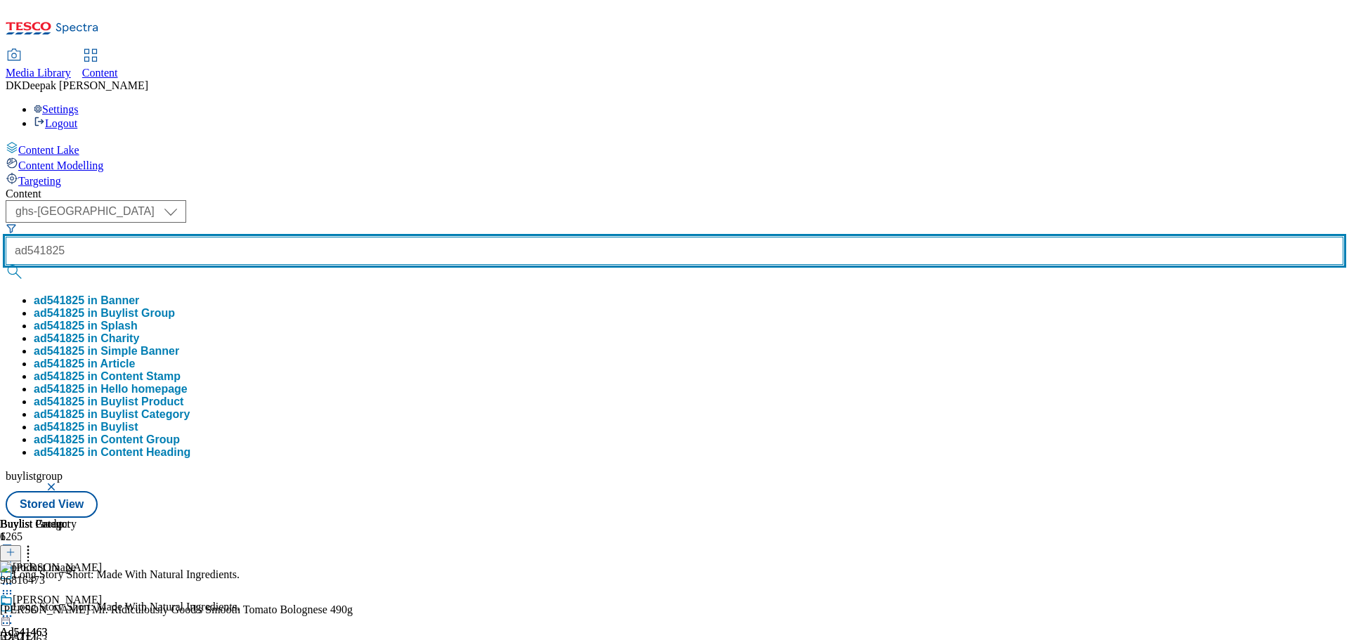
type input "ad541825"
click at [6, 265] on button "submit" at bounding box center [16, 272] width 20 height 14
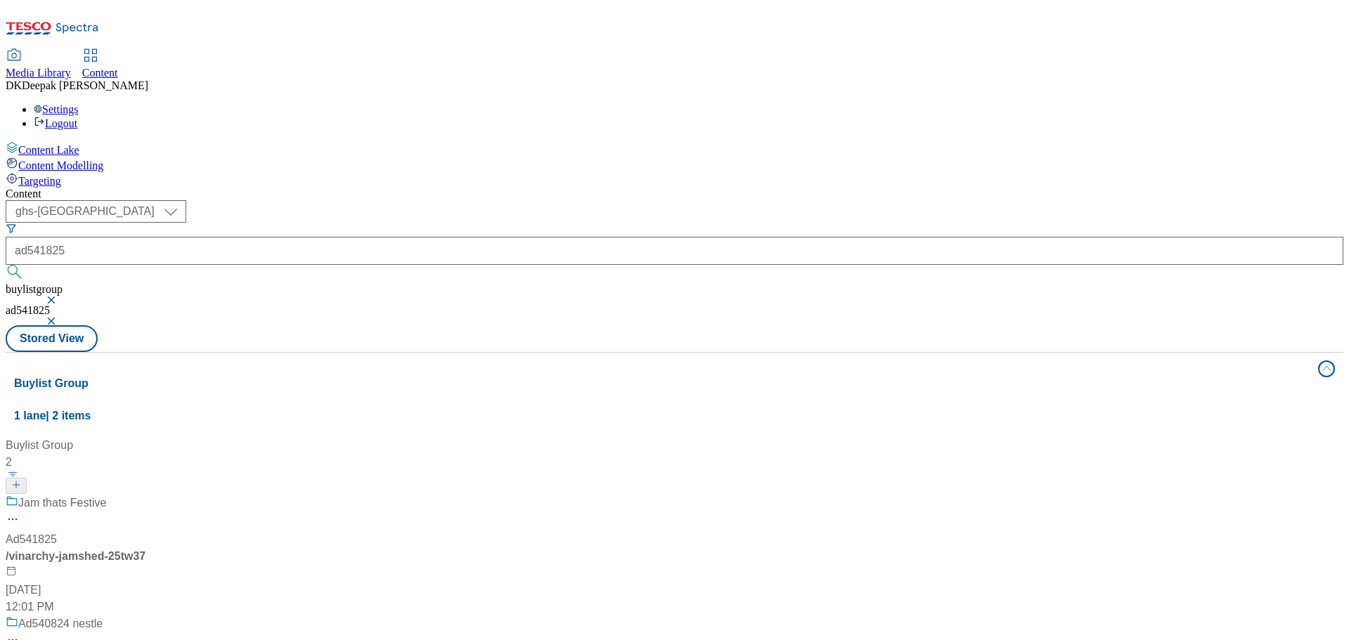
click at [181, 548] on div "/ vinarchy-jamshed-25tw37" at bounding box center [94, 556] width 176 height 17
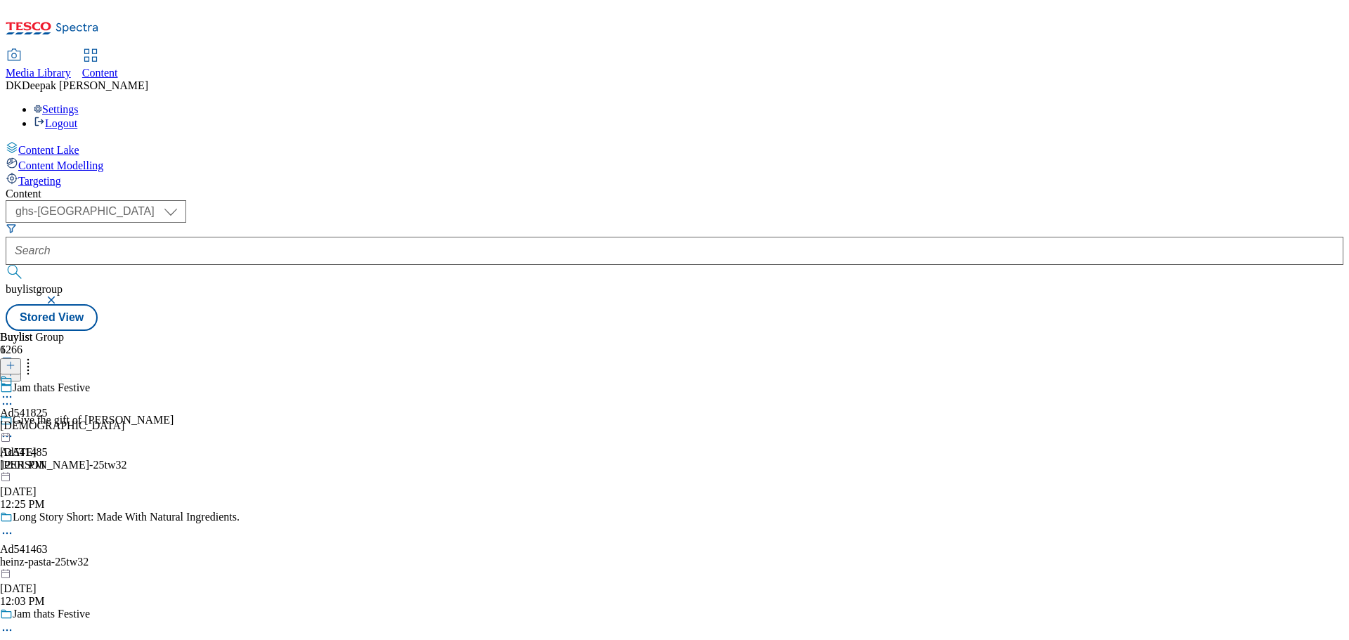
click at [124, 375] on div "Ad541825 vinarchy Sep 17, 2025 12:01 PM" at bounding box center [62, 423] width 124 height 97
click at [14, 390] on icon at bounding box center [7, 397] width 14 height 14
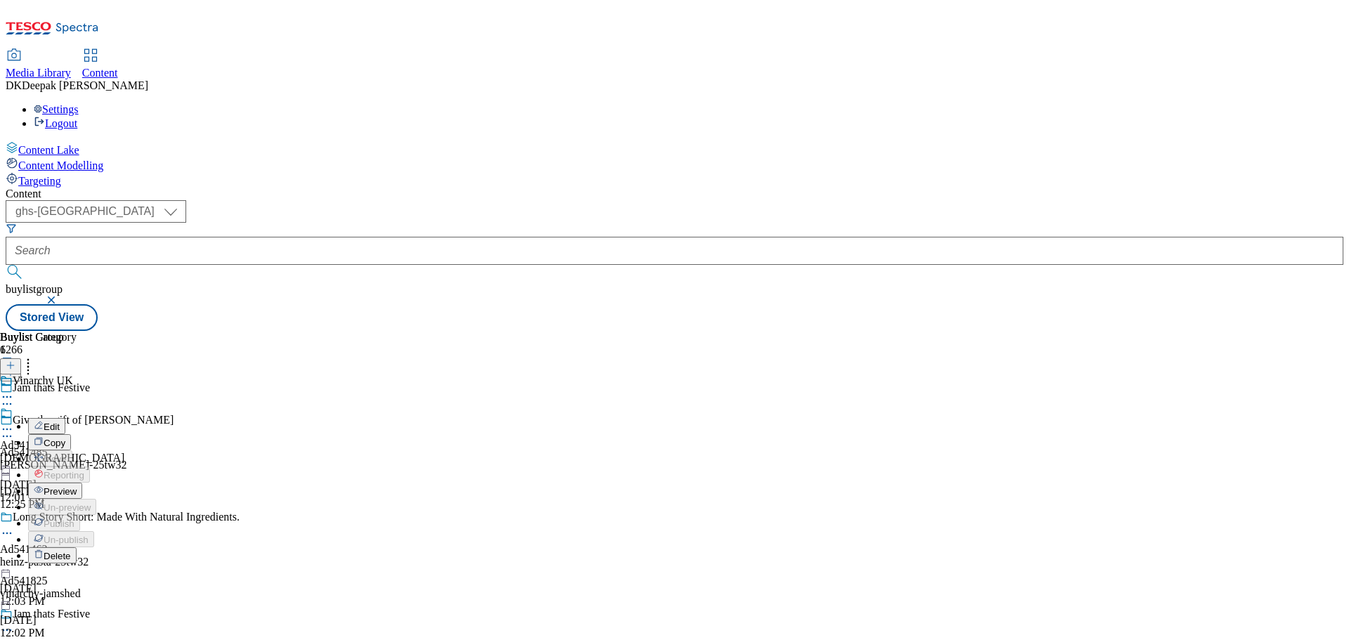
click at [77, 486] on span "Preview" at bounding box center [60, 491] width 33 height 11
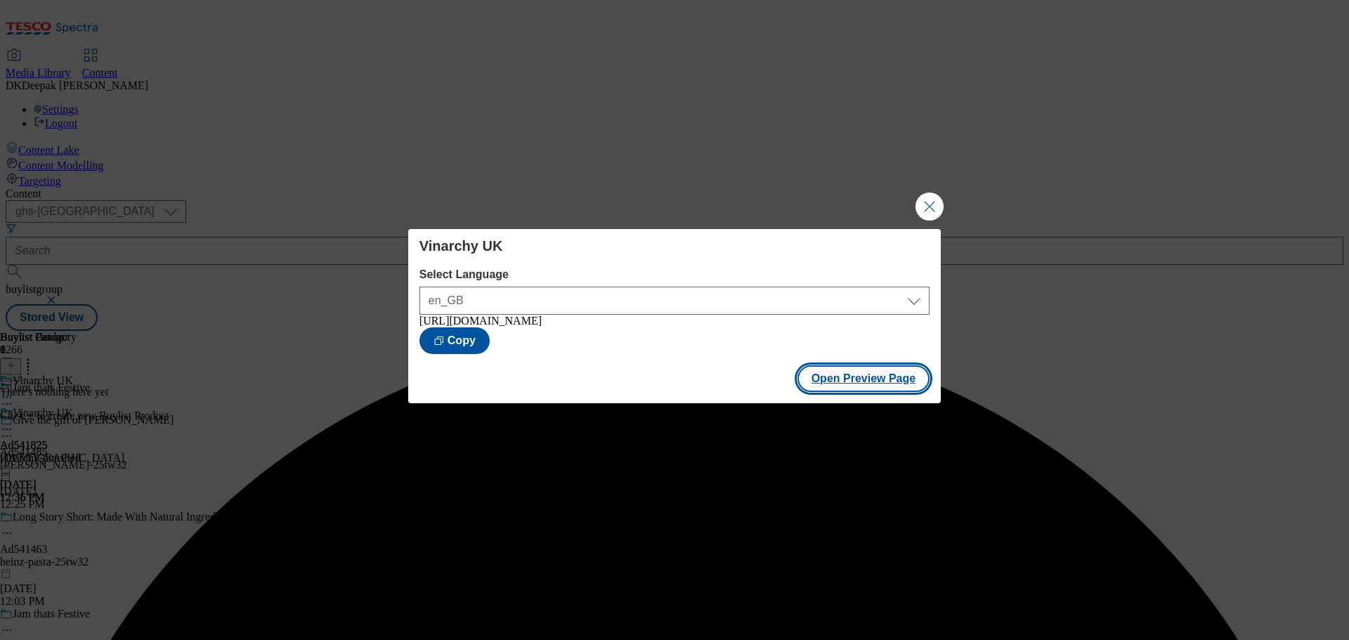
click at [848, 389] on button "Open Preview Page" at bounding box center [864, 378] width 133 height 27
click at [926, 200] on button "Close Modal" at bounding box center [930, 207] width 28 height 28
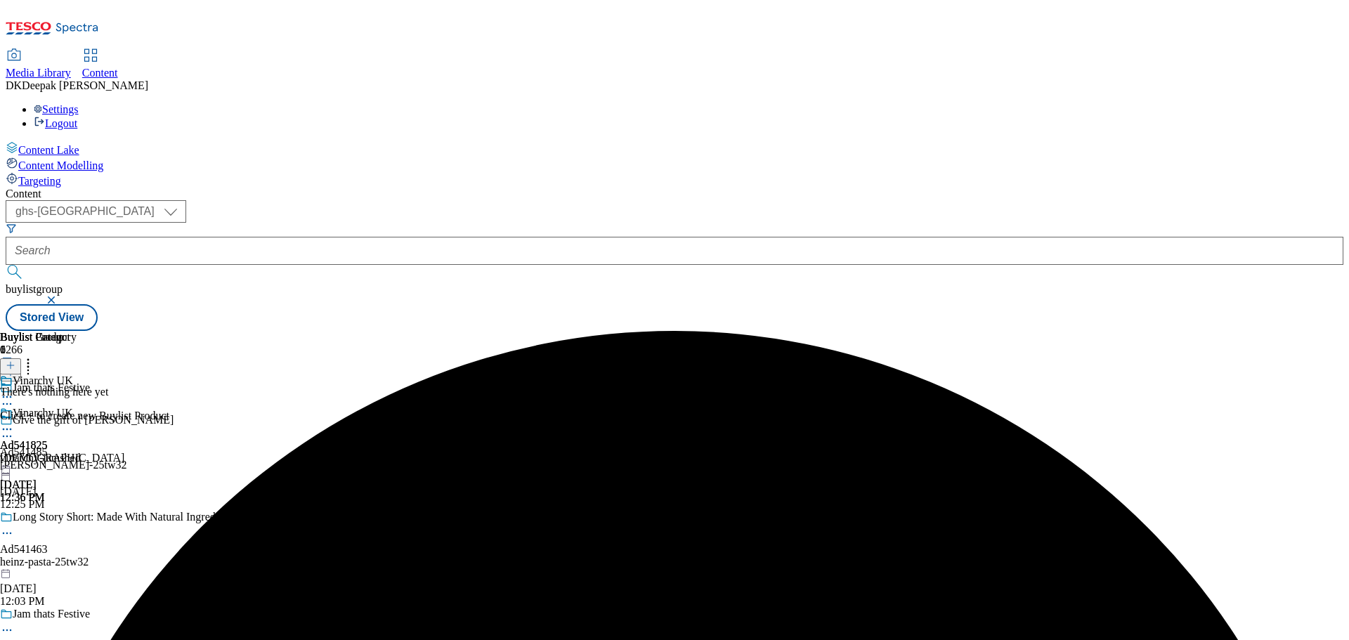
click at [14, 422] on icon at bounding box center [7, 429] width 14 height 14
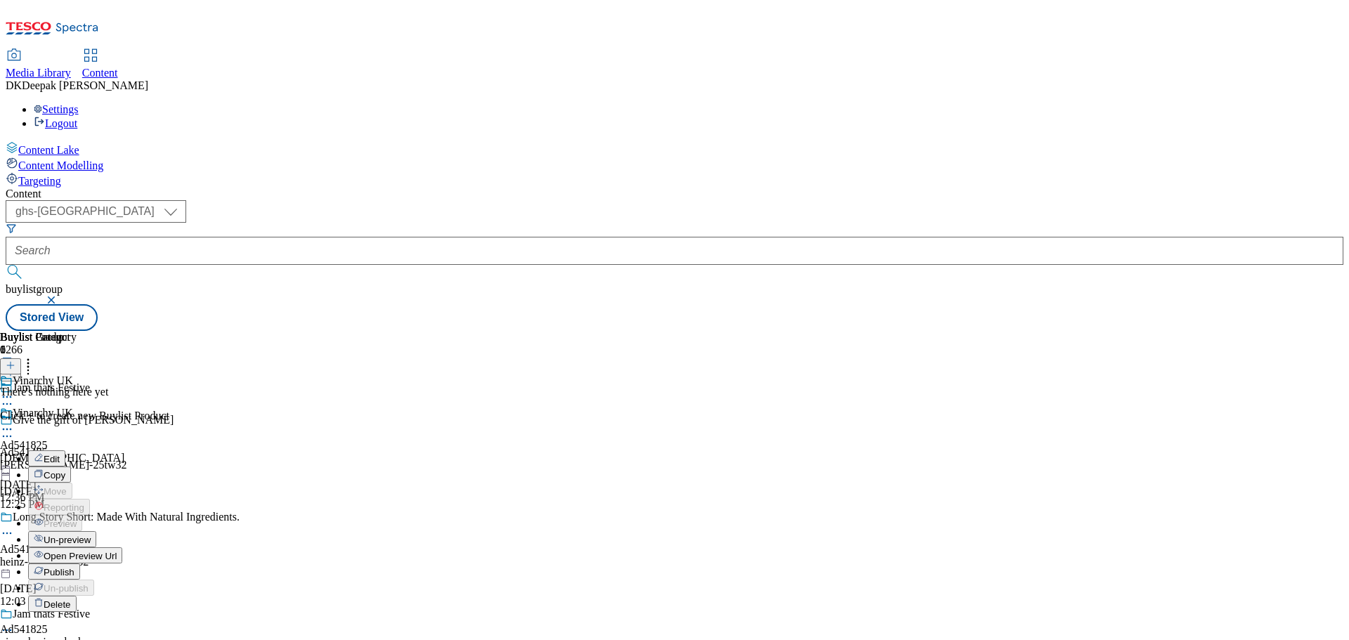
click at [75, 567] on span "Publish" at bounding box center [59, 572] width 31 height 11
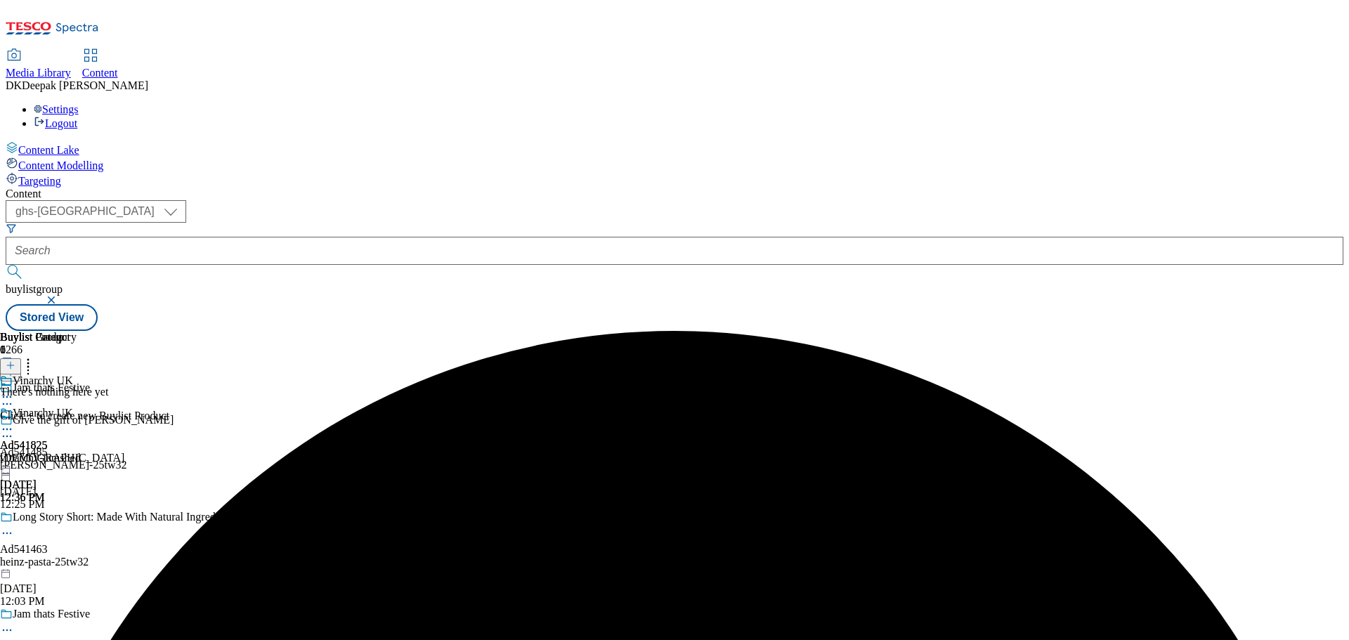
click at [14, 623] on icon at bounding box center [7, 630] width 14 height 14
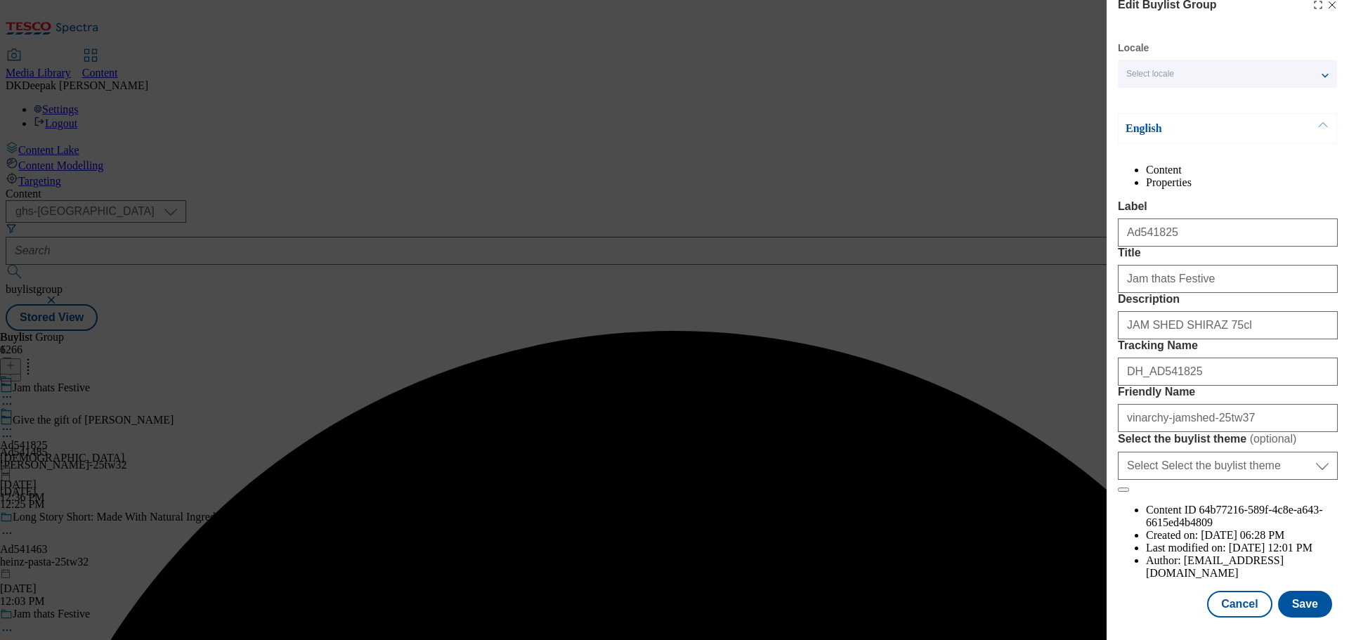
scroll to position [78, 0]
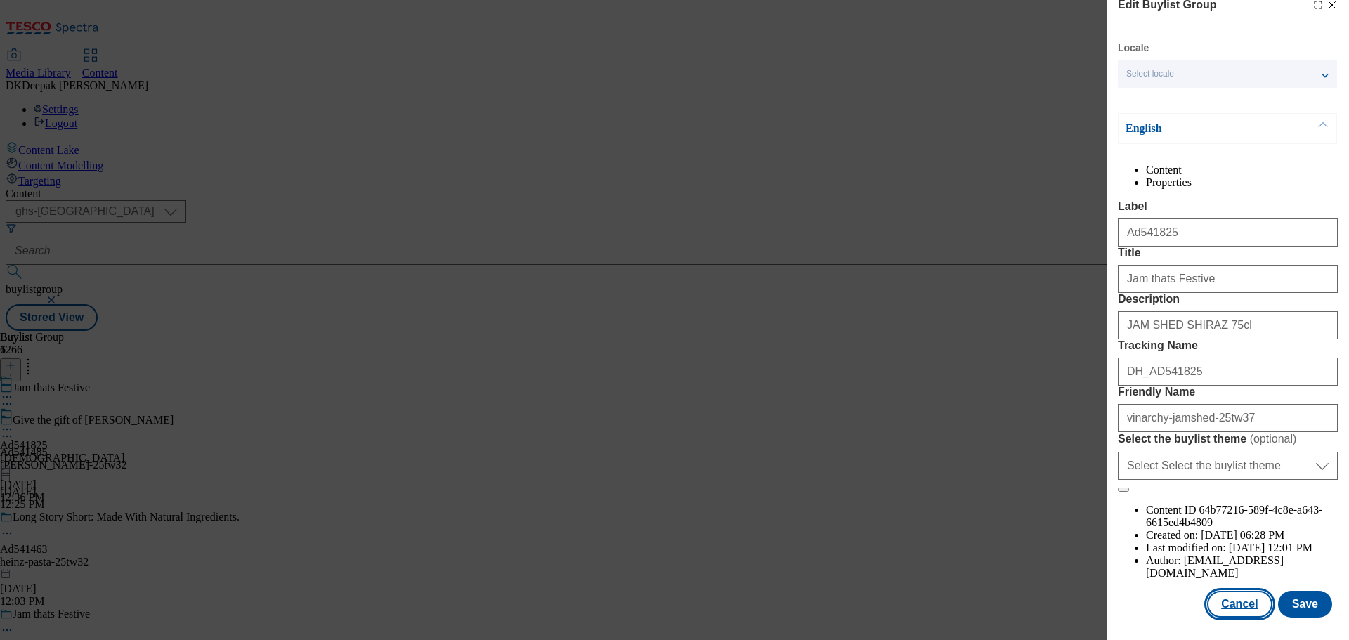
click at [1227, 609] on button "Cancel" at bounding box center [1239, 604] width 65 height 27
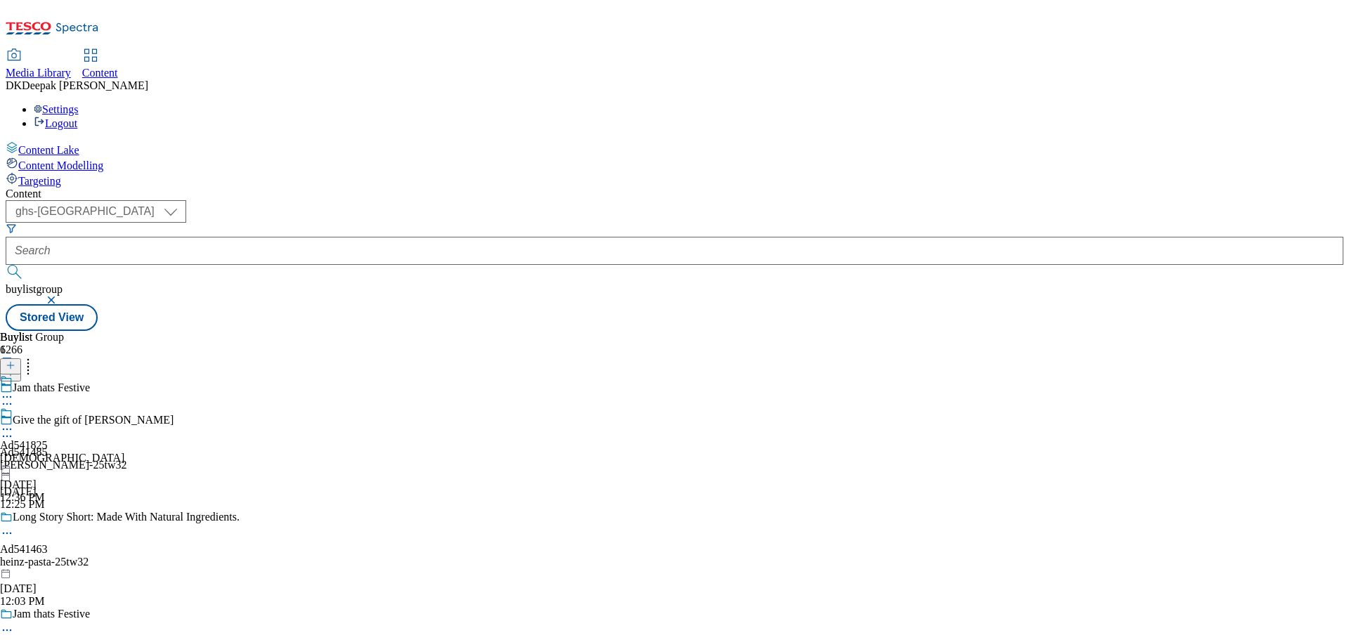
scroll to position [16, 0]
click at [14, 422] on icon at bounding box center [7, 429] width 14 height 14
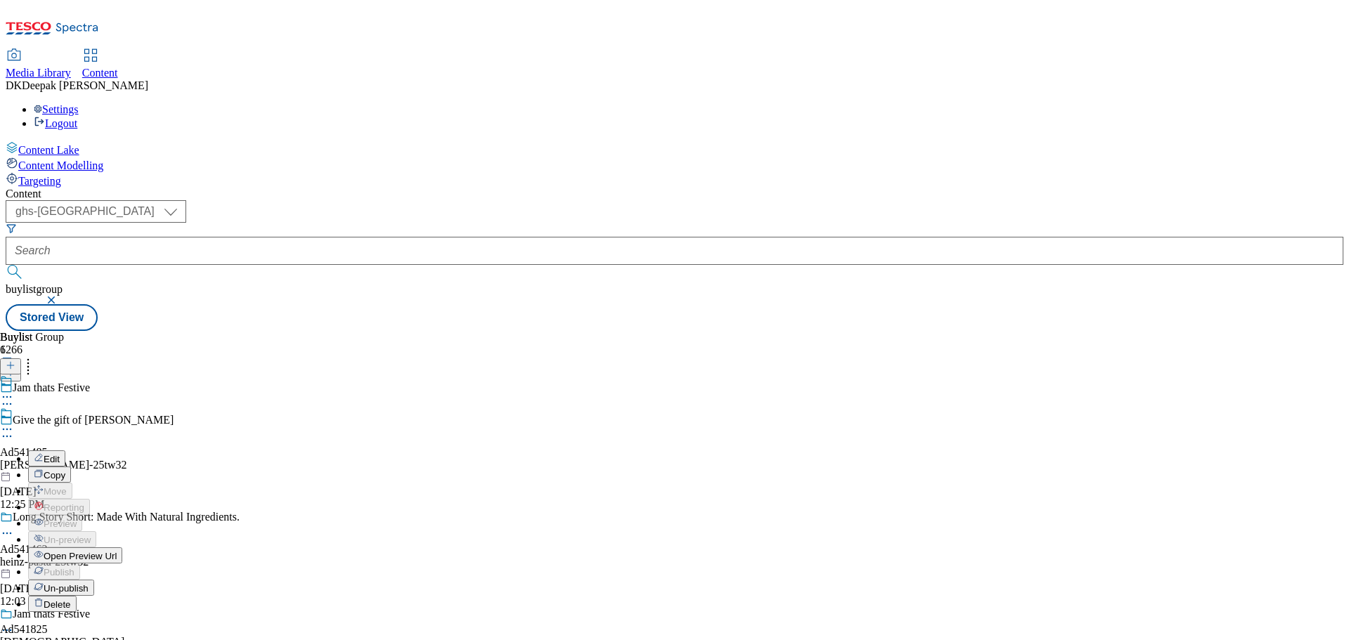
click at [65, 451] on button "Edit" at bounding box center [46, 459] width 37 height 16
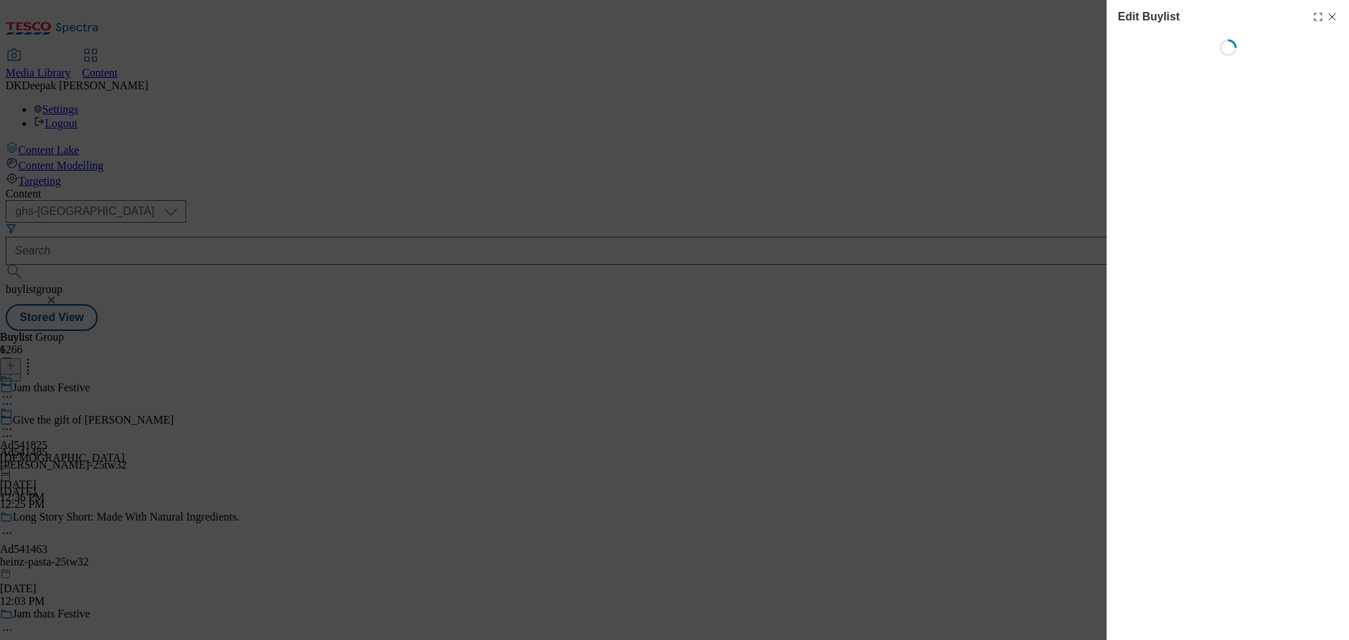
select select "tactical"
select select "supplier funded short term 1-3 weeks"
select select "dunnhumby"
select select "Banner"
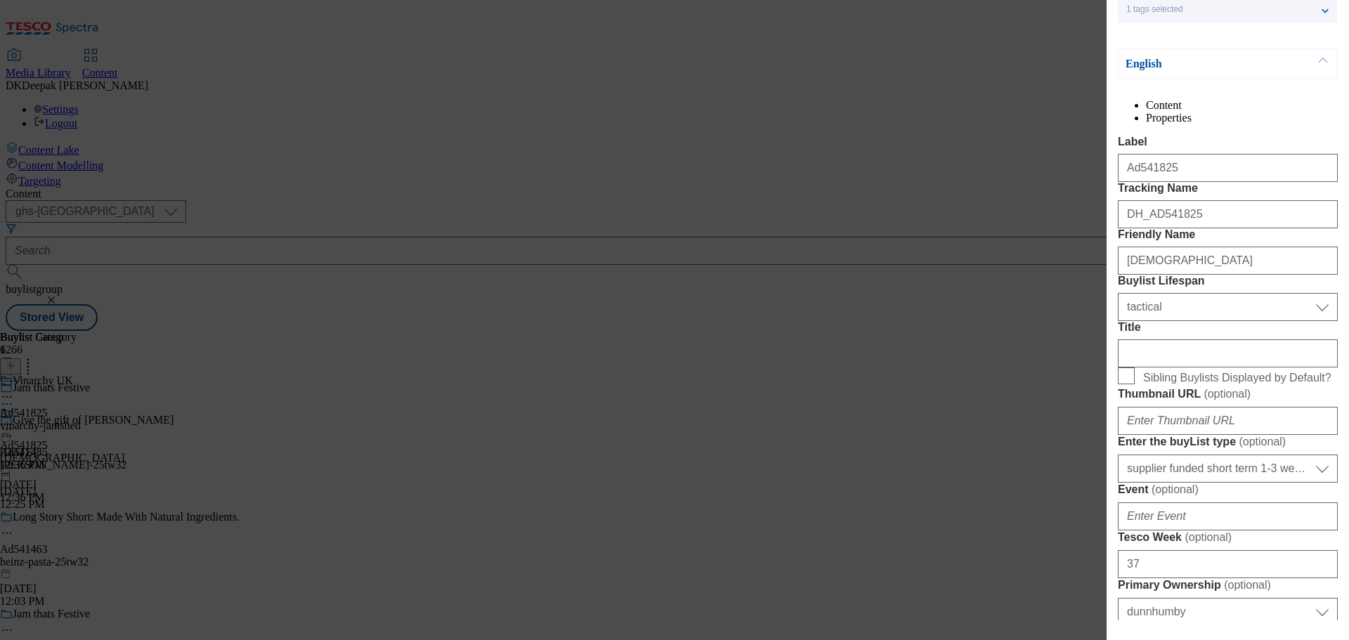
scroll to position [281, 0]
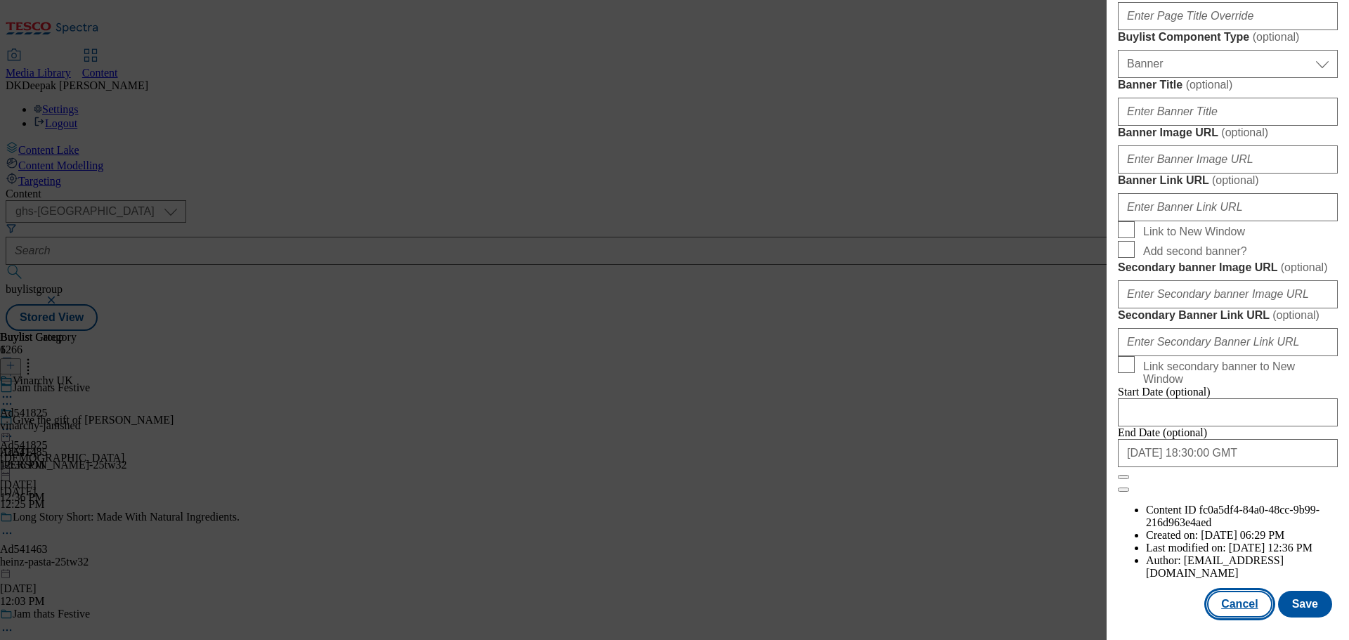
drag, startPoint x: 1223, startPoint y: 596, endPoint x: 1218, endPoint y: 585, distance: 11.6
click at [1223, 596] on button "Cancel" at bounding box center [1239, 604] width 65 height 27
select select "tactical"
select select "supplier funded short term 1-3 weeks"
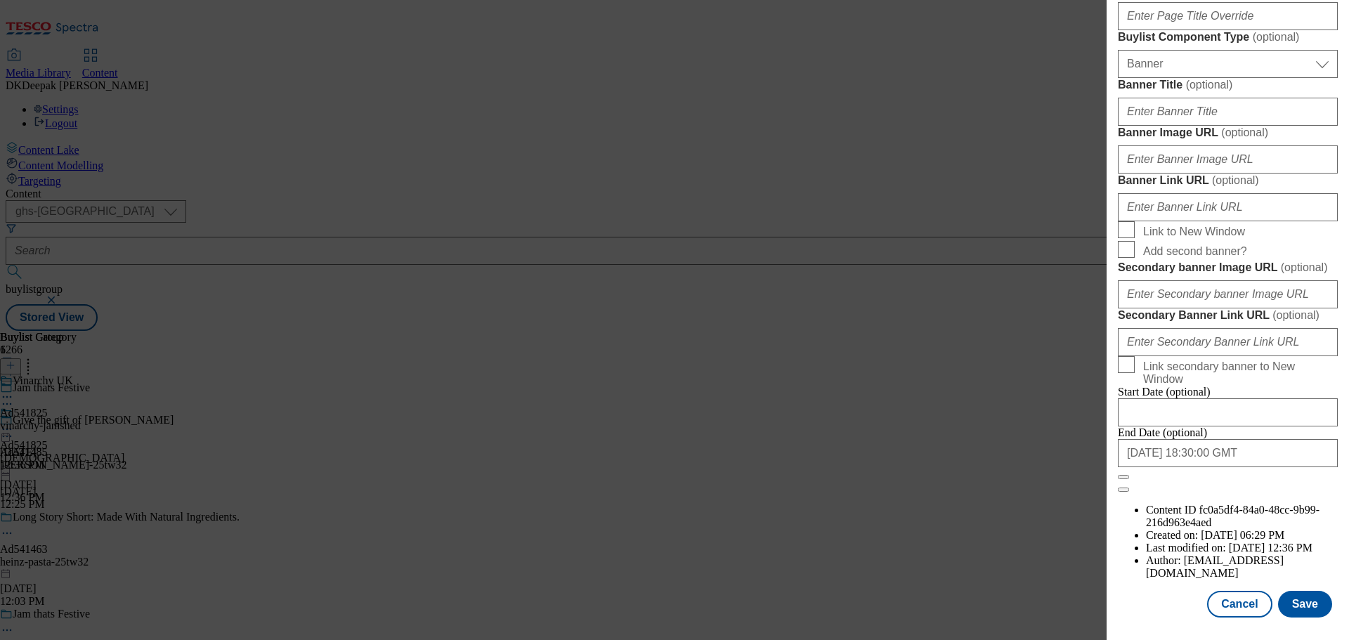
select select "dunnhumby"
select select "Banner"
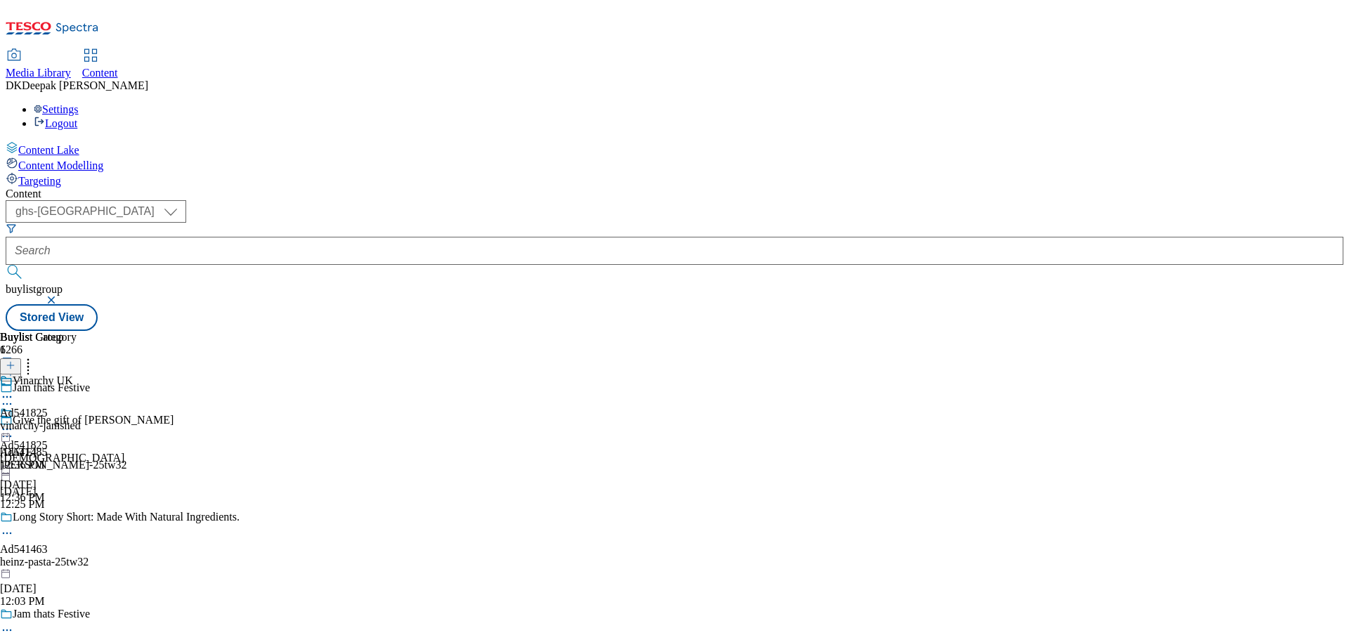
click at [81, 420] on div "vinarchy-jamshed" at bounding box center [40, 426] width 81 height 13
click at [14, 422] on icon at bounding box center [7, 429] width 14 height 14
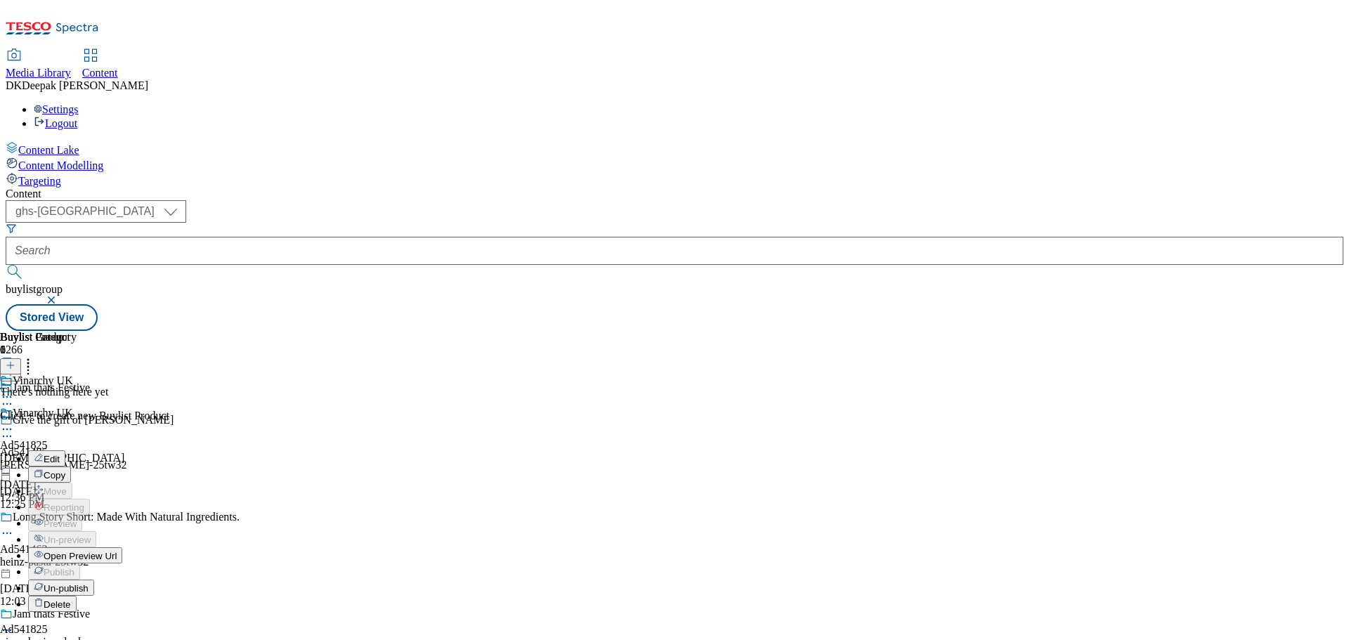
click at [60, 454] on span "Edit" at bounding box center [52, 459] width 16 height 11
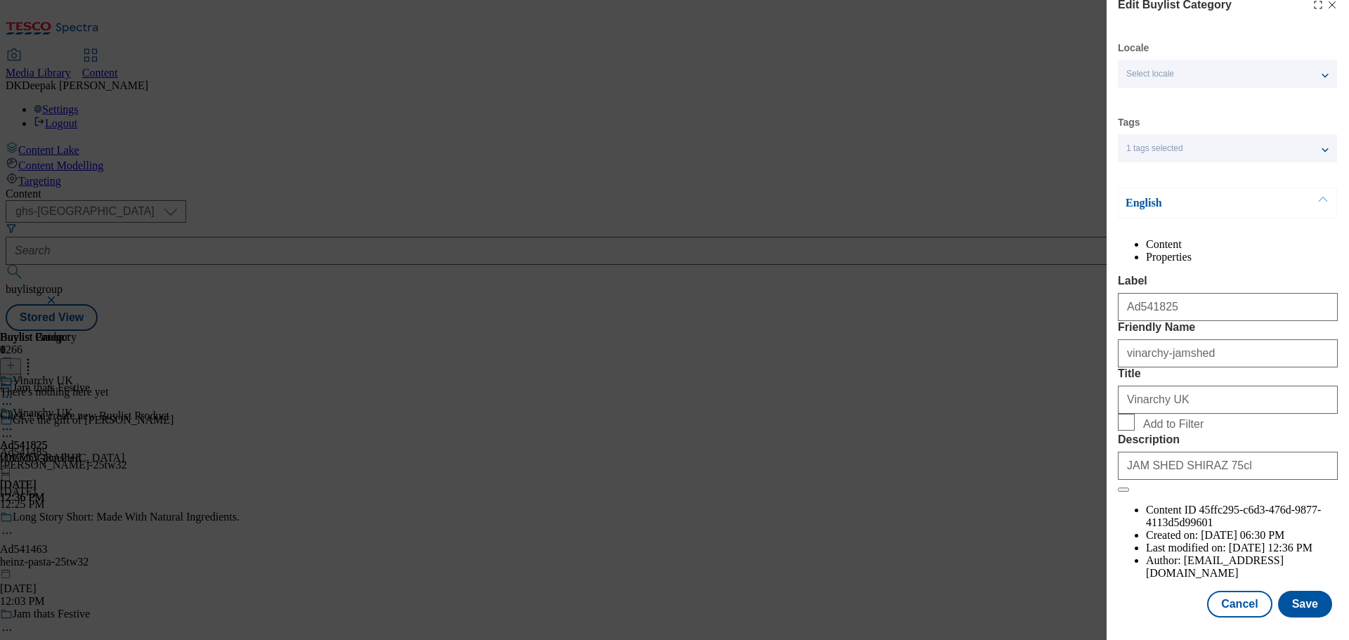
scroll to position [51, 0]
click at [1231, 606] on button "Cancel" at bounding box center [1239, 604] width 65 height 27
